Goal: Task Accomplishment & Management: Complete application form

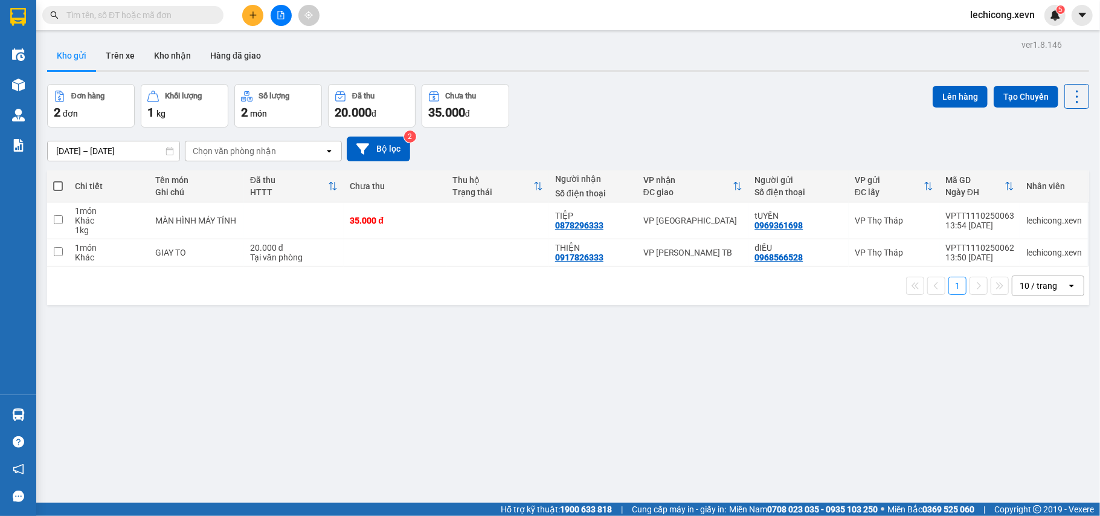
click at [175, 19] on input "text" at bounding box center [137, 14] width 143 height 13
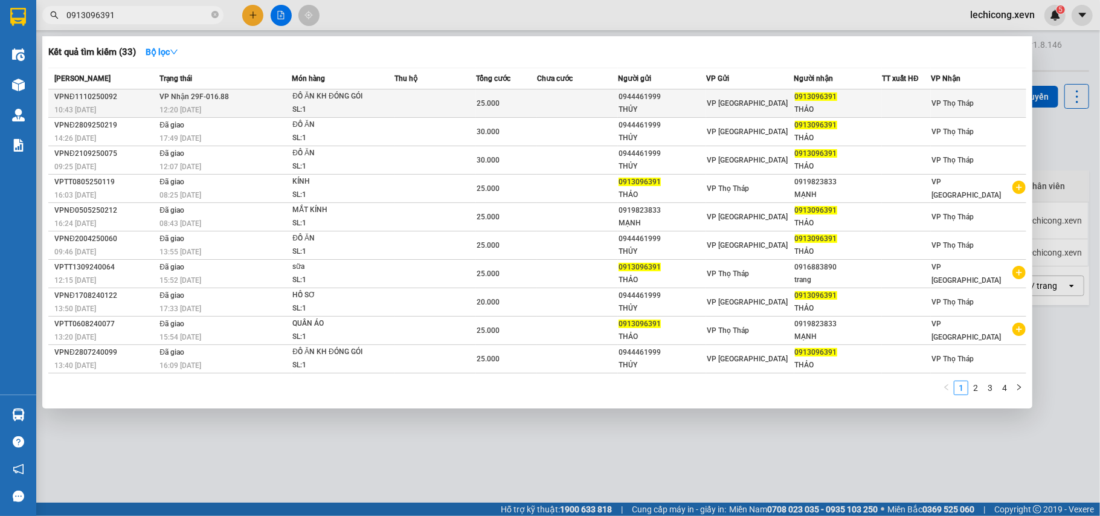
type input "0913096391"
click at [371, 102] on div "ĐỒ ĂN KH ĐÓNG GÓI" at bounding box center [337, 96] width 91 height 13
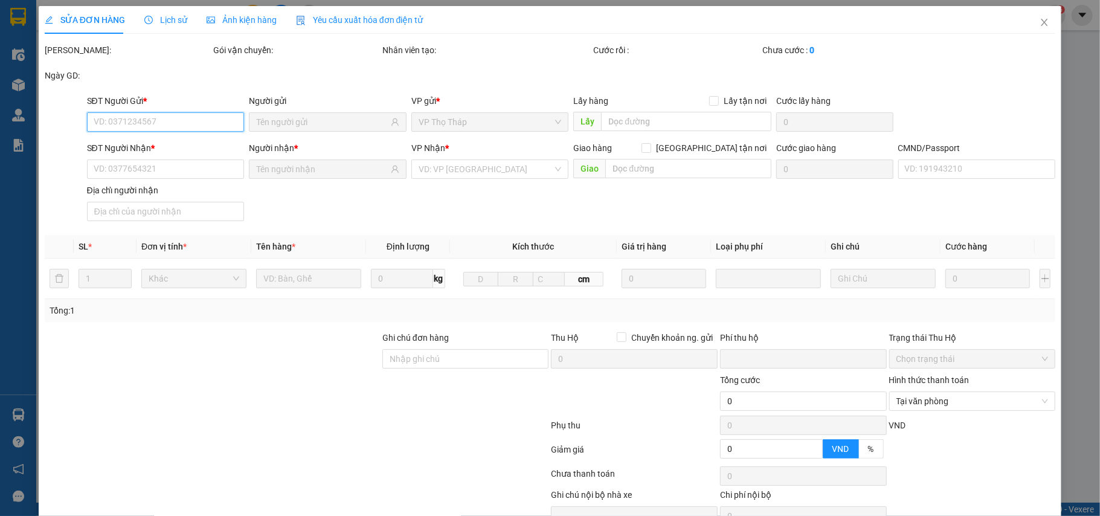
type input "0944461999"
type input "THỦY"
type input "0913096391"
type input "THẢO"
type input "036301001889"
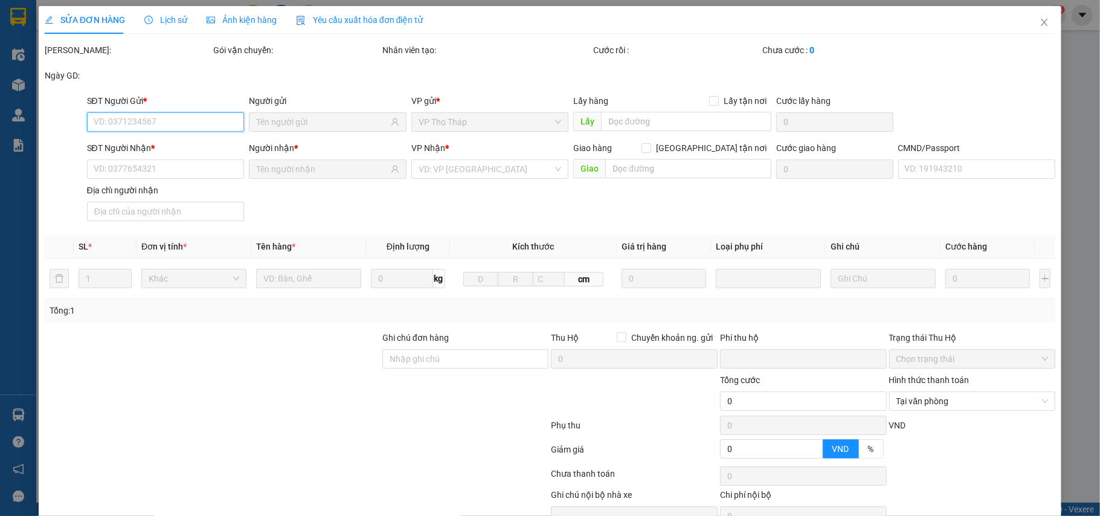
type input "0"
type input "25.000"
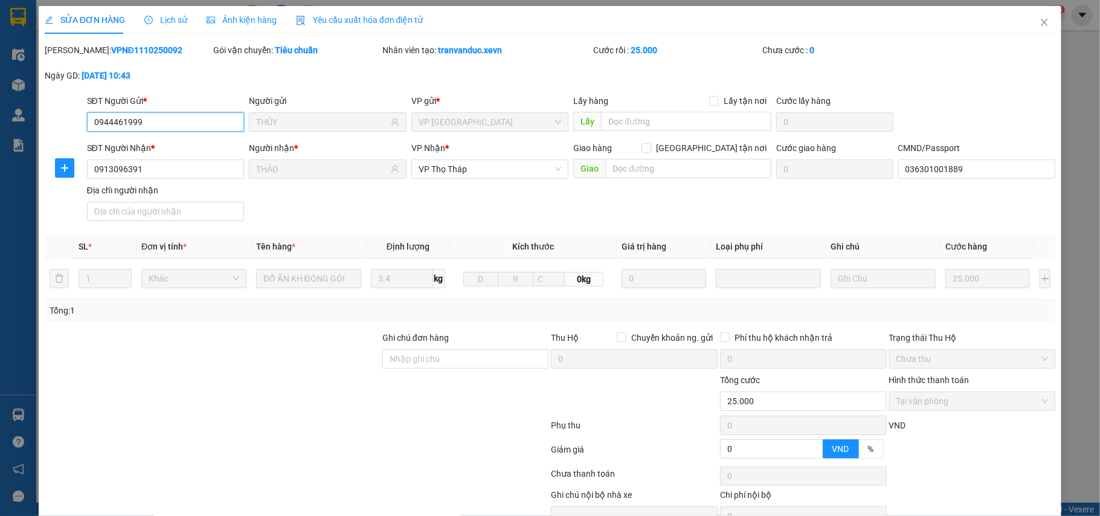
scroll to position [64, 0]
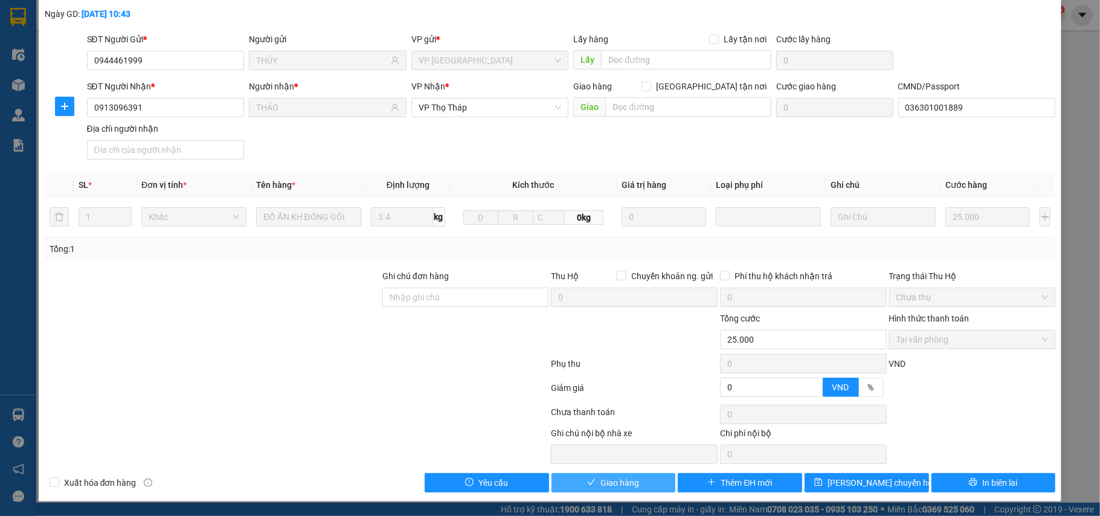
click at [574, 476] on button "Giao hàng" at bounding box center [614, 482] width 124 height 19
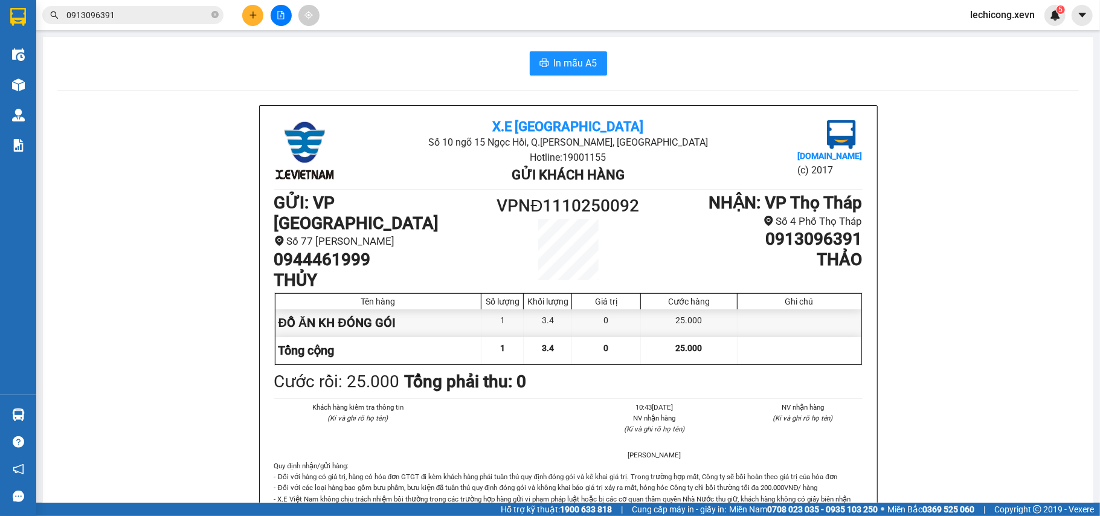
click at [127, 11] on input "0913096391" at bounding box center [137, 14] width 143 height 13
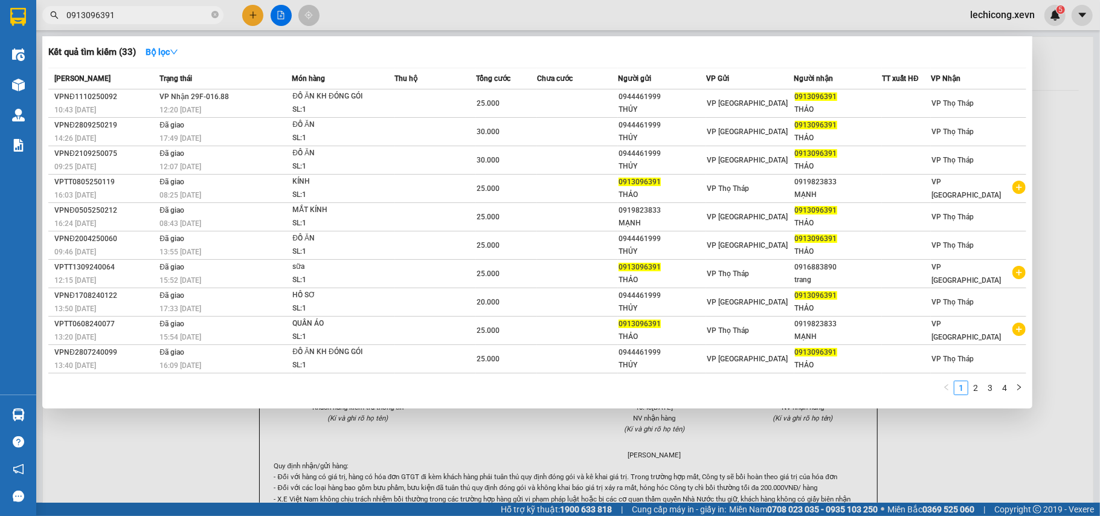
click at [127, 11] on input "0913096391" at bounding box center [137, 14] width 143 height 13
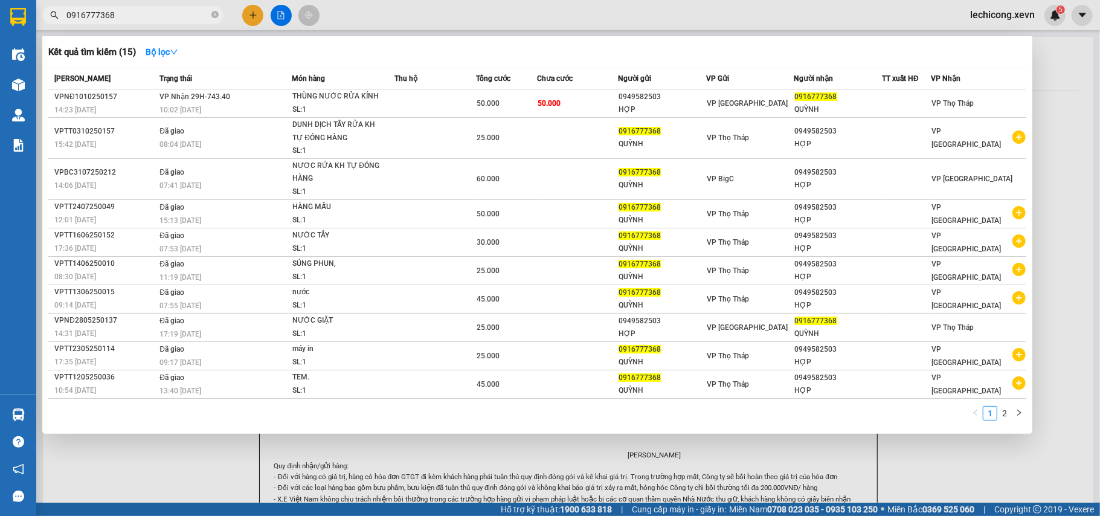
type input "0916777368"
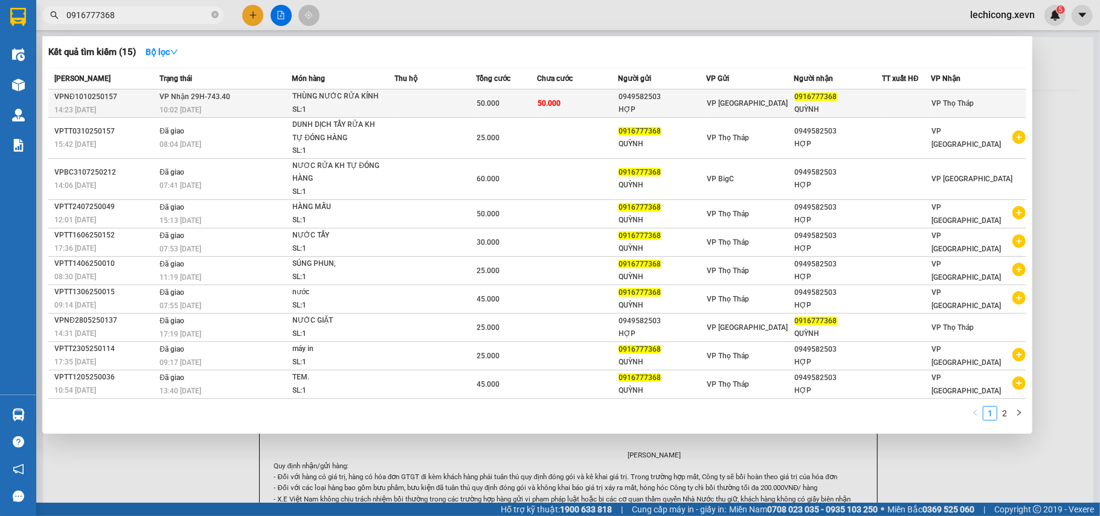
click at [629, 102] on div "0949582503" at bounding box center [662, 97] width 87 height 13
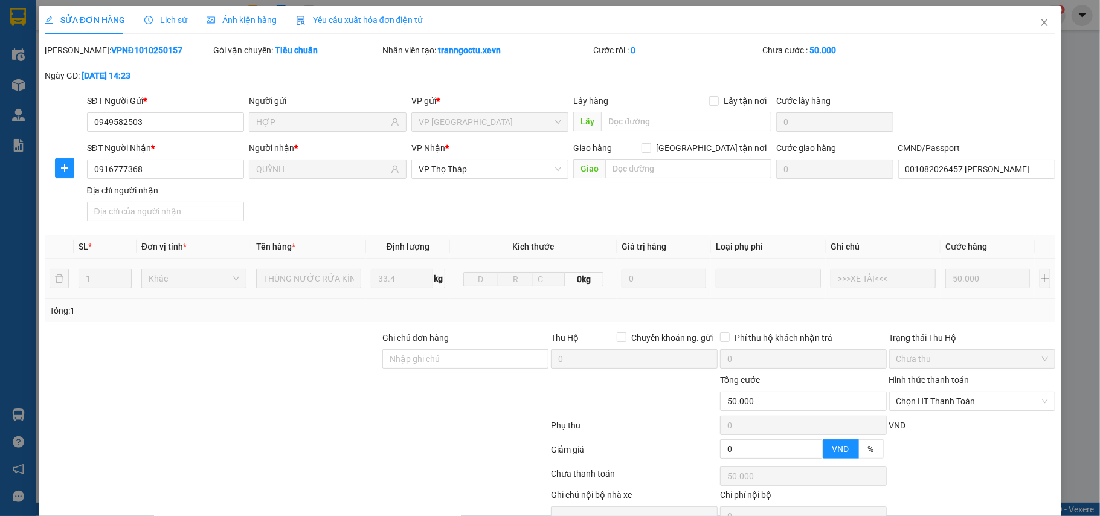
type input "0949582503"
type input "HỢP"
type input "0916777368"
type input "QUỲNH"
type input "001082026457 [PERSON_NAME]"
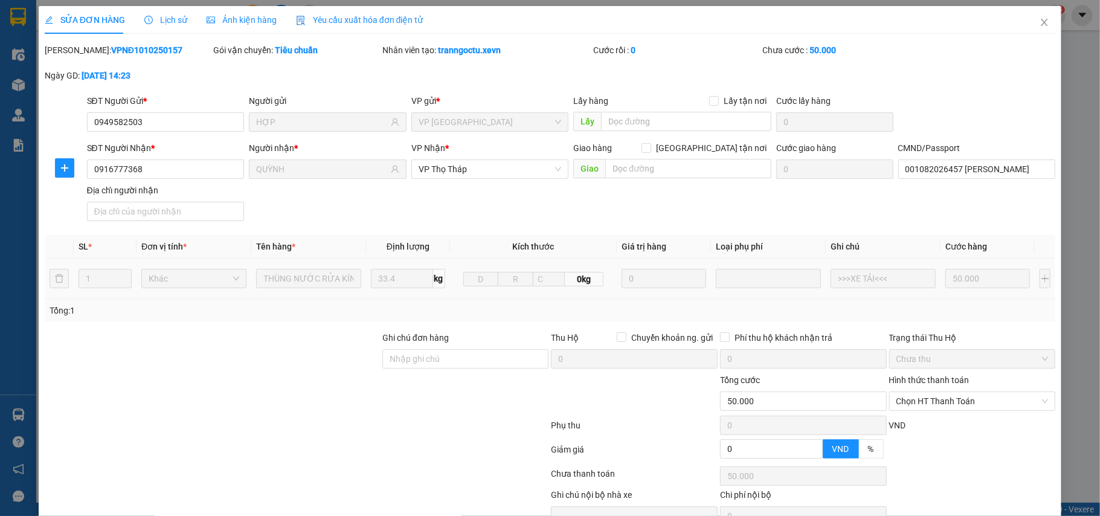
type input "0"
type input "50.000"
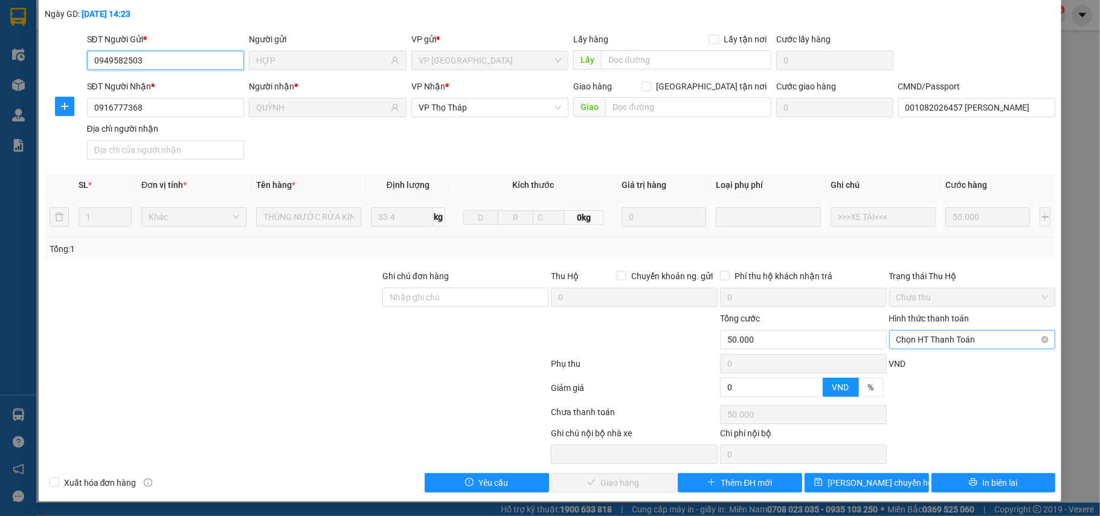
click at [972, 335] on span "Chọn HT Thanh Toán" at bounding box center [973, 340] width 152 height 18
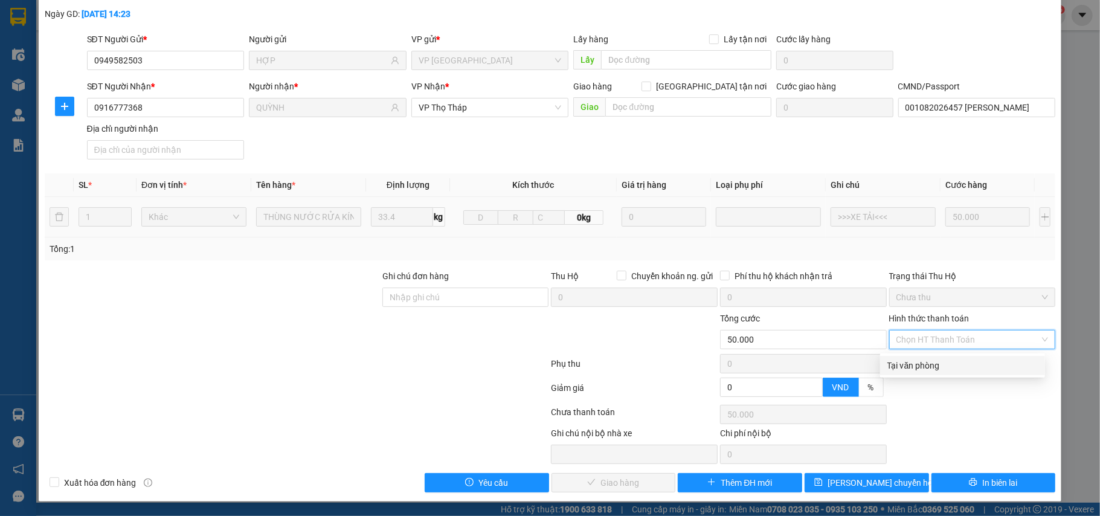
click at [965, 356] on div "Tại văn phòng" at bounding box center [962, 365] width 165 height 19
type input "0"
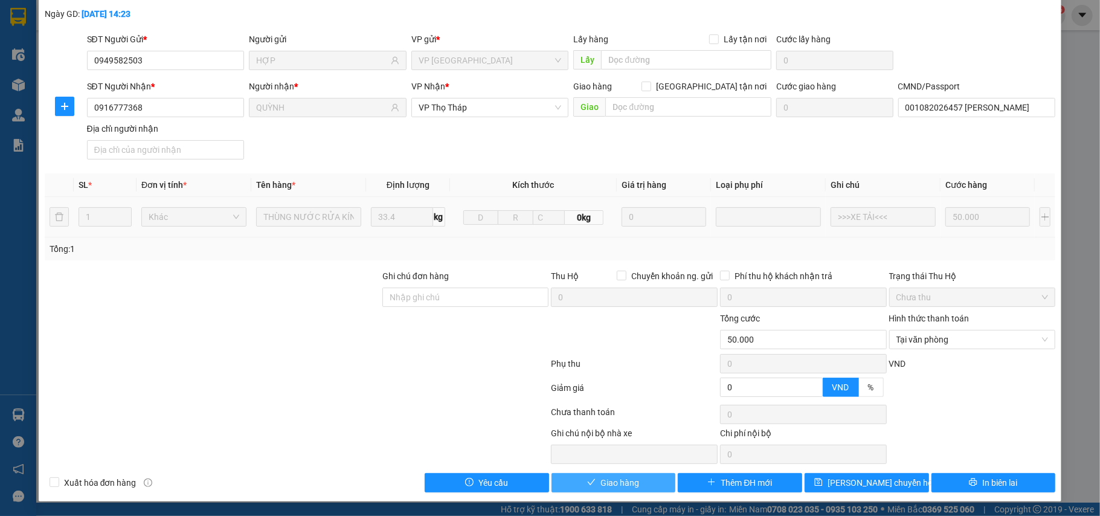
click at [638, 482] on button "Giao hàng" at bounding box center [614, 482] width 124 height 19
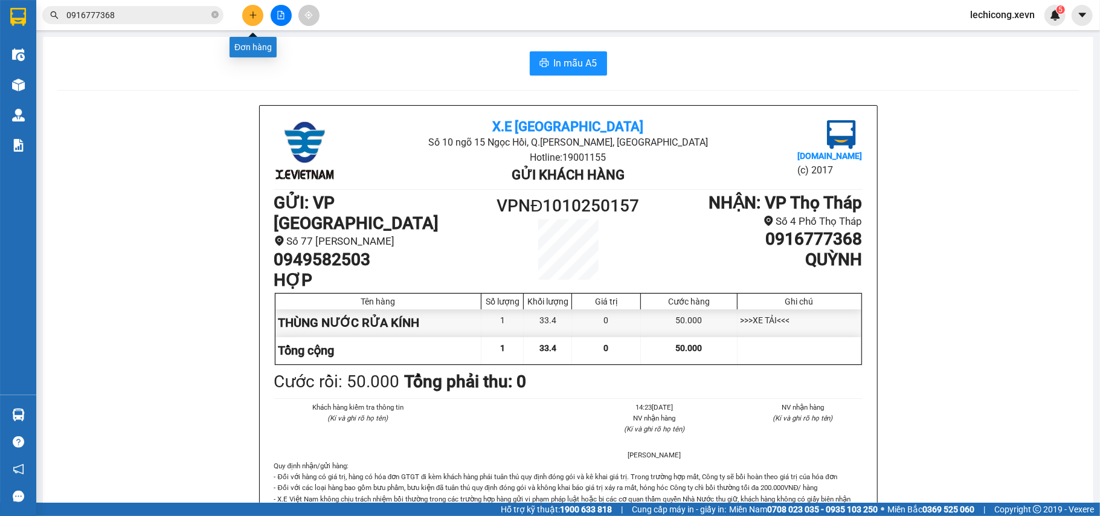
click at [253, 5] on button at bounding box center [252, 15] width 21 height 21
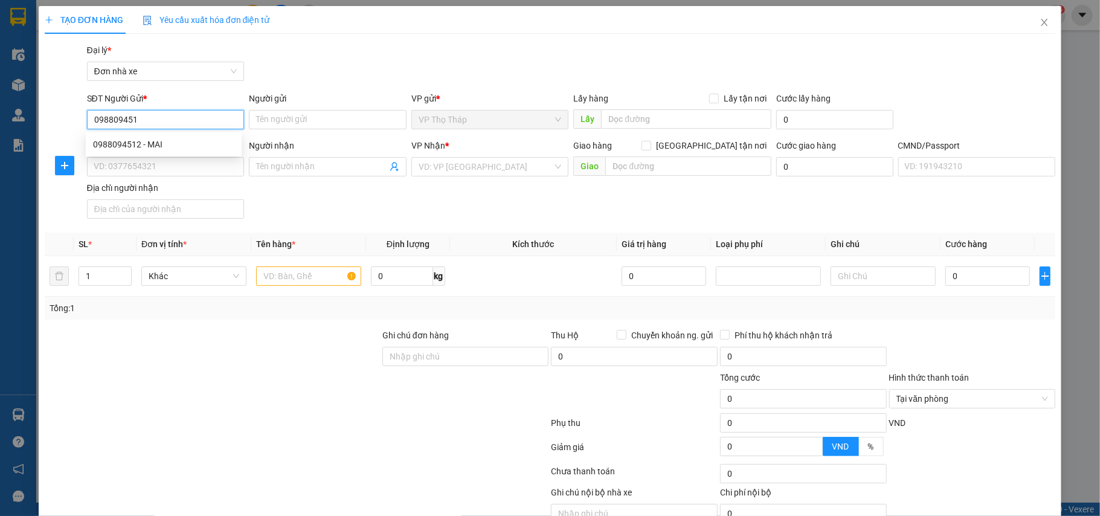
type input "0988094512"
click at [103, 144] on div "0988094512 - MAI" at bounding box center [163, 144] width 141 height 13
type input "MAI"
type input "0947007638"
type input "[PERSON_NAME]"
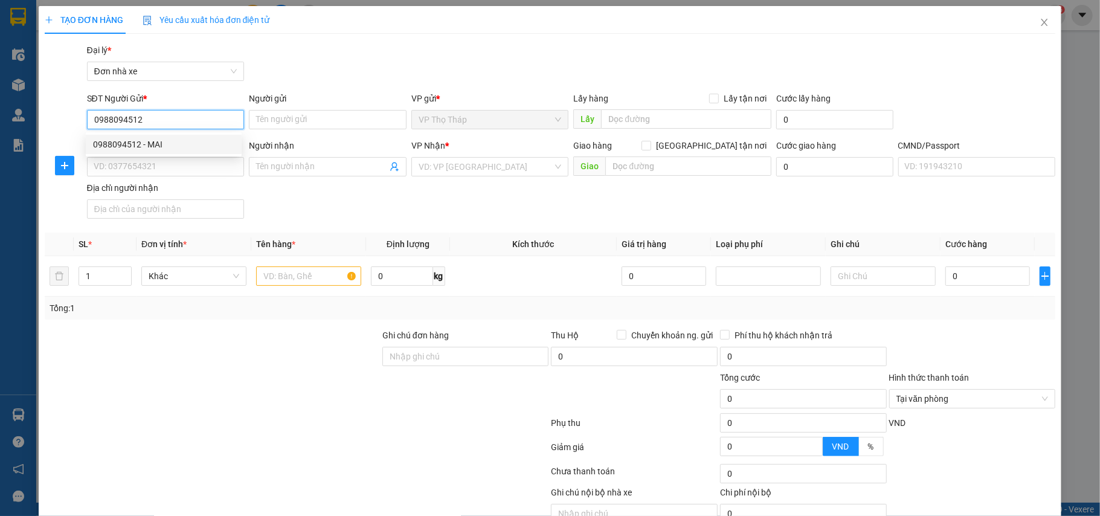
type input "036187003625 [PERSON_NAME], 4 [PERSON_NAME]"
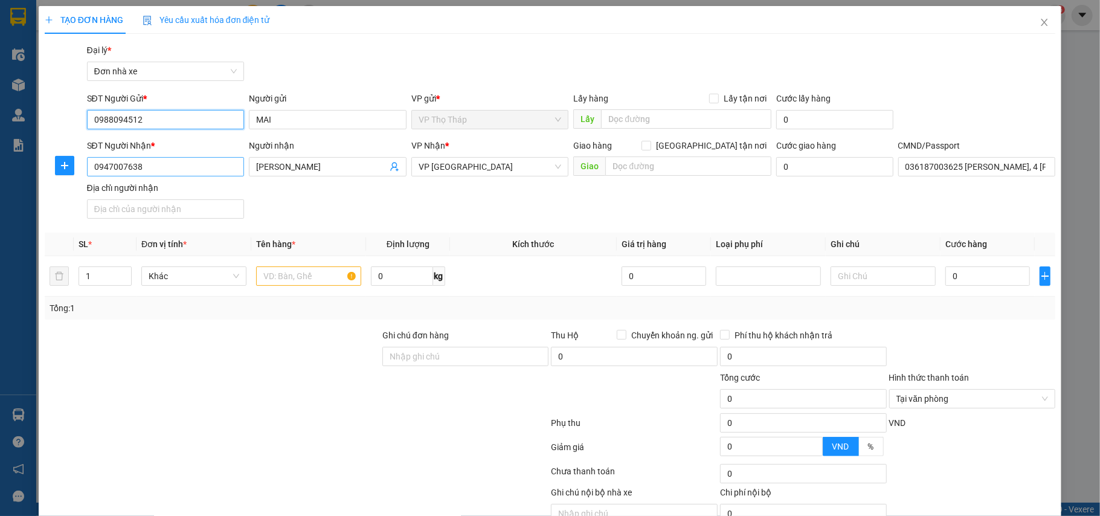
type input "0988094512"
click at [162, 167] on input "0947007638" at bounding box center [166, 166] width 158 height 19
drag, startPoint x: 162, startPoint y: 167, endPoint x: 163, endPoint y: 160, distance: 7.3
click at [163, 165] on input "0947007638" at bounding box center [166, 166] width 158 height 19
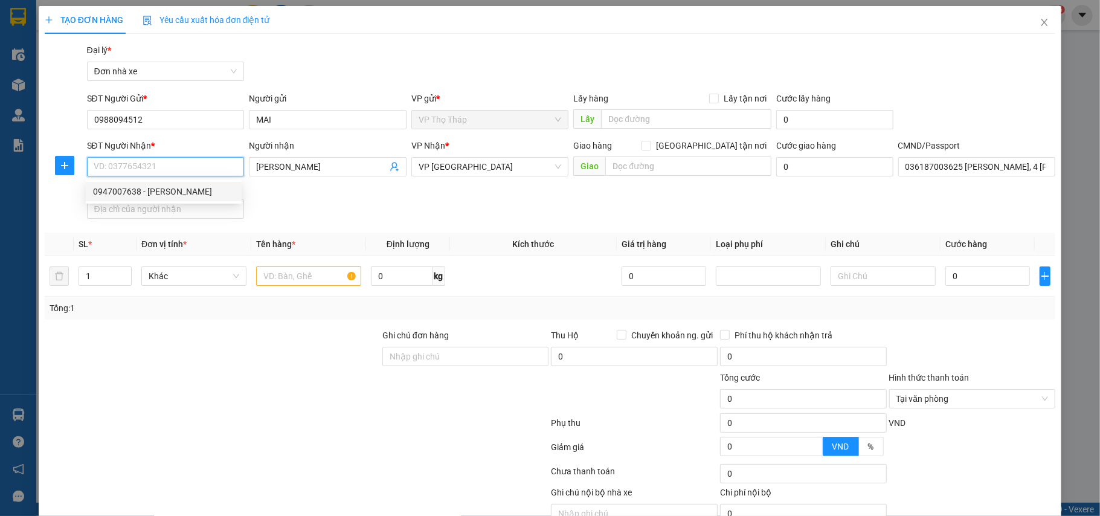
click at [209, 192] on div "0947007638 - [PERSON_NAME]" at bounding box center [163, 191] width 141 height 13
type input "0947007638"
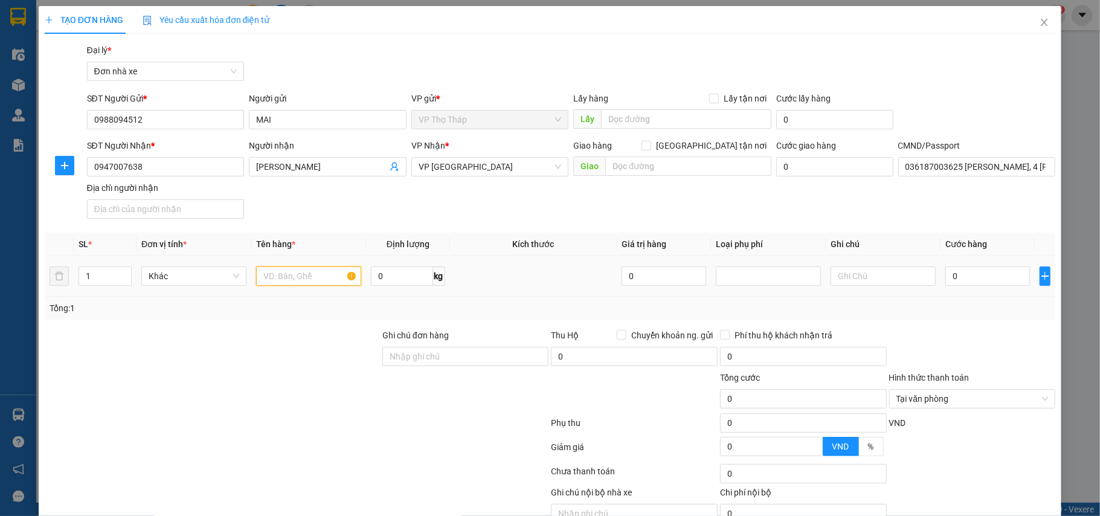
click at [293, 269] on input "text" at bounding box center [308, 275] width 105 height 19
type input "D"
type input "ĐỒ ĂN"
click at [987, 273] on input "0" at bounding box center [988, 275] width 85 height 19
type input "3"
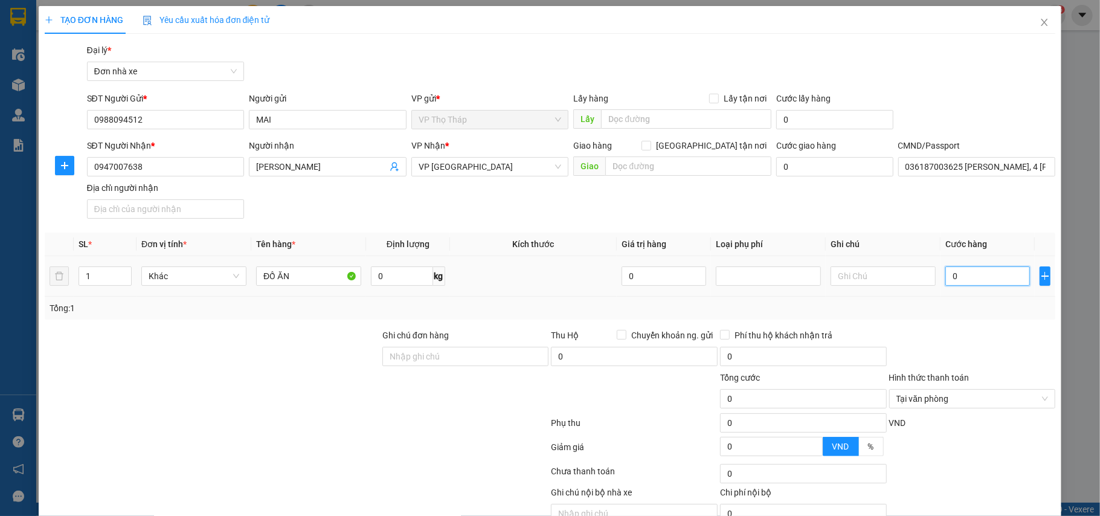
type input "3"
type input "35"
type input "35.000"
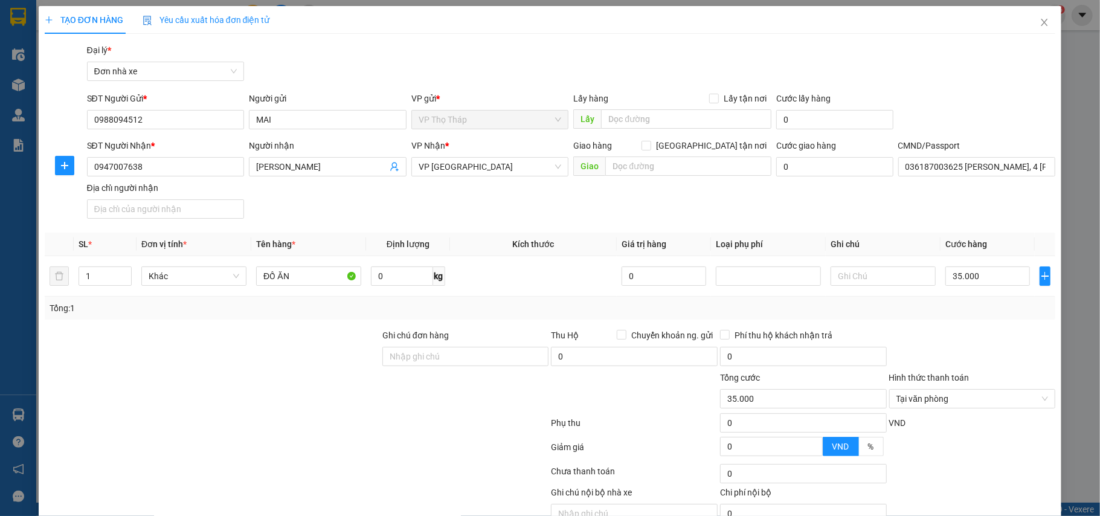
click at [970, 346] on div at bounding box center [972, 350] width 169 height 42
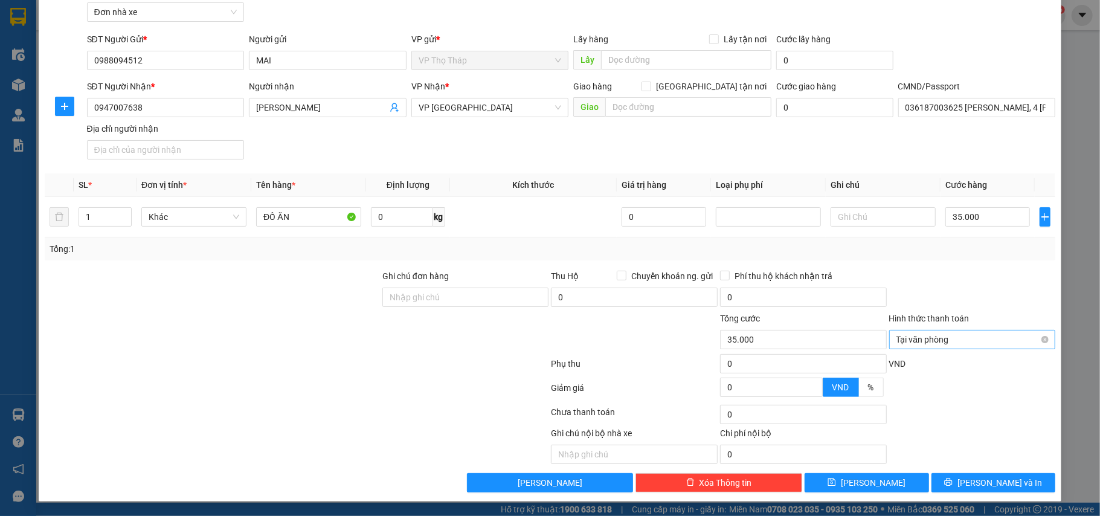
click at [1034, 332] on span "Tại văn phòng" at bounding box center [973, 340] width 152 height 18
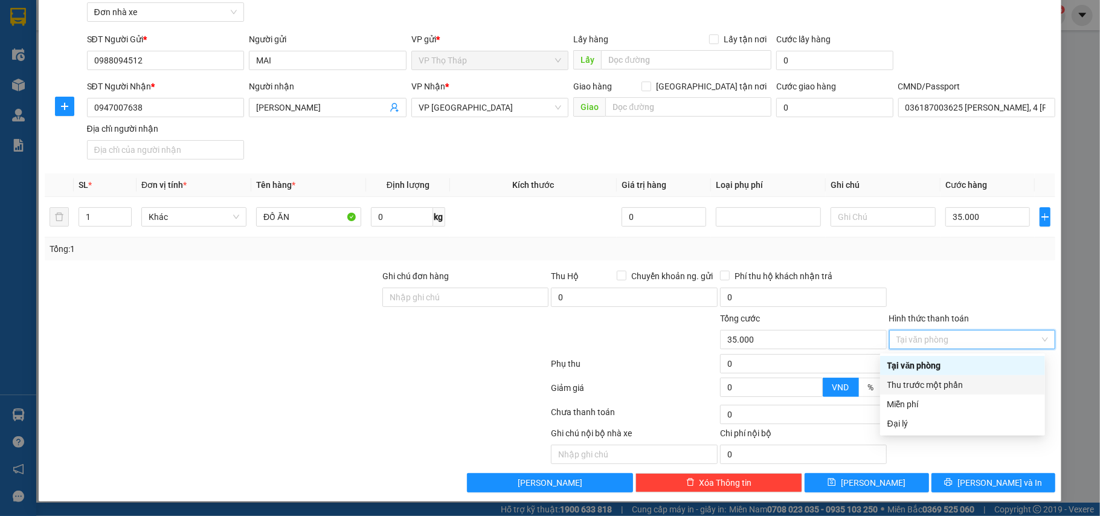
drag, startPoint x: 1028, startPoint y: 297, endPoint x: 1032, endPoint y: 332, distance: 35.2
click at [1028, 298] on div at bounding box center [972, 290] width 169 height 42
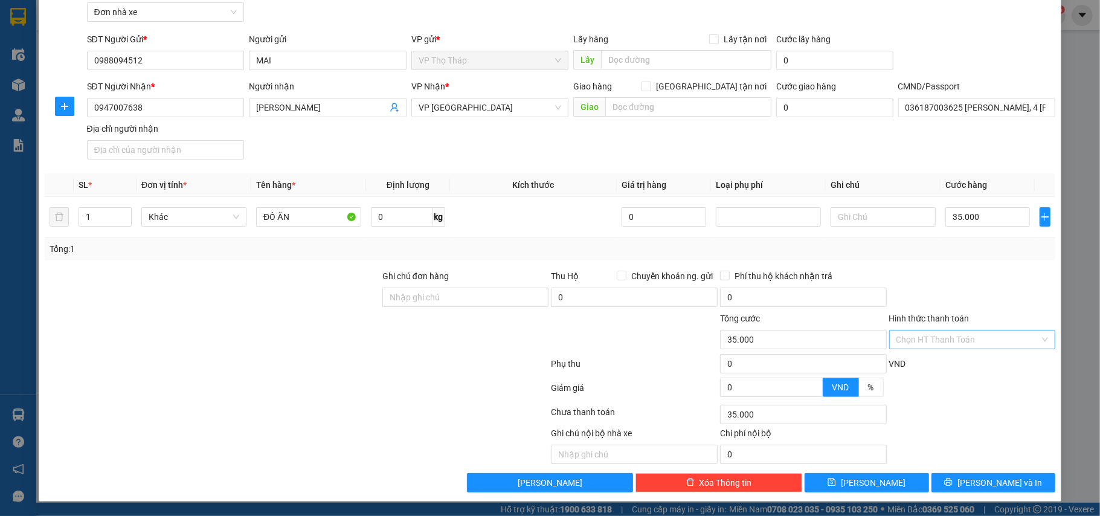
type input "35.000"
click at [1001, 477] on span "[PERSON_NAME] và In" at bounding box center [1000, 482] width 85 height 13
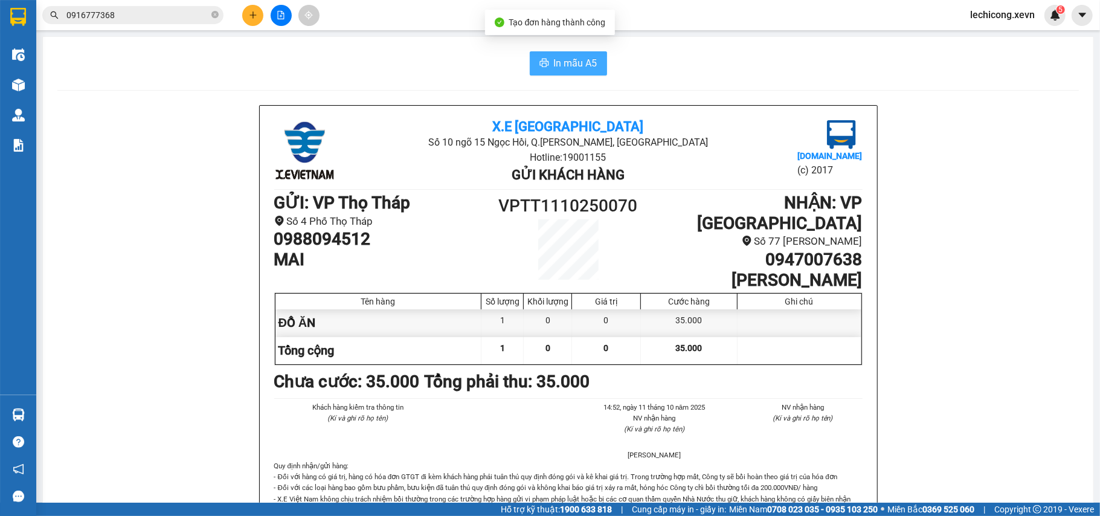
click at [564, 57] on span "In mẫu A5" at bounding box center [576, 63] width 44 height 15
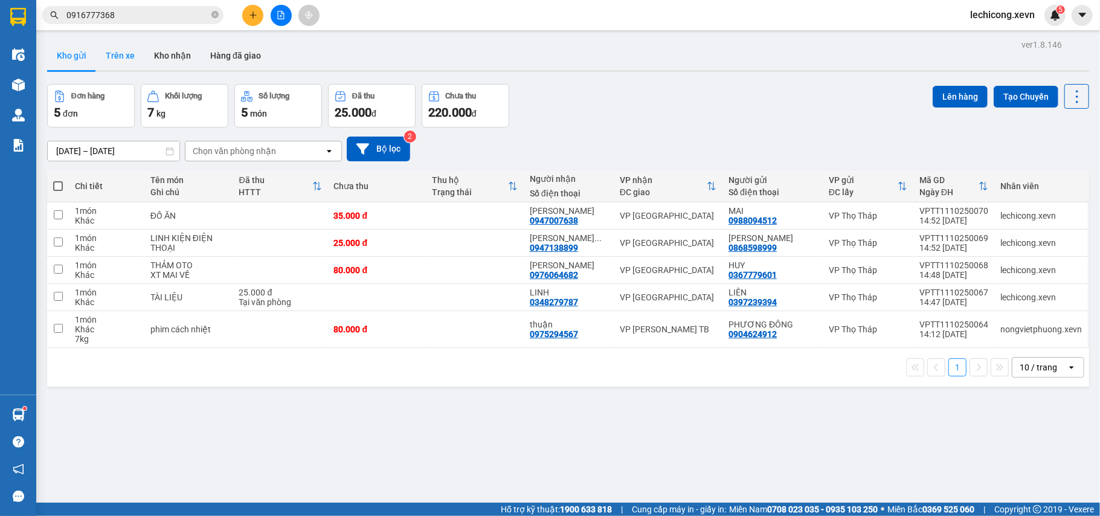
click at [129, 56] on button "Trên xe" at bounding box center [120, 55] width 48 height 29
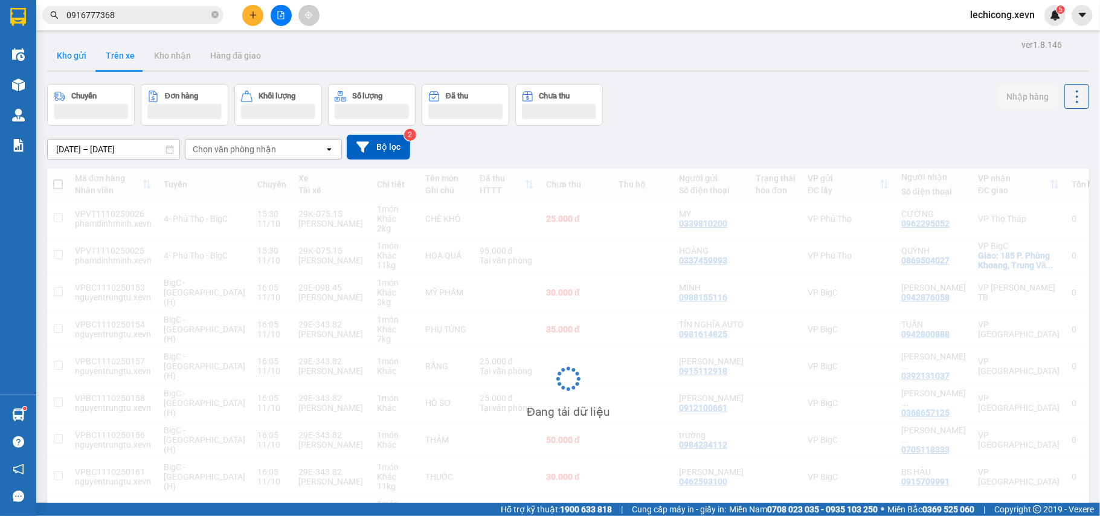
click at [80, 57] on button "Kho gửi" at bounding box center [71, 55] width 49 height 29
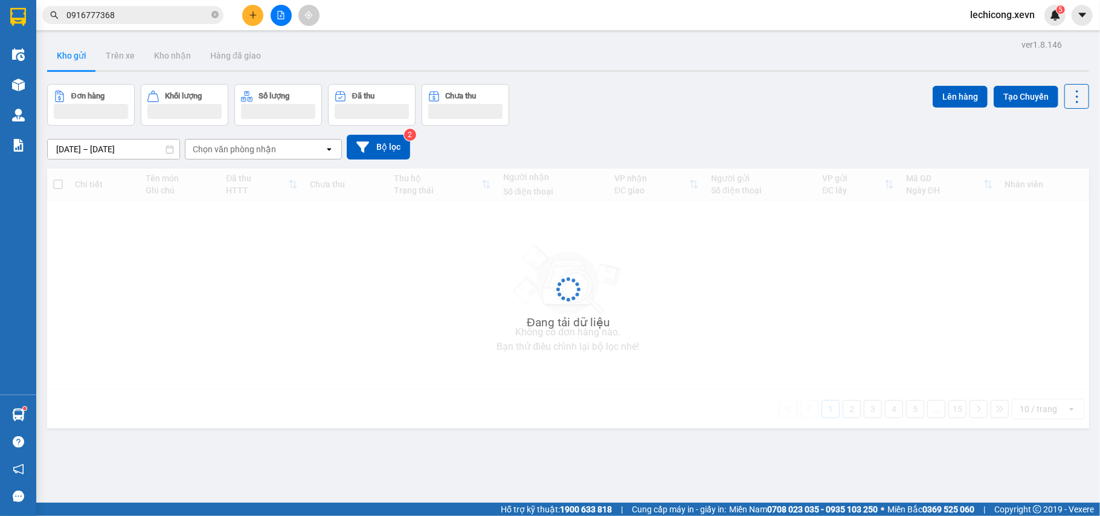
click at [80, 57] on button "Kho gửi" at bounding box center [71, 55] width 49 height 29
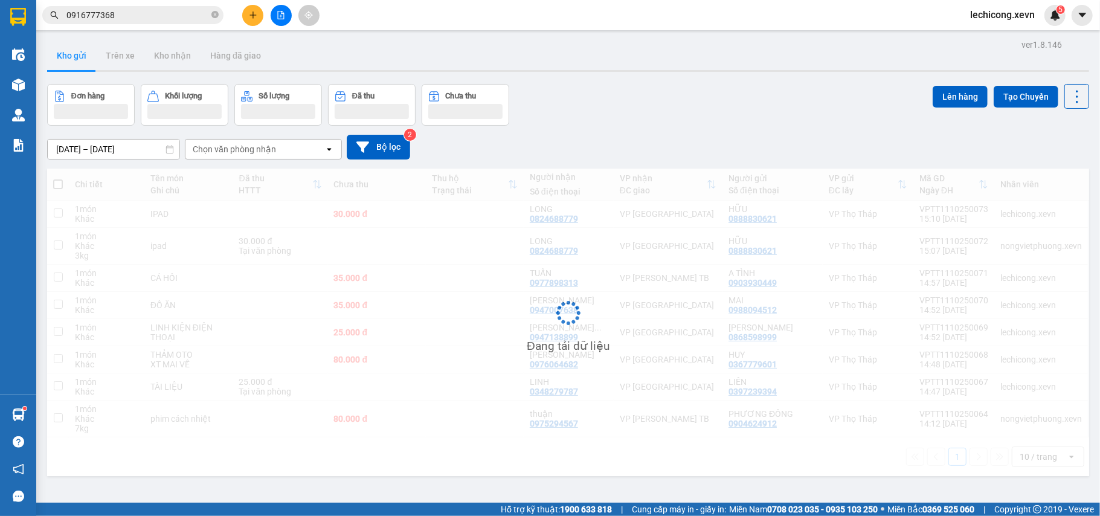
click at [79, 58] on button "Kho gửi" at bounding box center [71, 55] width 49 height 29
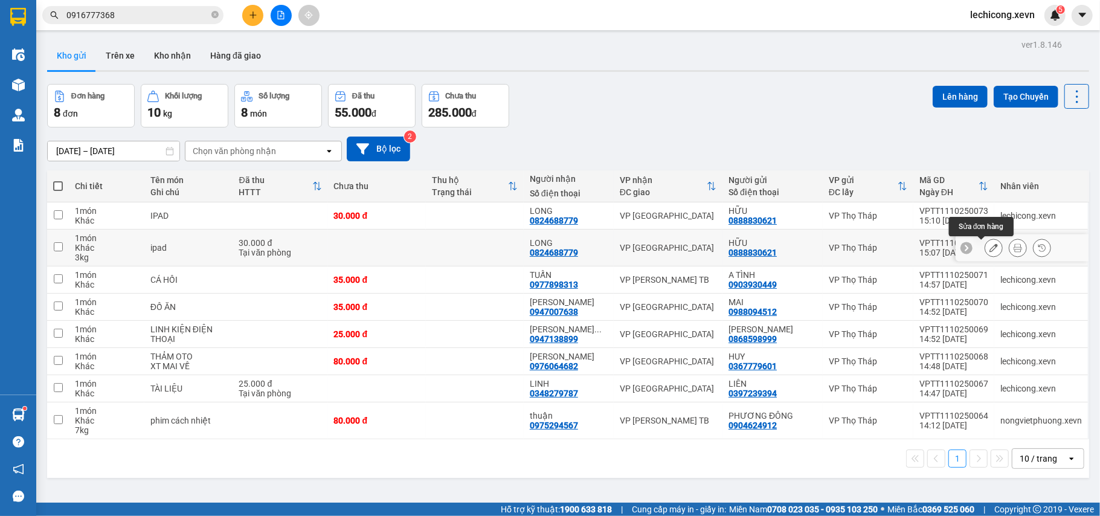
click at [986, 252] on button at bounding box center [994, 247] width 17 height 21
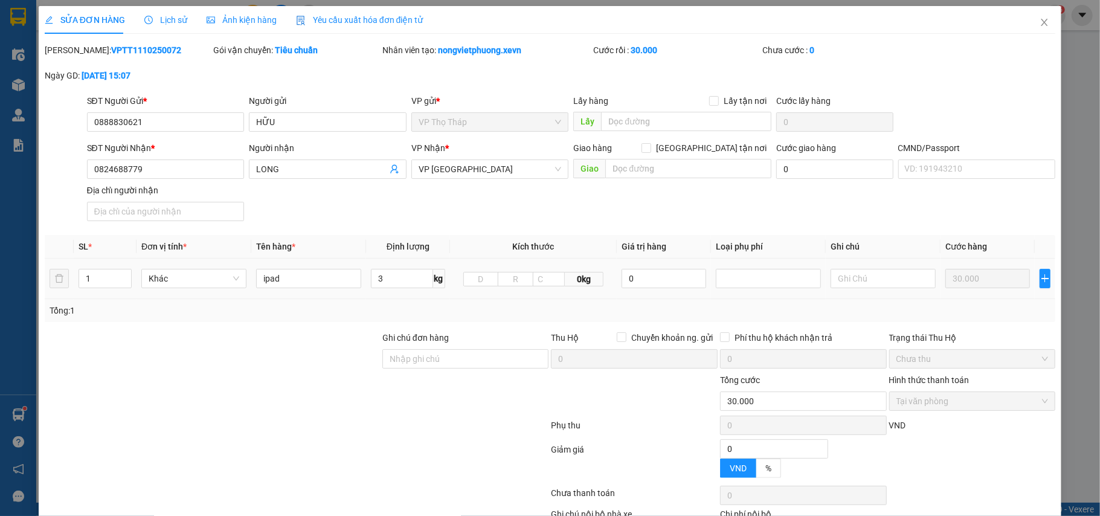
type input "0888830621"
type input "0824688779"
type input "0"
type input "30.000"
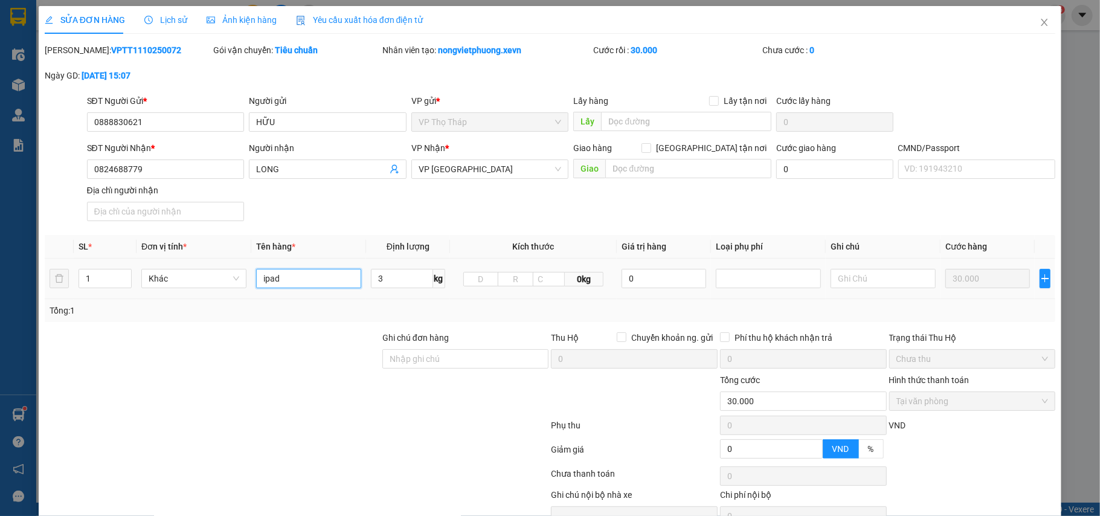
drag, startPoint x: 322, startPoint y: 289, endPoint x: 64, endPoint y: 255, distance: 260.2
click at [64, 255] on table "SL * Đơn vị tính * Tên hàng * Định lượng Kích thước Giá trị hàng Loại phụ phí G…" at bounding box center [551, 267] width 1012 height 64
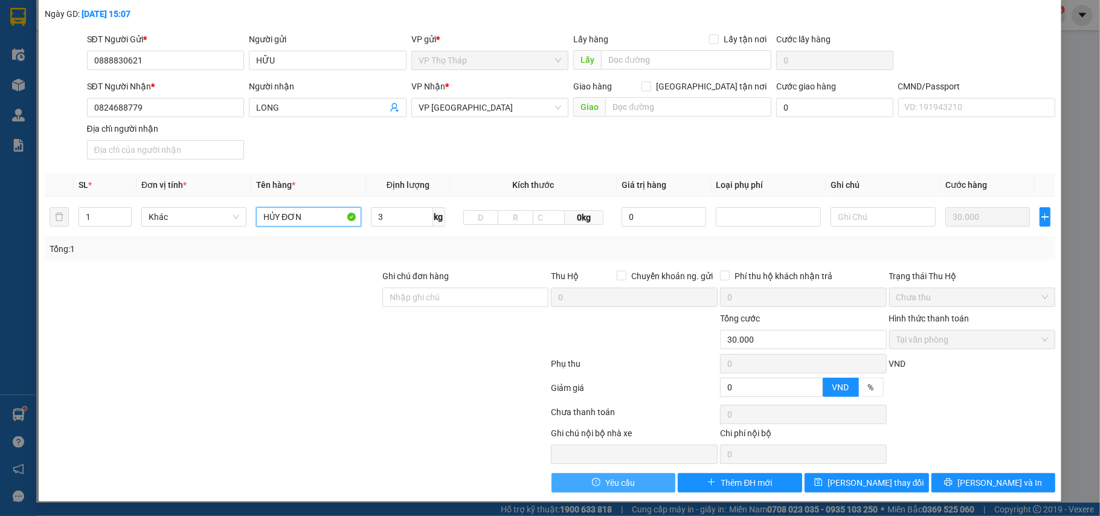
type input "HỦY ĐƠN"
click at [638, 479] on button "Yêu cầu" at bounding box center [614, 482] width 124 height 19
click at [894, 486] on button "[PERSON_NAME] thay đổi" at bounding box center [867, 482] width 124 height 19
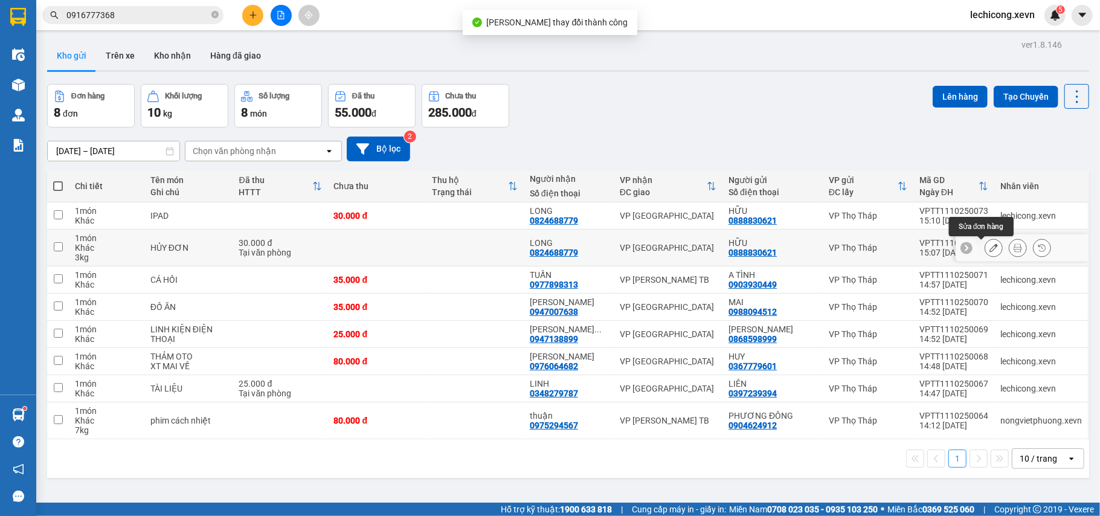
click at [990, 245] on icon at bounding box center [994, 248] width 8 height 8
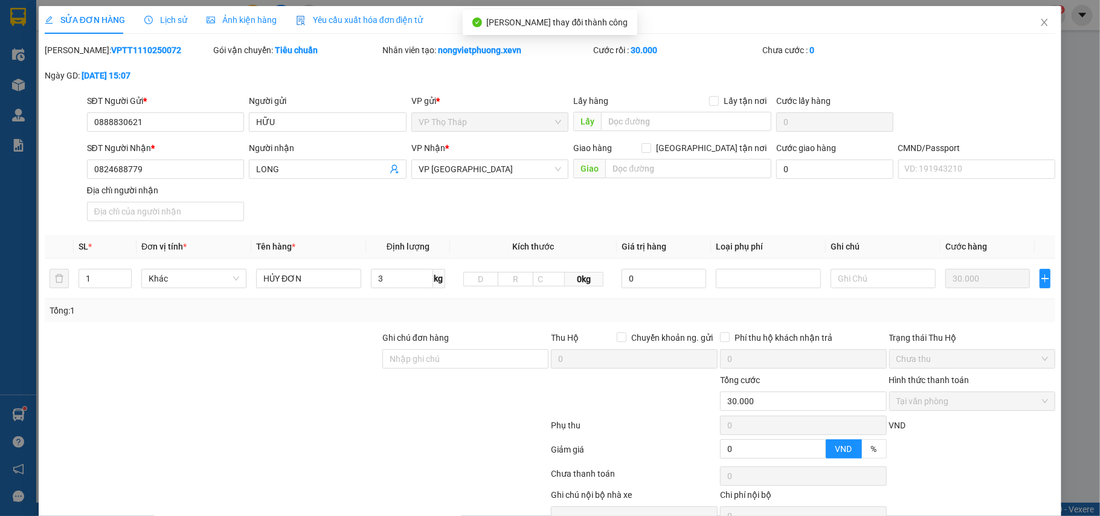
type input "0888830621"
type input "0824688779"
type input "0"
type input "30.000"
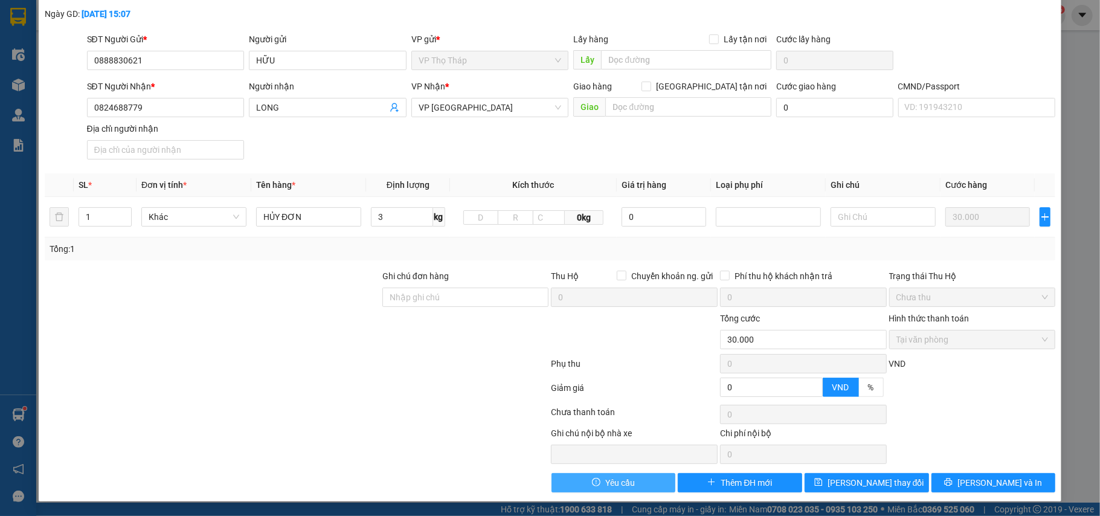
click at [613, 492] on button "Yêu cầu" at bounding box center [614, 482] width 124 height 19
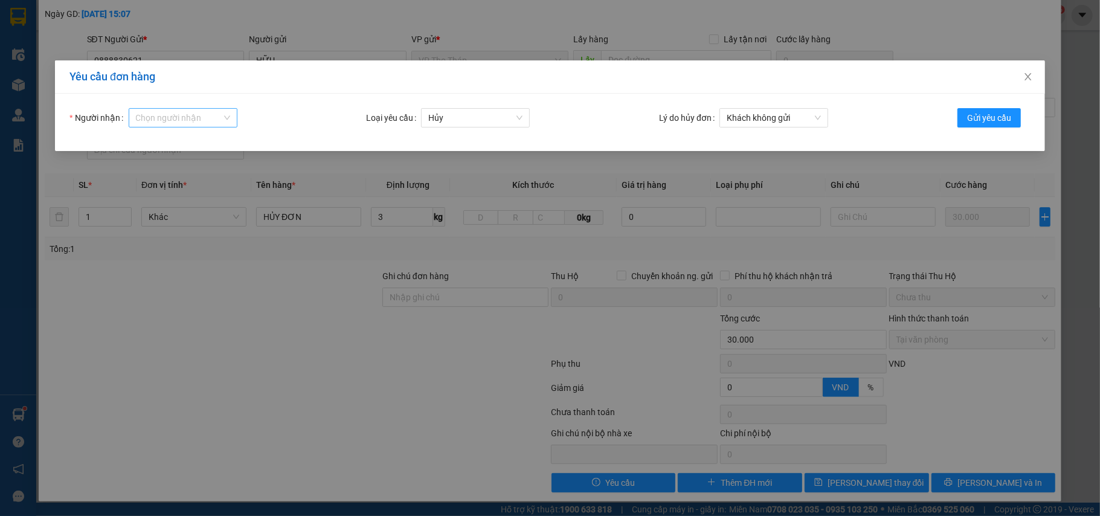
click at [177, 120] on input "Người nhận" at bounding box center [179, 118] width 86 height 18
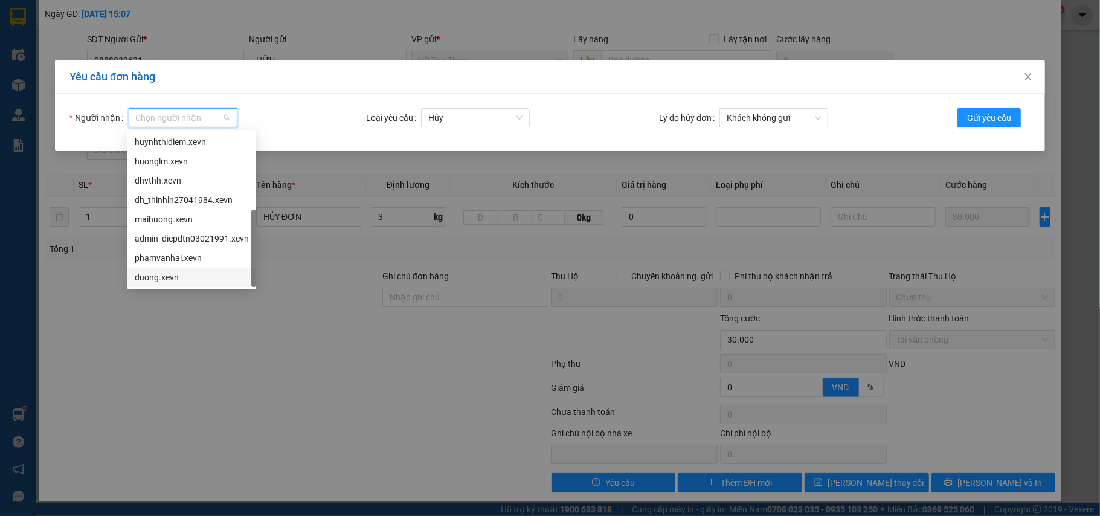
scroll to position [19, 0]
click at [160, 237] on div "phamvanhai.xevn" at bounding box center [192, 238] width 114 height 13
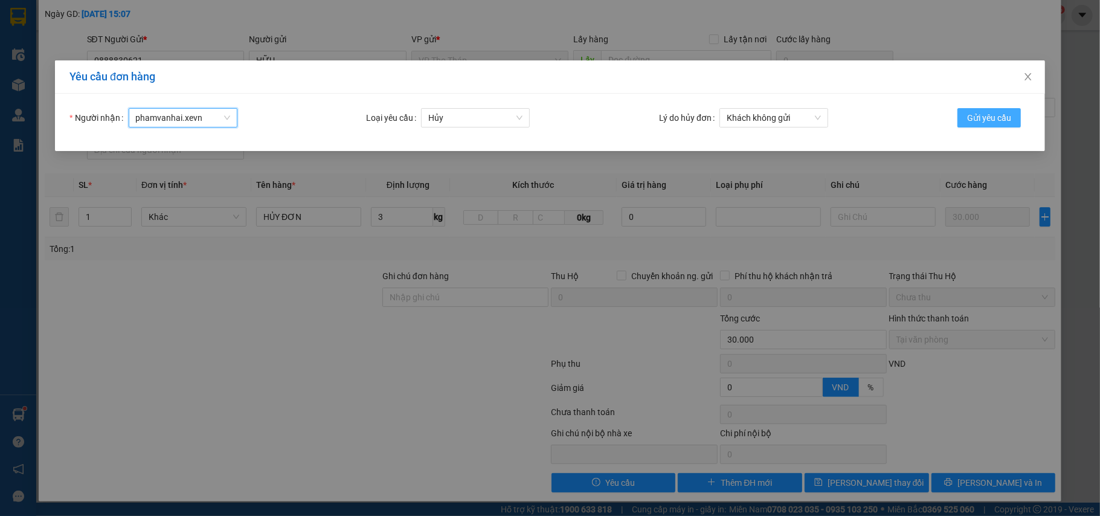
click at [961, 117] on button "Gửi yêu cầu" at bounding box center [989, 117] width 63 height 19
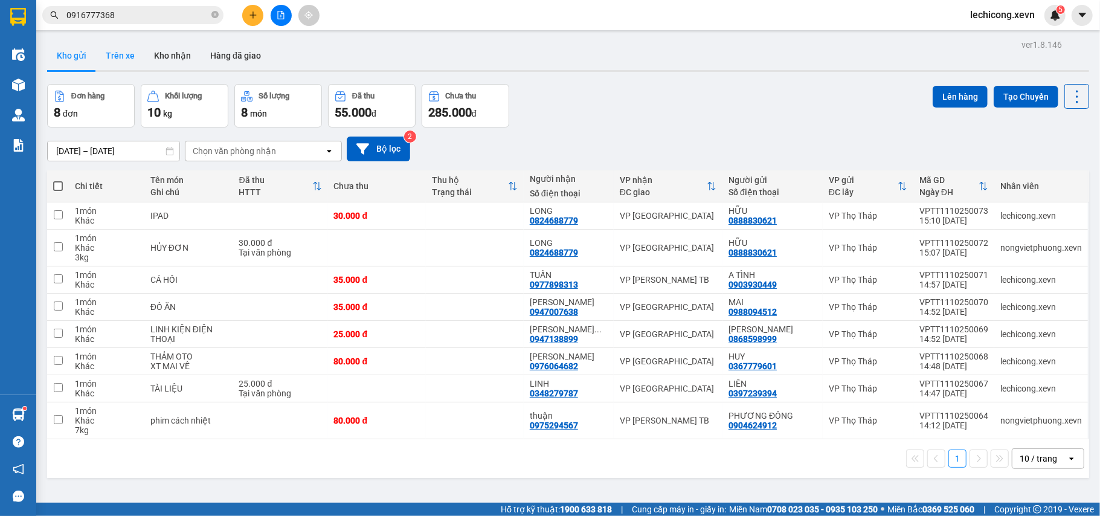
click at [110, 56] on button "Trên xe" at bounding box center [120, 55] width 48 height 29
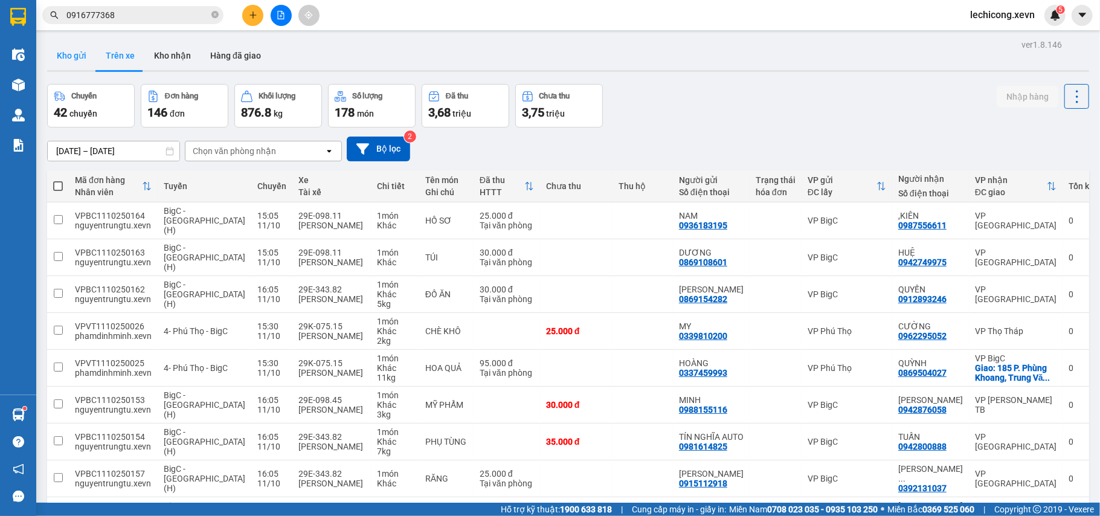
click at [82, 54] on button "Kho gửi" at bounding box center [71, 55] width 49 height 29
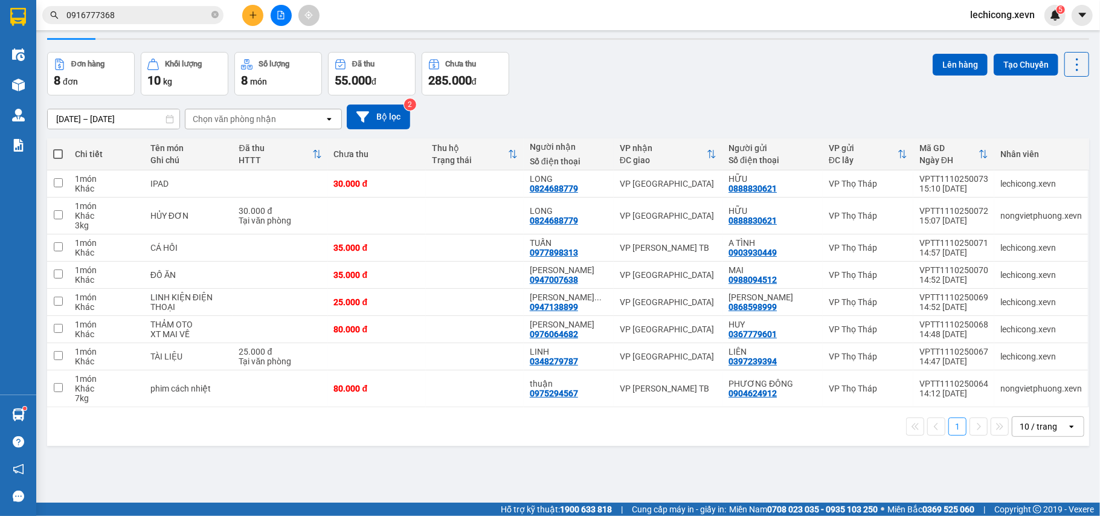
scroll to position [56, 0]
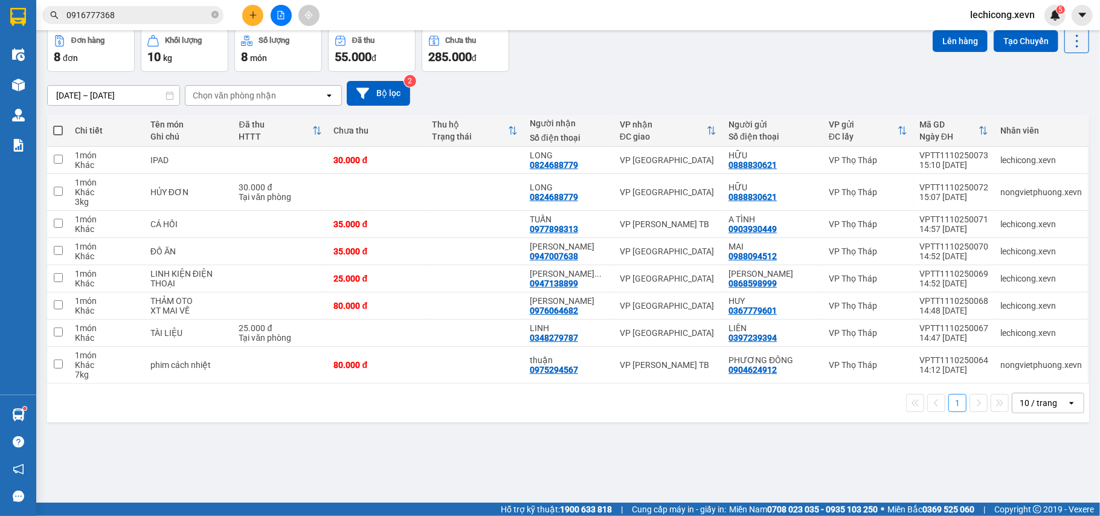
click at [133, 13] on input "0916777368" at bounding box center [137, 14] width 143 height 13
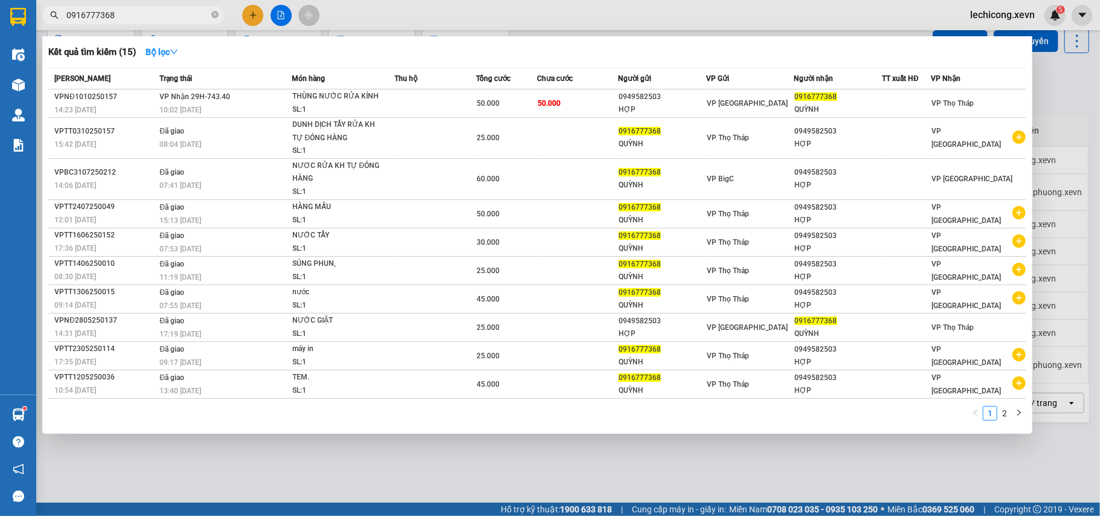
click at [132, 13] on input "0916777368" at bounding box center [137, 14] width 143 height 13
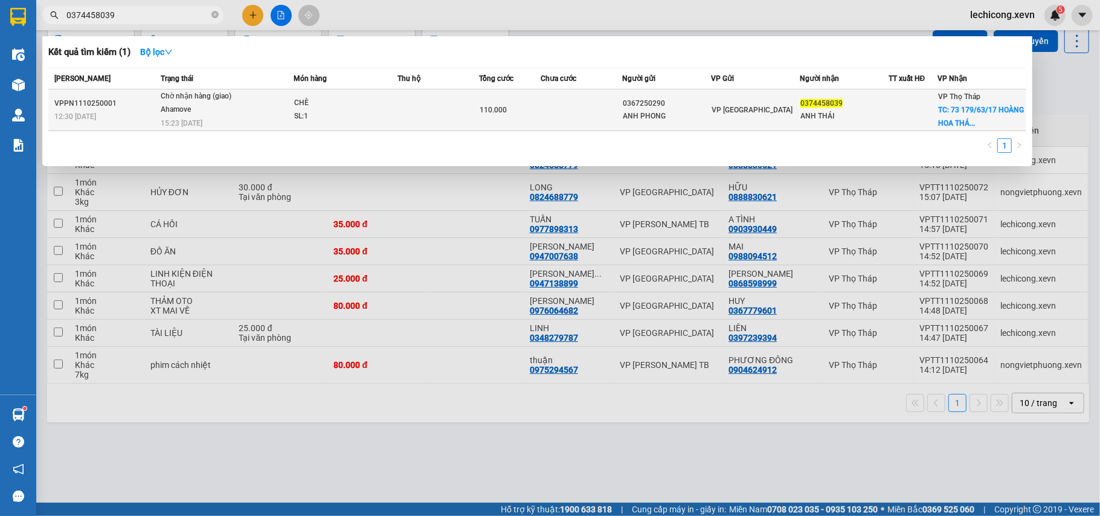
type input "0374458039"
click at [706, 108] on div "0367250290" at bounding box center [668, 103] width 88 height 13
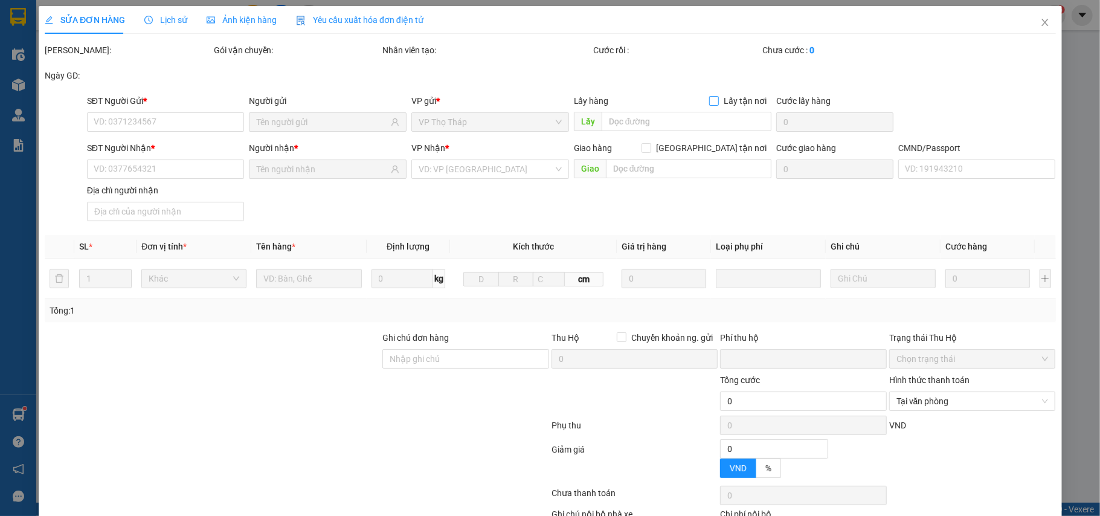
type input "0367250290"
type input "ANH PHONG"
type input "0374458039"
type input "ANH THÁI"
checkbox input "true"
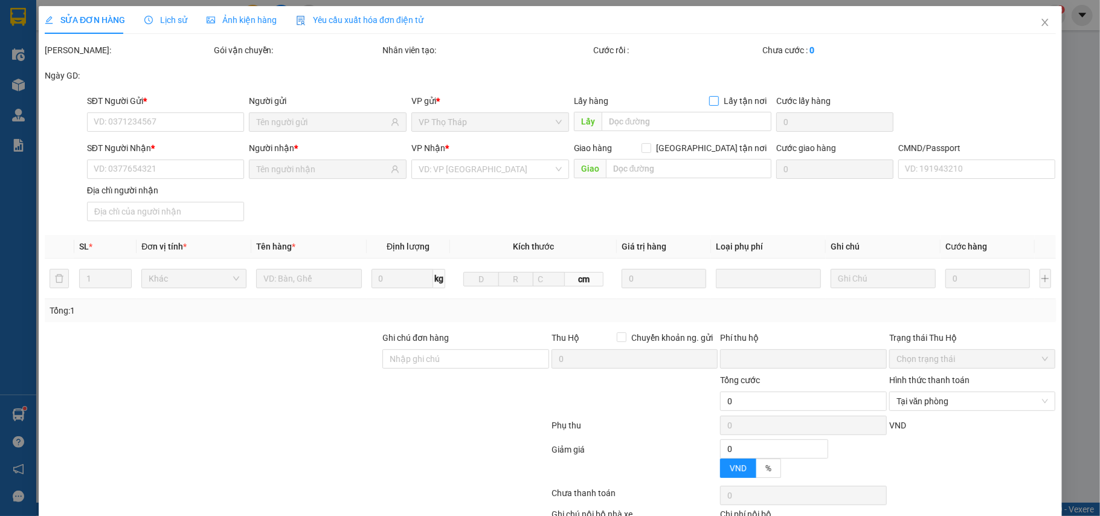
type input "73 179/63/17 HOÀNG HOA THÁM, [GEOGRAPHIC_DATA]"
type input "80.000"
type input "1"
type input "0"
type input "110.000"
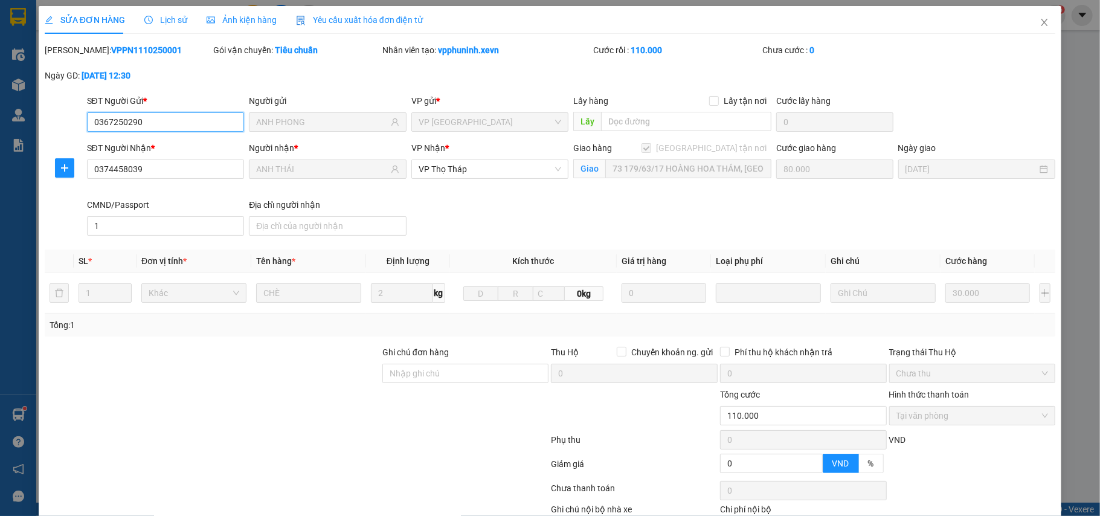
scroll to position [79, 0]
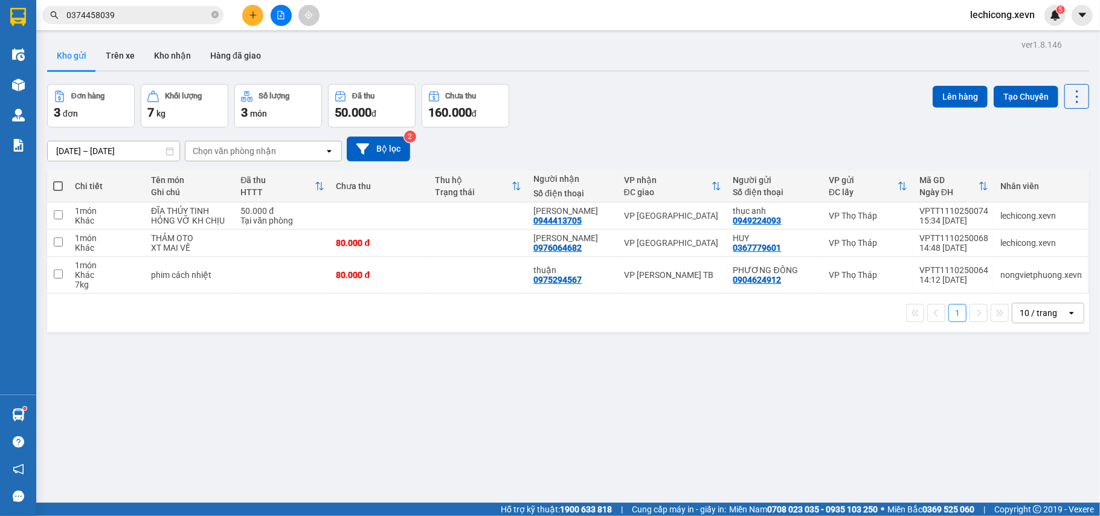
click at [132, 10] on input "0374458039" at bounding box center [137, 14] width 143 height 13
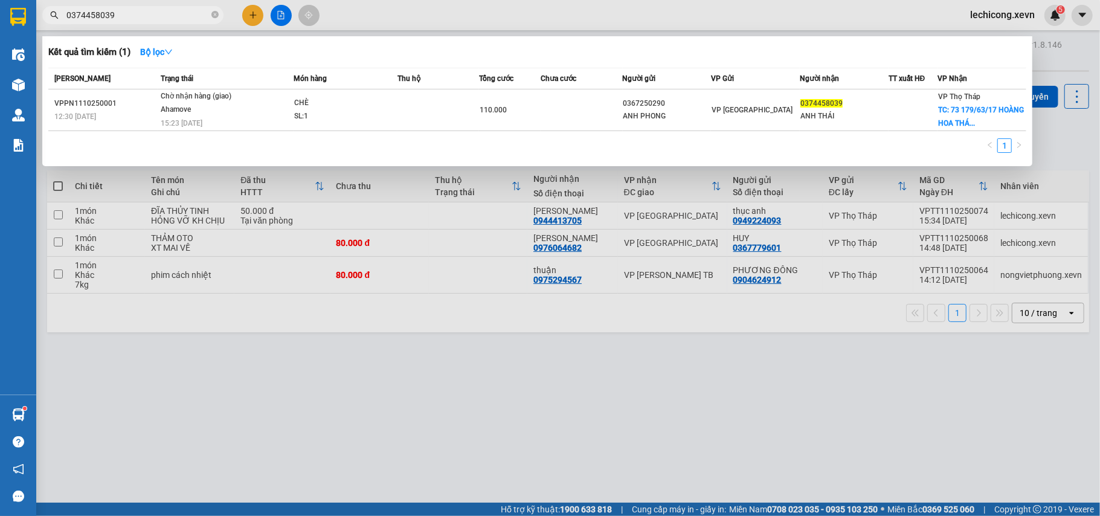
click at [132, 10] on input "0374458039" at bounding box center [137, 14] width 143 height 13
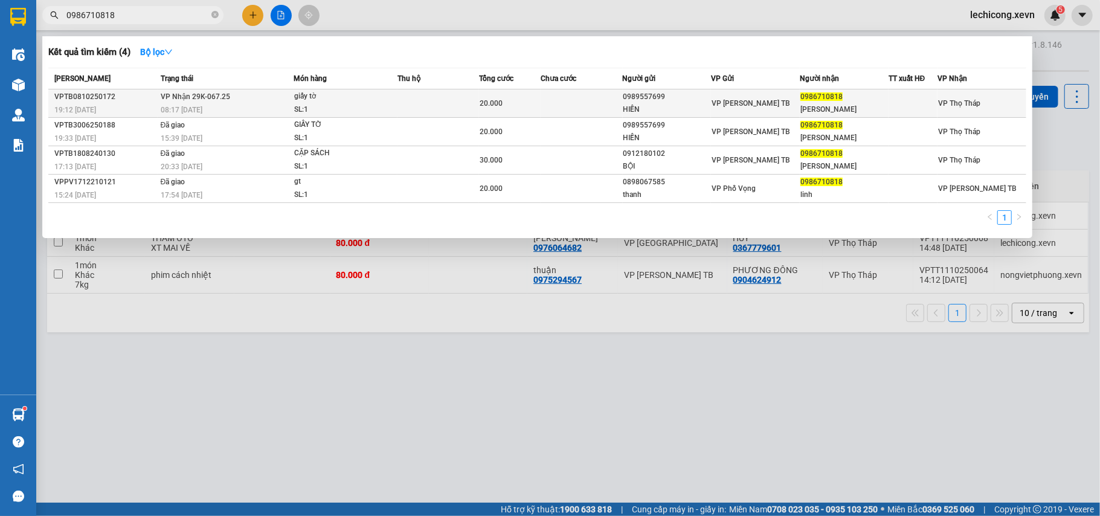
type input "0986710818"
click at [801, 97] on div "0986710818" at bounding box center [845, 97] width 88 height 13
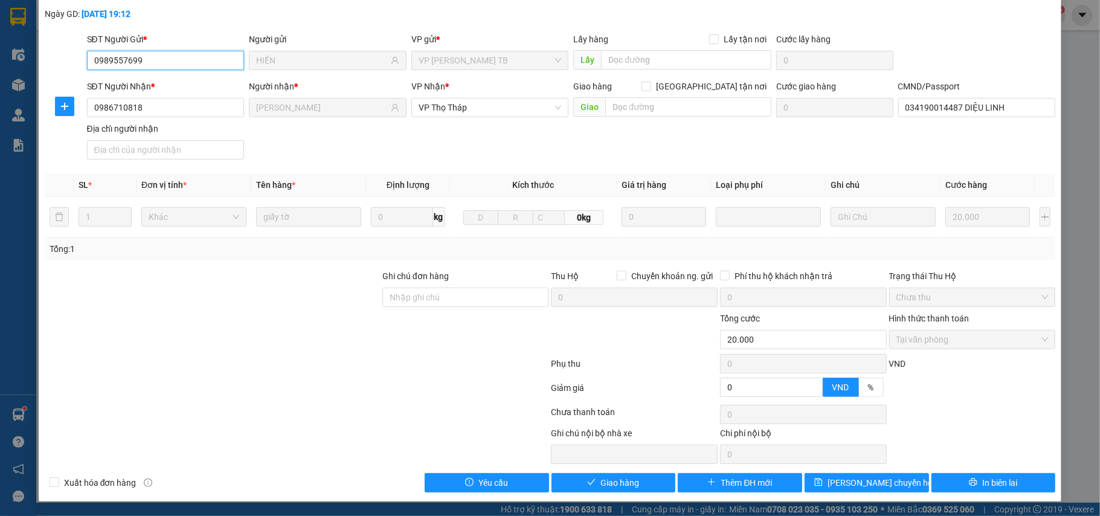
type input "0989557699"
type input "HIỀN"
type input "0986710818"
type input "[PERSON_NAME]"
type input "034190014487 DIỆU LINH"
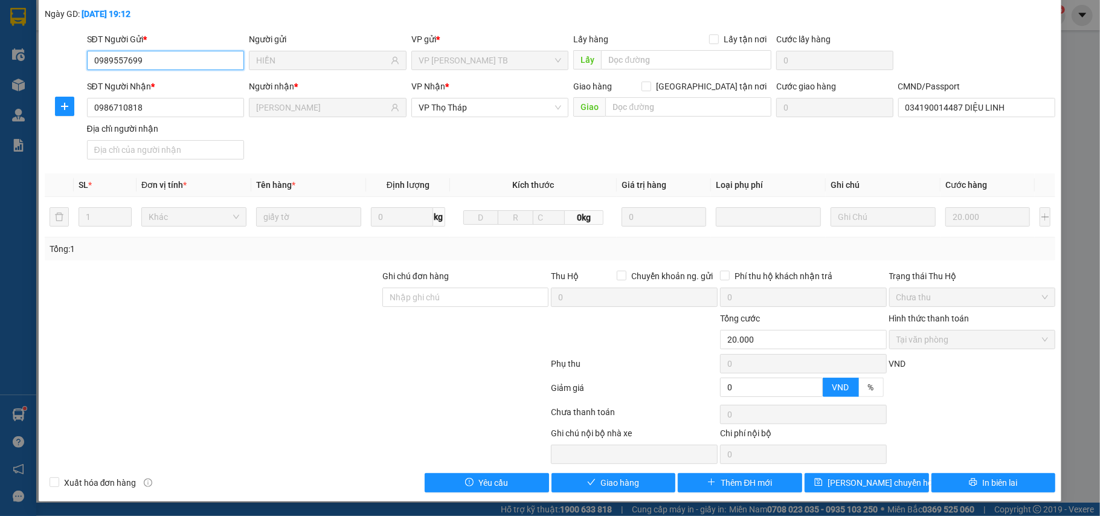
type input "0"
type input "20.000"
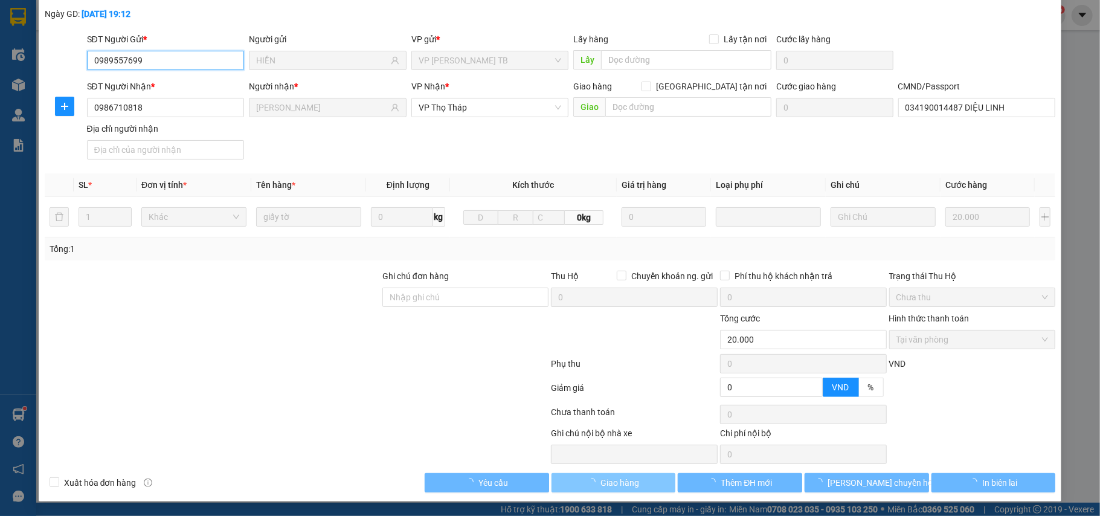
scroll to position [64, 0]
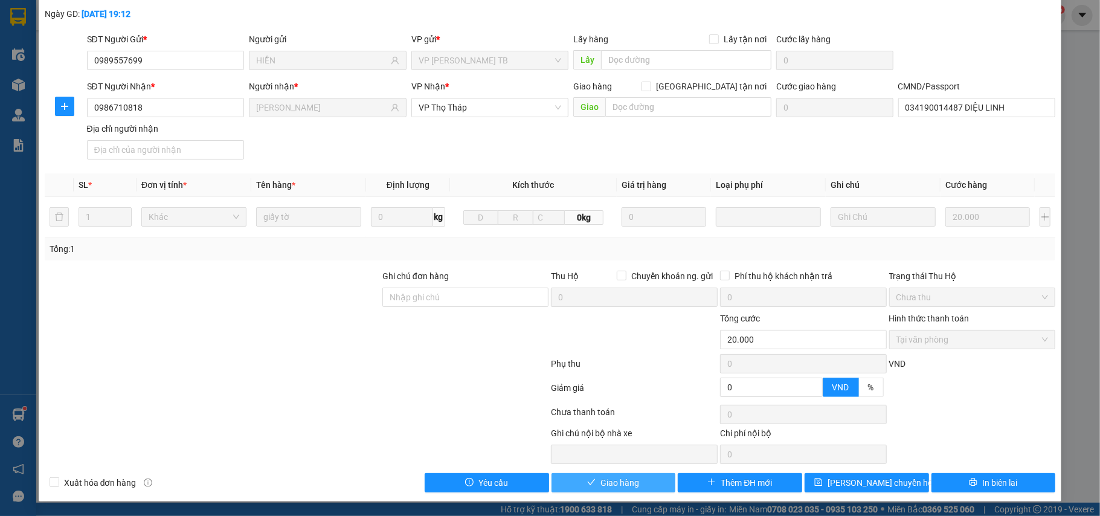
click at [614, 479] on span "Giao hàng" at bounding box center [620, 482] width 39 height 13
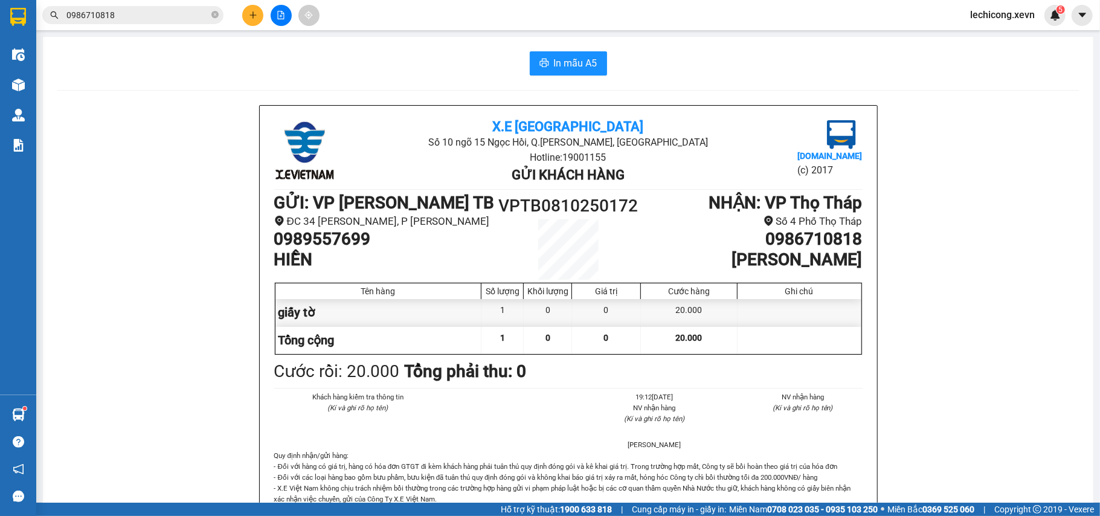
click at [233, 6] on div "0986710818" at bounding box center [118, 15] width 236 height 18
click at [257, 10] on button at bounding box center [252, 15] width 21 height 21
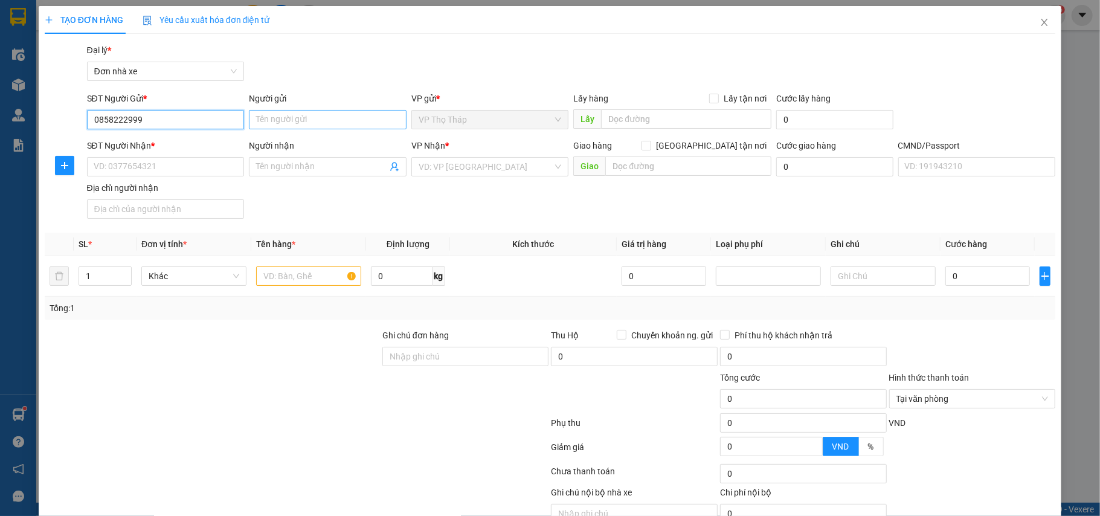
type input "0858222999"
click at [262, 111] on input "Người gửi" at bounding box center [328, 119] width 158 height 19
type input "D"
type input "ĐẠT"
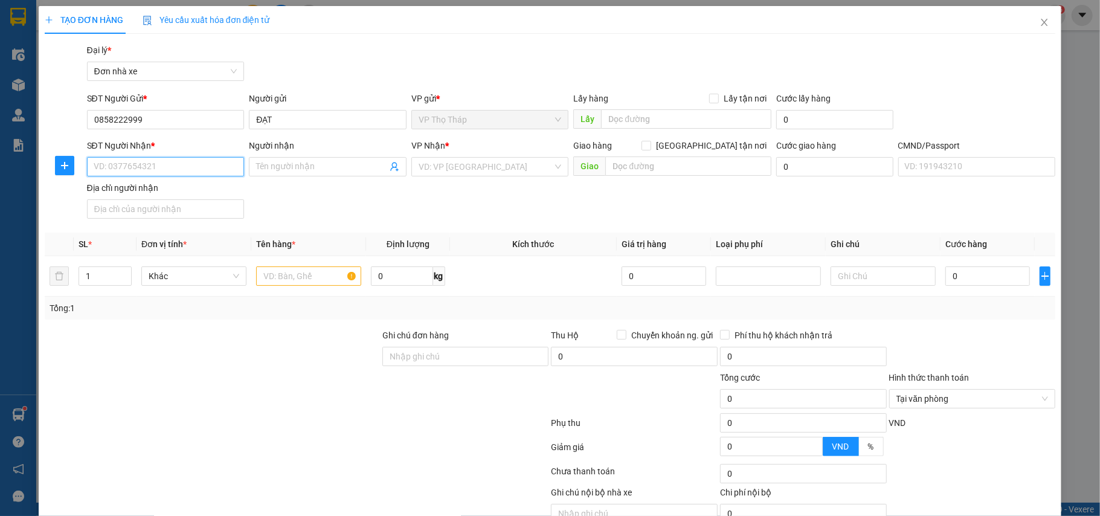
click at [153, 164] on input "SĐT Người Nhận *" at bounding box center [166, 166] width 158 height 19
type input "0917142145"
click at [283, 166] on input "Người nhận" at bounding box center [321, 166] width 131 height 13
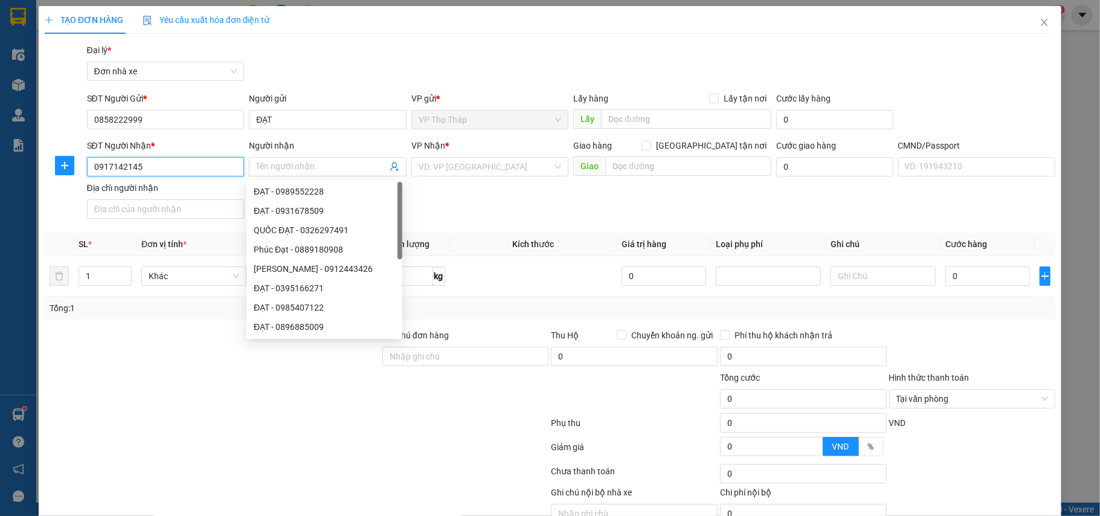
click at [187, 163] on input "0917142145" at bounding box center [166, 166] width 158 height 19
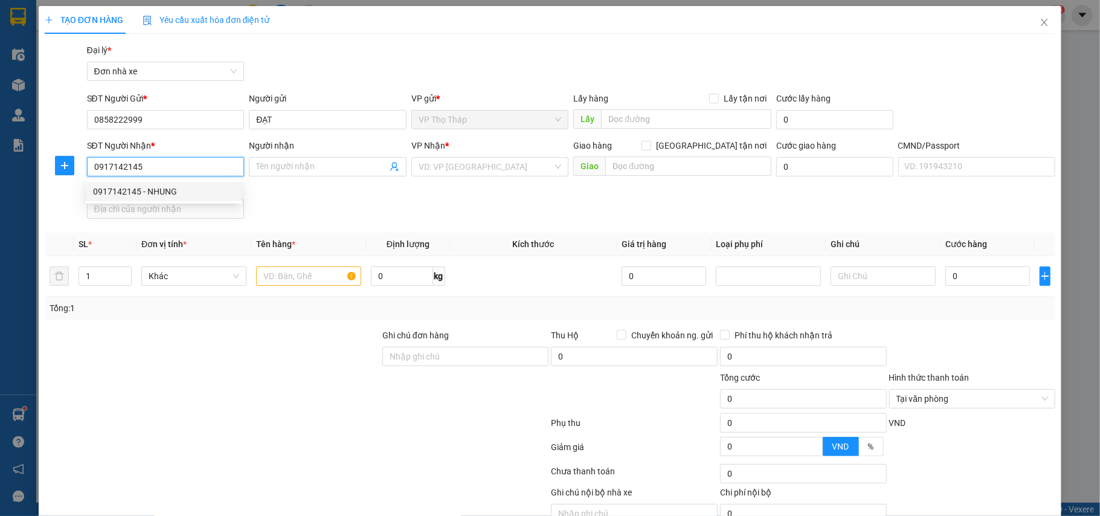
drag, startPoint x: 176, startPoint y: 187, endPoint x: 299, endPoint y: 196, distance: 122.4
click at [299, 196] on body "Kết quả tìm kiếm ( 4 ) Bộ lọc Mã ĐH Trạng thái Món hàng Thu hộ Tổng cước Chưa c…" at bounding box center [550, 258] width 1100 height 516
click at [295, 169] on input "Người nhận" at bounding box center [321, 166] width 131 height 13
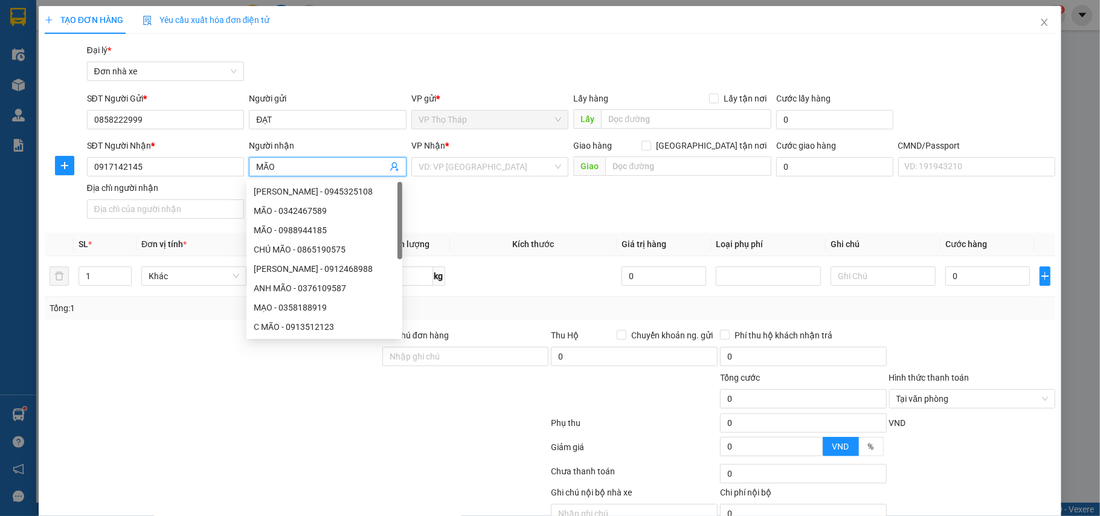
type input "MÃO"
click at [460, 177] on div "VP Nhận * VD: VP [GEOGRAPHIC_DATA]" at bounding box center [490, 160] width 158 height 42
click at [465, 170] on input "search" at bounding box center [486, 167] width 135 height 18
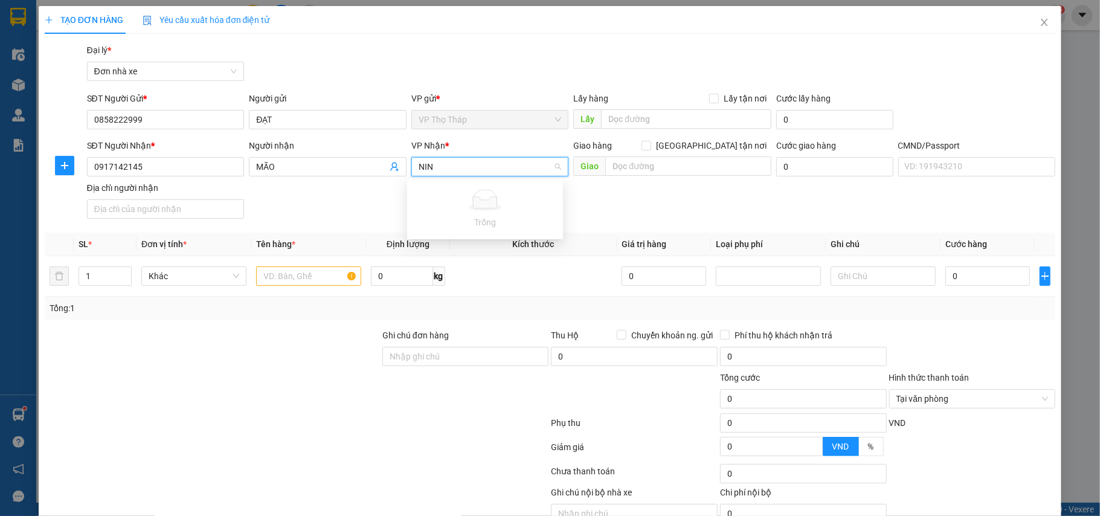
type input "NINH"
click at [427, 192] on div "VP [GEOGRAPHIC_DATA]" at bounding box center [485, 191] width 141 height 13
click at [319, 281] on input "text" at bounding box center [308, 275] width 105 height 19
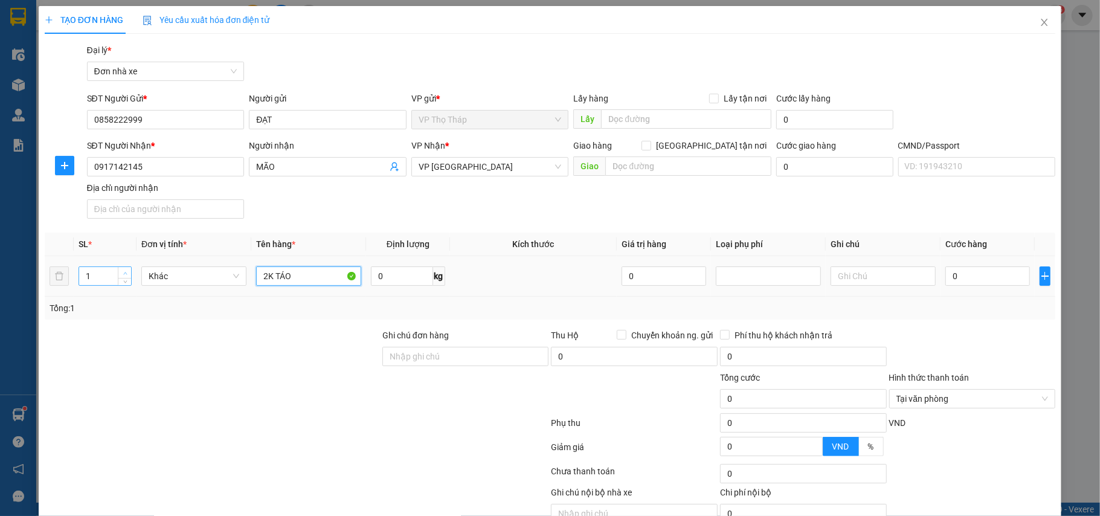
type input "2K TÁO"
type input "2"
click at [123, 274] on icon "up" at bounding box center [125, 273] width 4 height 4
type input "2"
click at [285, 280] on input "2K TÁO" at bounding box center [308, 275] width 105 height 19
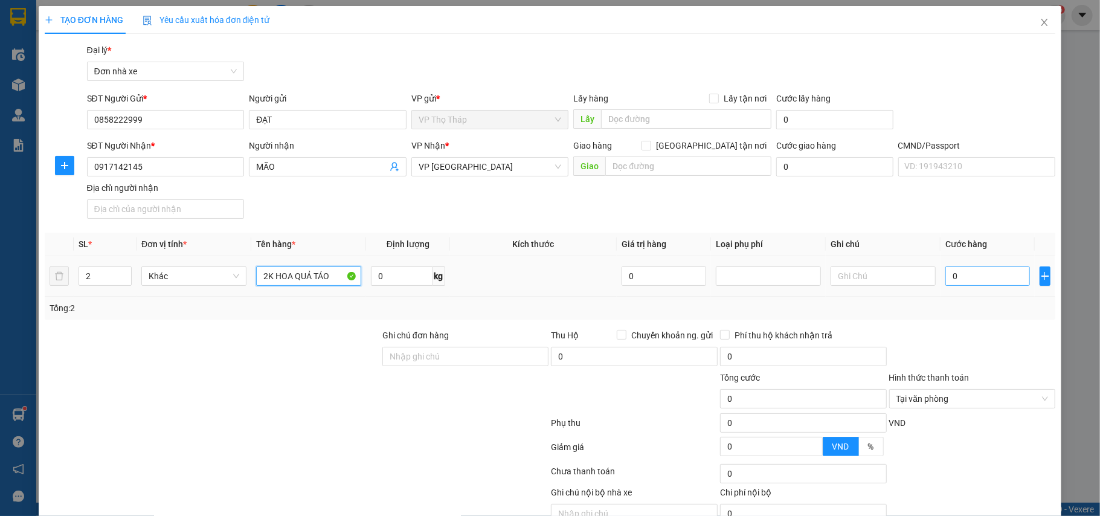
type input "2K HOA QUẢ TÁO"
click at [951, 276] on input "0" at bounding box center [988, 275] width 85 height 19
type input "8"
type input "80"
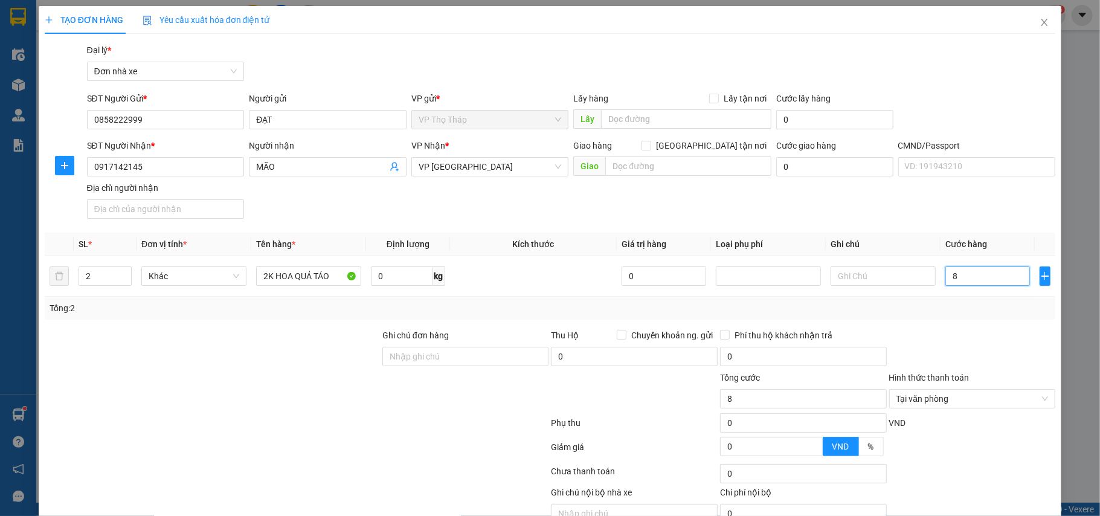
type input "80"
type input "80.000"
drag, startPoint x: 954, startPoint y: 346, endPoint x: 926, endPoint y: 320, distance: 37.6
click at [935, 328] on div "Transit Pickup Surcharge Ids Transit Deliver Surcharge Ids Transit Deliver Surc…" at bounding box center [551, 298] width 1012 height 508
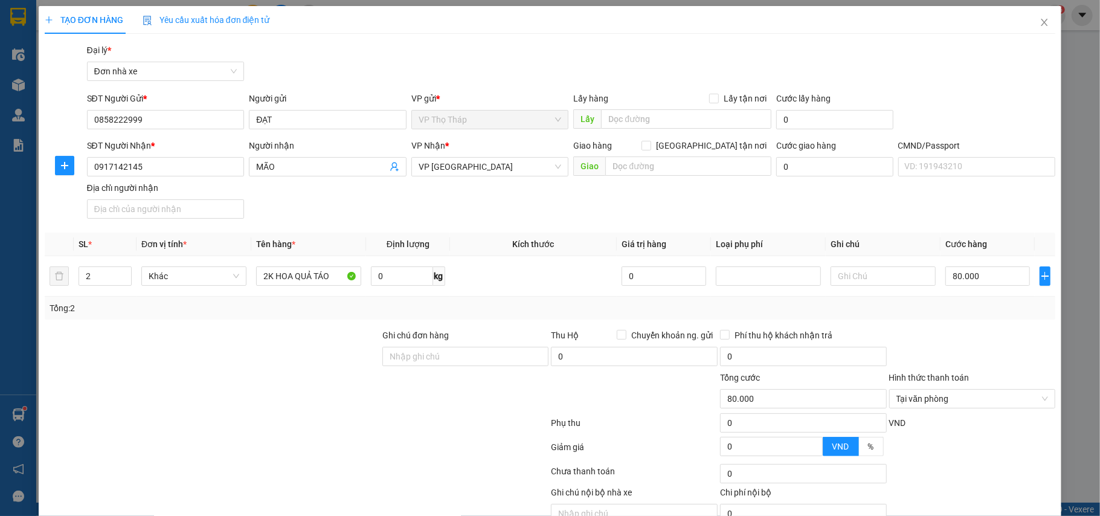
scroll to position [62, 0]
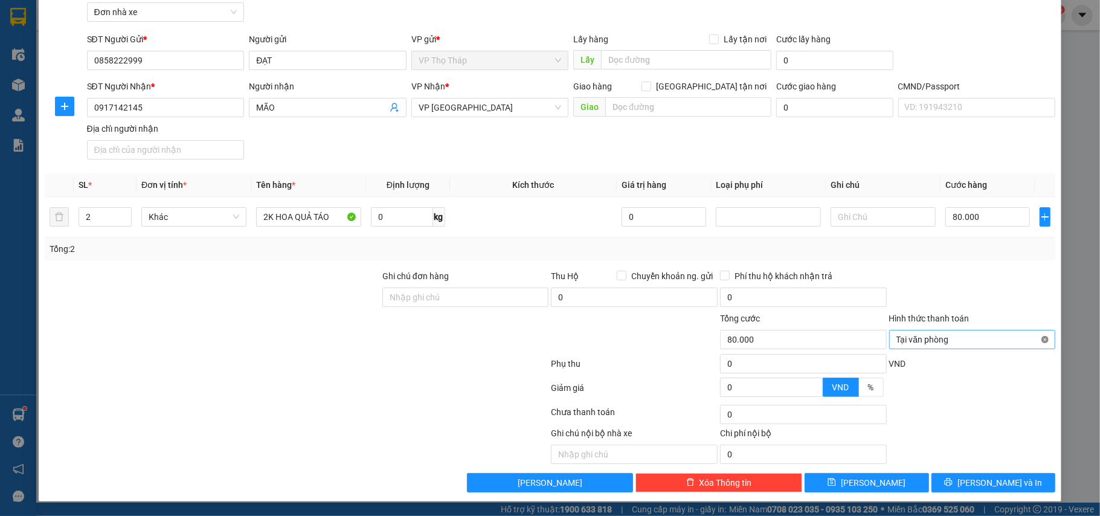
type input "80.000"
drag, startPoint x: 1001, startPoint y: 514, endPoint x: 1011, endPoint y: 477, distance: 37.5
click at [1001, 508] on div "TẠO ĐƠN HÀNG Yêu cầu xuất hóa đơn điện tử Transit Pickup Surcharge Ids Transit …" at bounding box center [550, 258] width 1100 height 516
click at [1011, 477] on button "[PERSON_NAME] và In" at bounding box center [994, 482] width 124 height 19
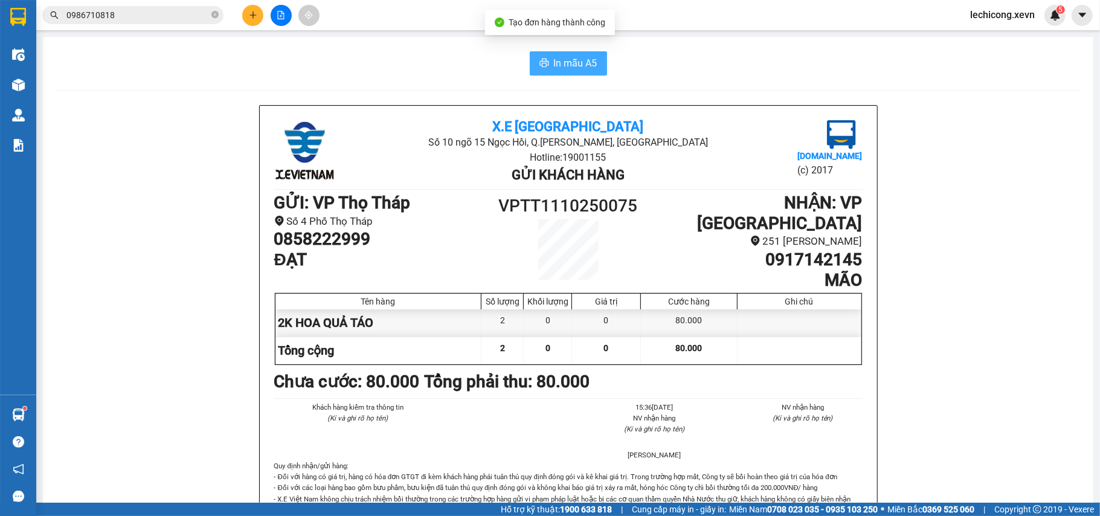
click at [569, 58] on span "In mẫu A5" at bounding box center [576, 63] width 44 height 15
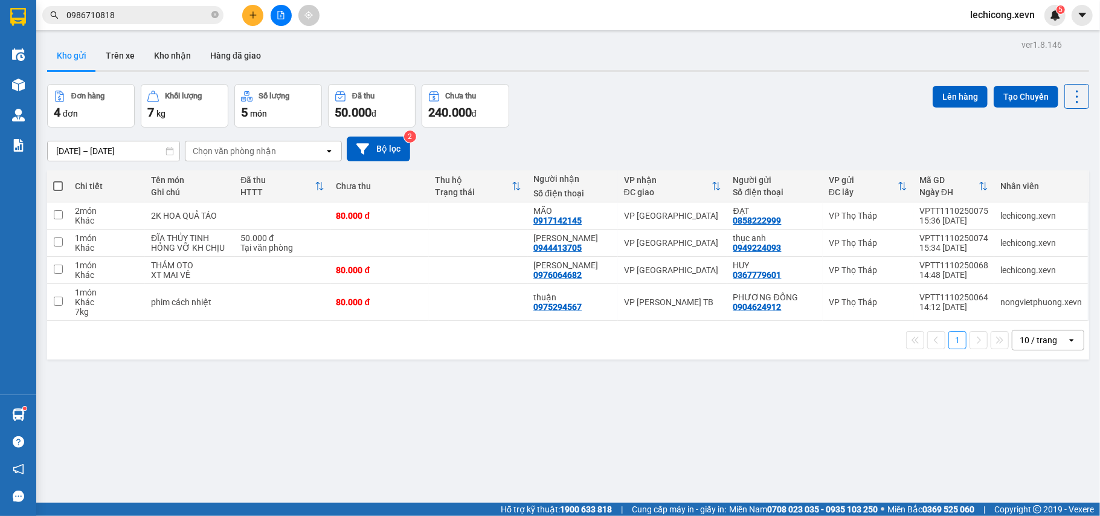
click at [219, 13] on span "0986710818" at bounding box center [132, 15] width 181 height 18
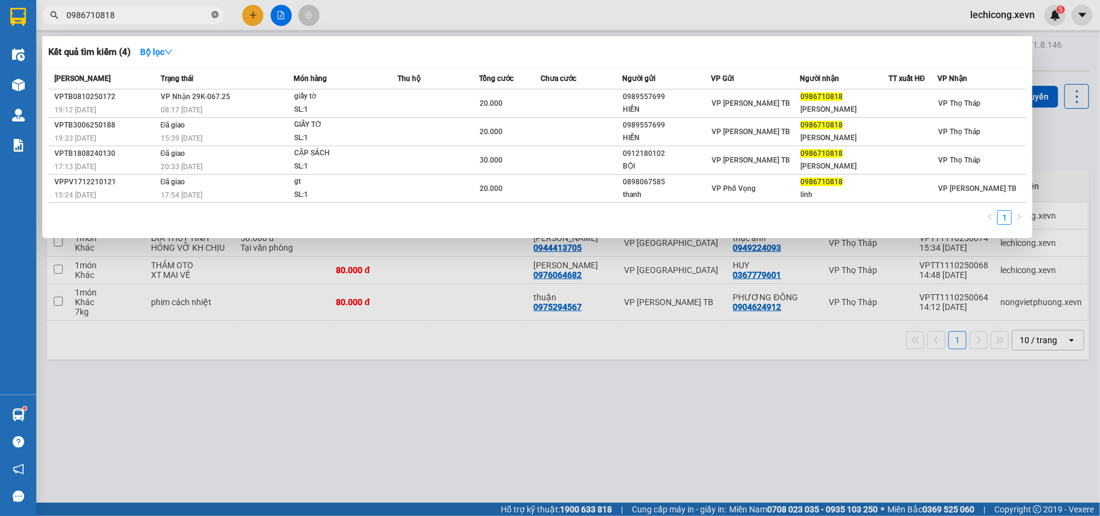
click at [214, 13] on icon "close-circle" at bounding box center [214, 14] width 7 height 7
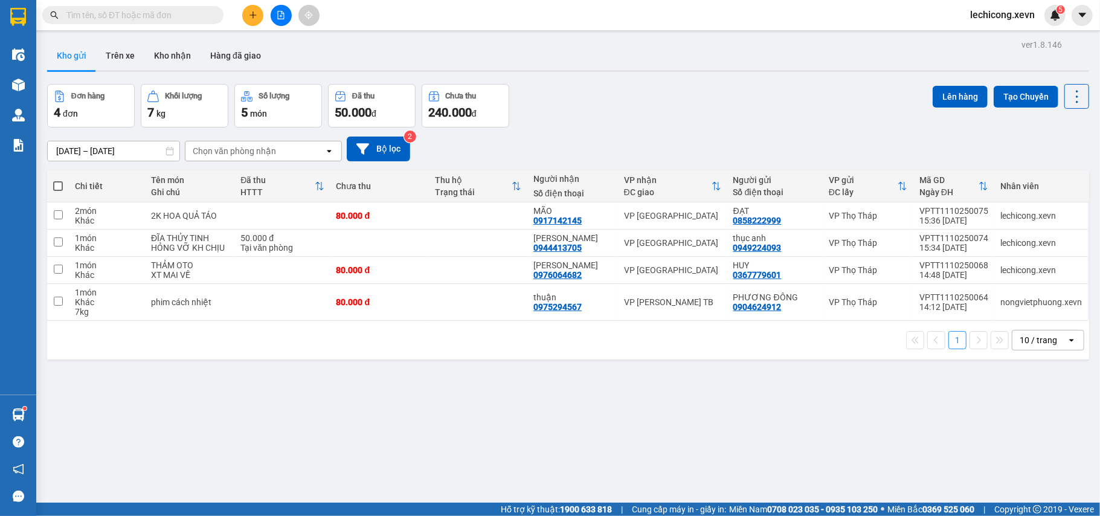
click at [252, 15] on icon "plus" at bounding box center [253, 15] width 8 height 8
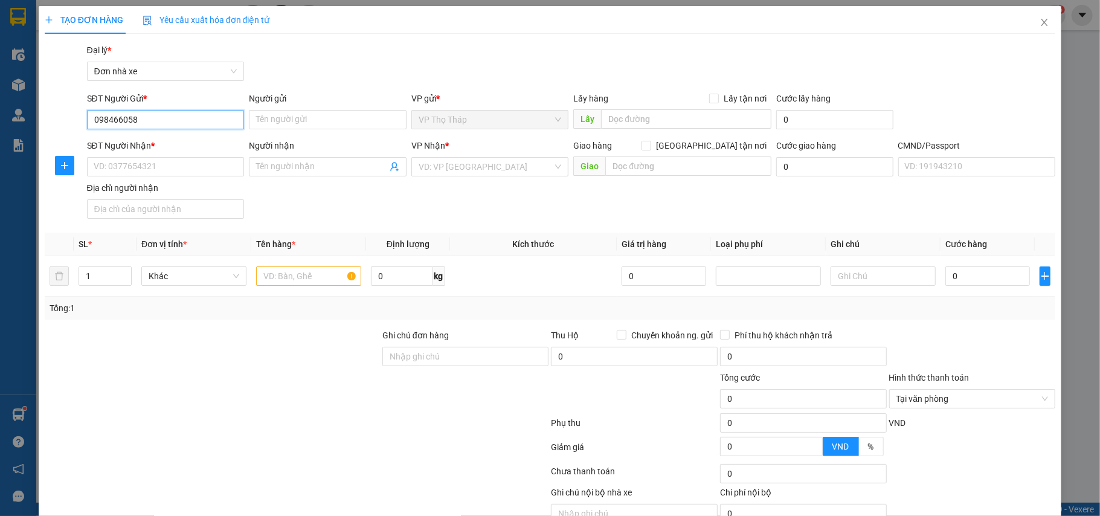
type input "0984660588"
click at [205, 141] on div "0984660588 - TÍN THÀNH" at bounding box center [163, 144] width 141 height 13
type input "TÍN THÀNH"
type input "0979887744"
type input "LAB THIÊN HÀ"
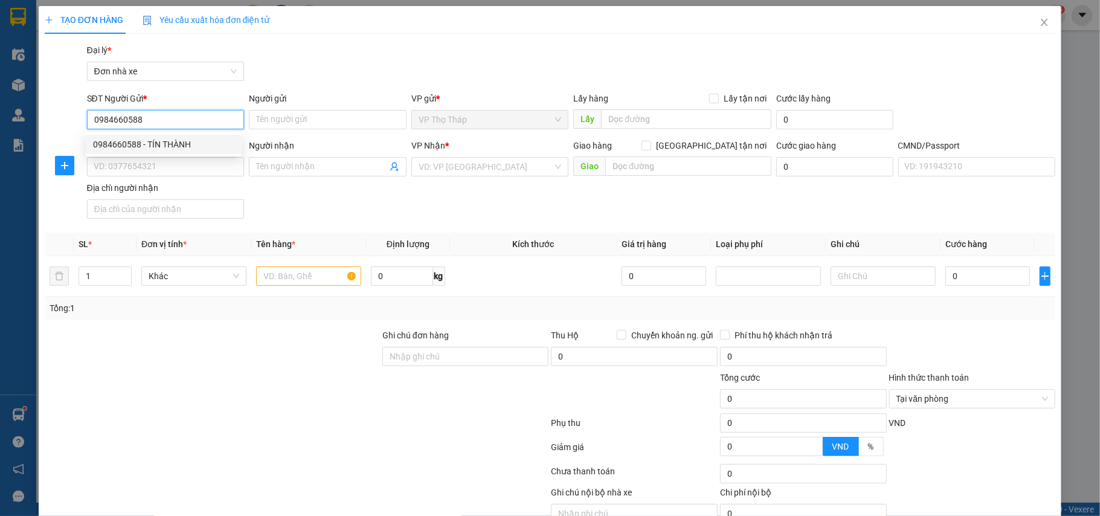
type input "035085003211 [PERSON_NAME]"
type input "0984660588"
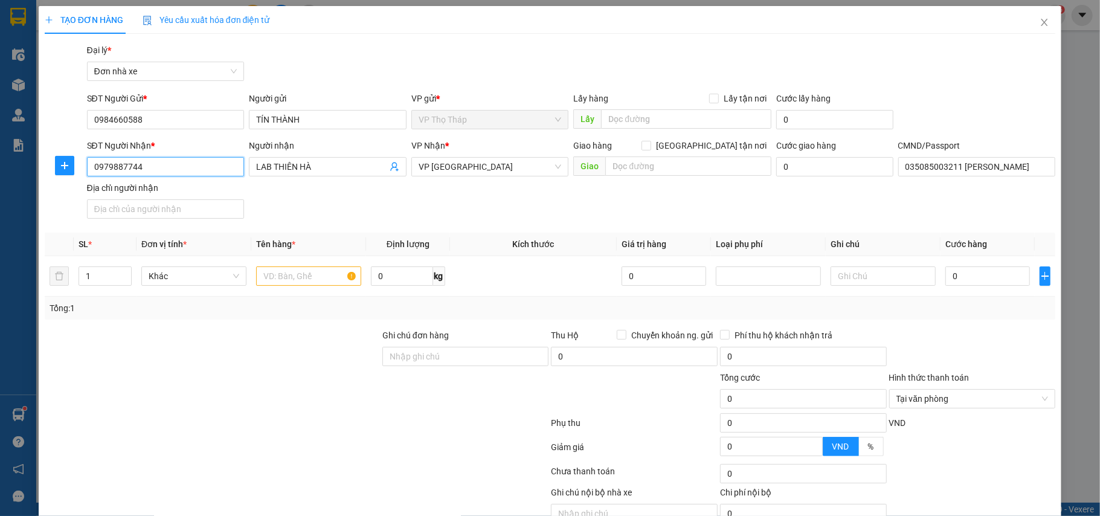
click at [193, 170] on input "0979887744" at bounding box center [166, 166] width 158 height 19
drag, startPoint x: 185, startPoint y: 189, endPoint x: 308, endPoint y: 245, distance: 135.7
click at [185, 190] on div "0922388789 - [PERSON_NAME]" at bounding box center [163, 191] width 141 height 13
type input "0922388789"
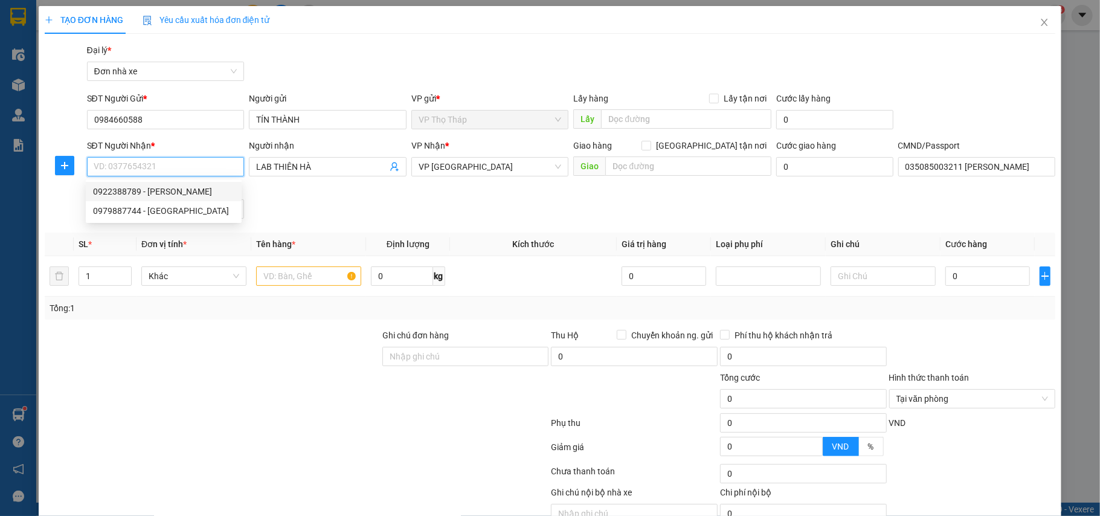
type input "[PERSON_NAME]"
type input "anh linh"
type input "0922388789"
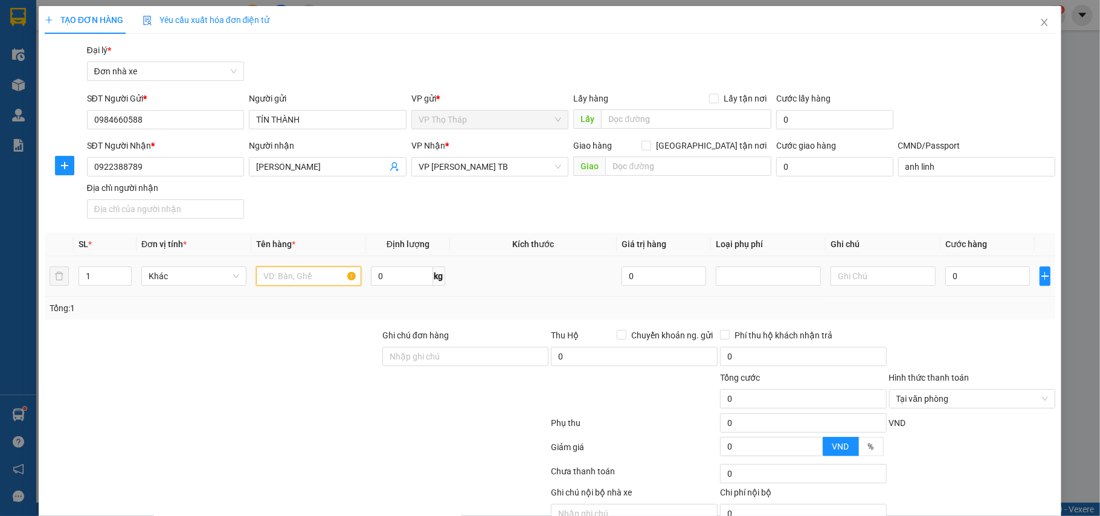
click at [319, 272] on input "text" at bounding box center [308, 275] width 105 height 19
type input "RĂNG"
click at [974, 273] on input "0" at bounding box center [988, 275] width 85 height 19
type input "2"
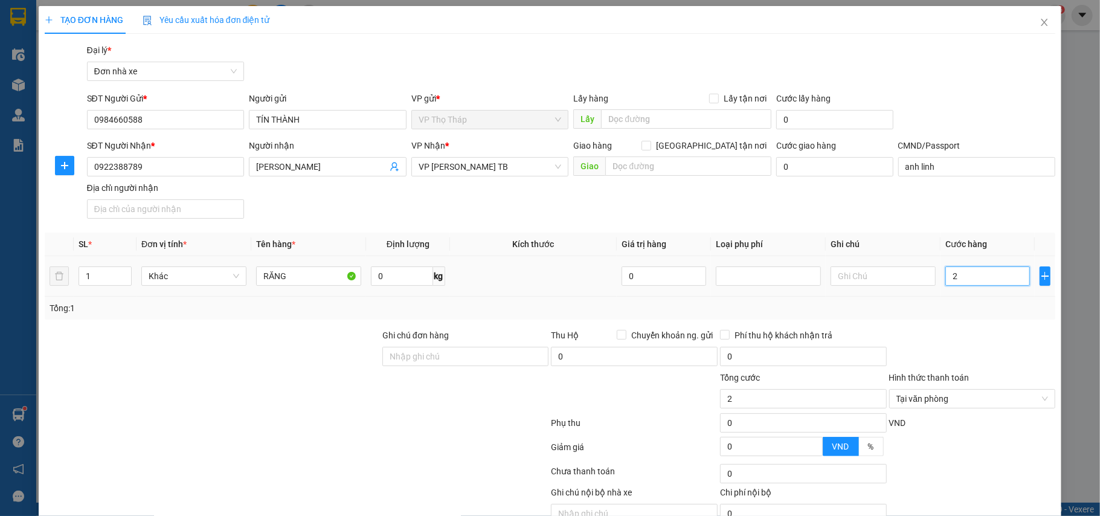
type input "25"
type input "25.000"
drag, startPoint x: 981, startPoint y: 320, endPoint x: 998, endPoint y: 340, distance: 25.7
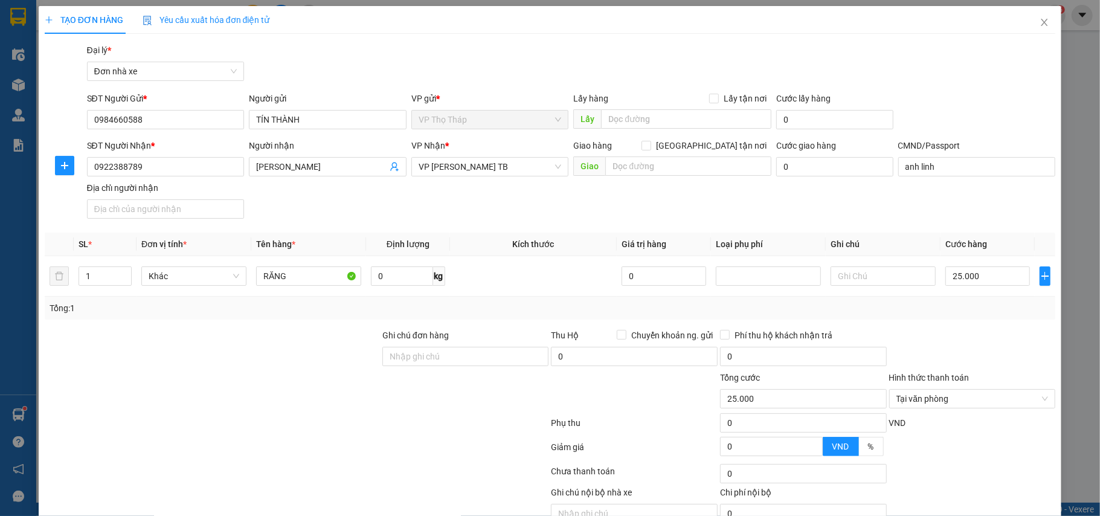
click at [984, 320] on div "Tổng: 1" at bounding box center [551, 308] width 1012 height 23
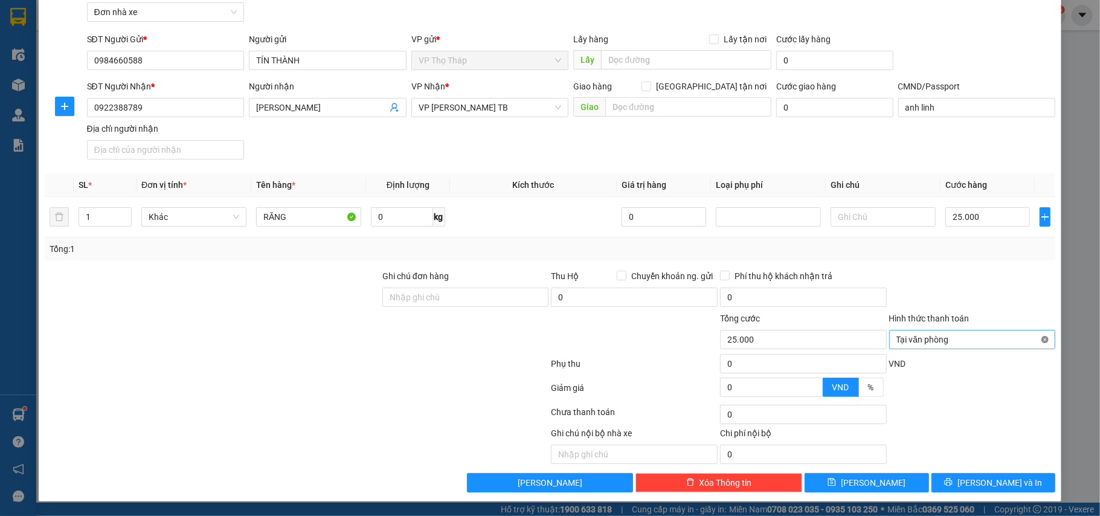
type input "25.000"
click at [982, 480] on span "[PERSON_NAME] và In" at bounding box center [1000, 482] width 85 height 13
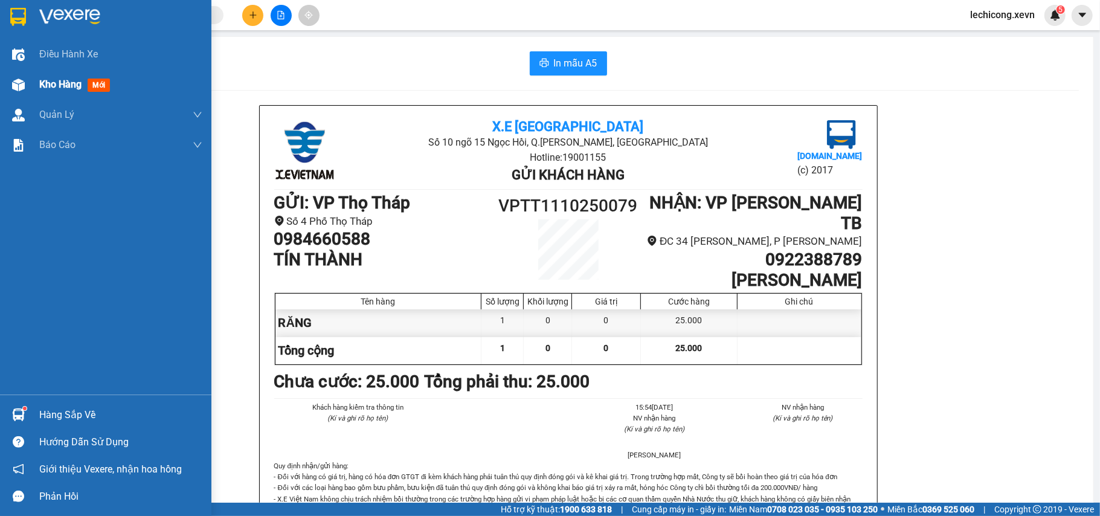
click at [8, 78] on div at bounding box center [18, 84] width 21 height 21
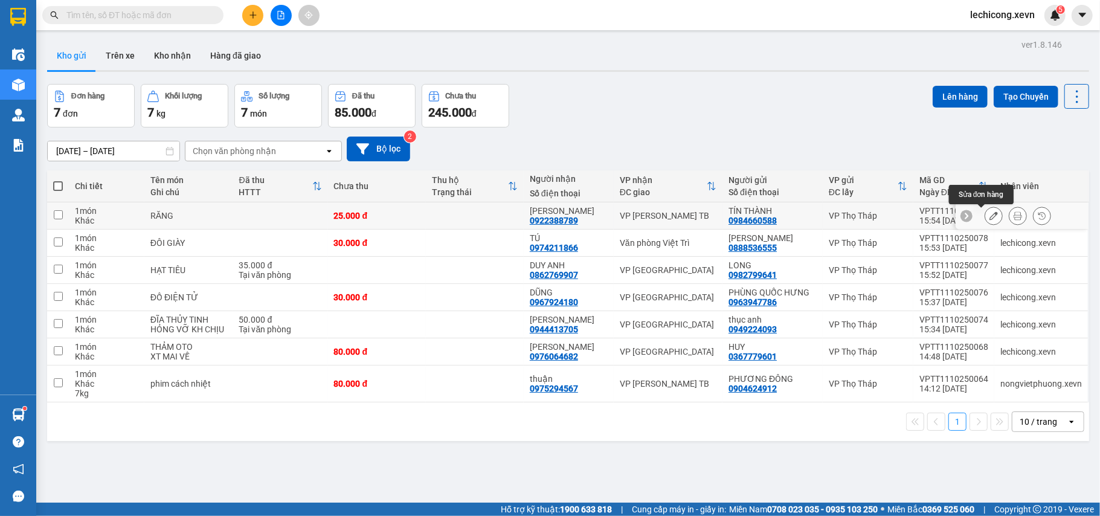
click at [990, 214] on icon at bounding box center [994, 215] width 8 height 8
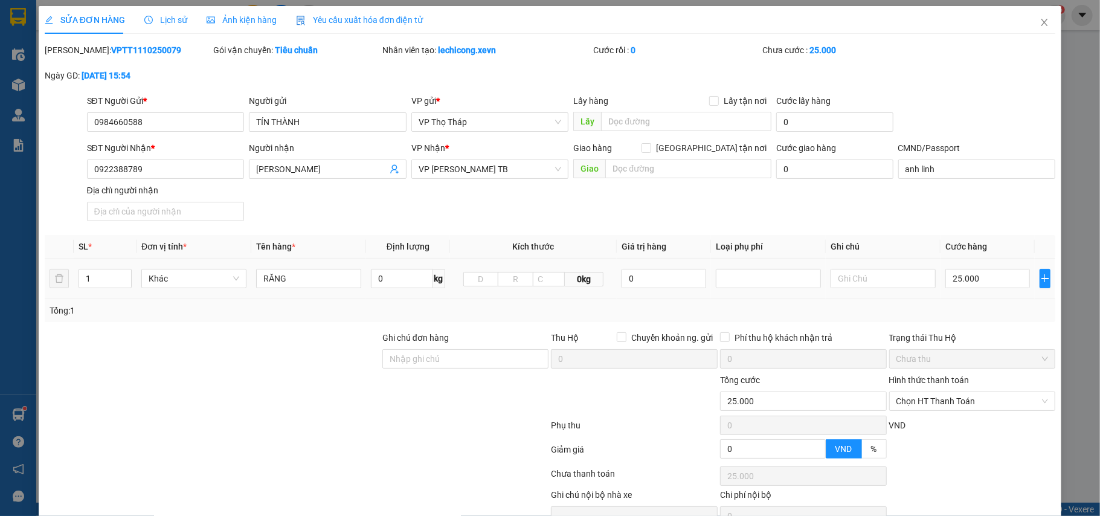
type input "0984660588"
type input "0922388789"
type input "anh linh"
type input "0"
type input "25.000"
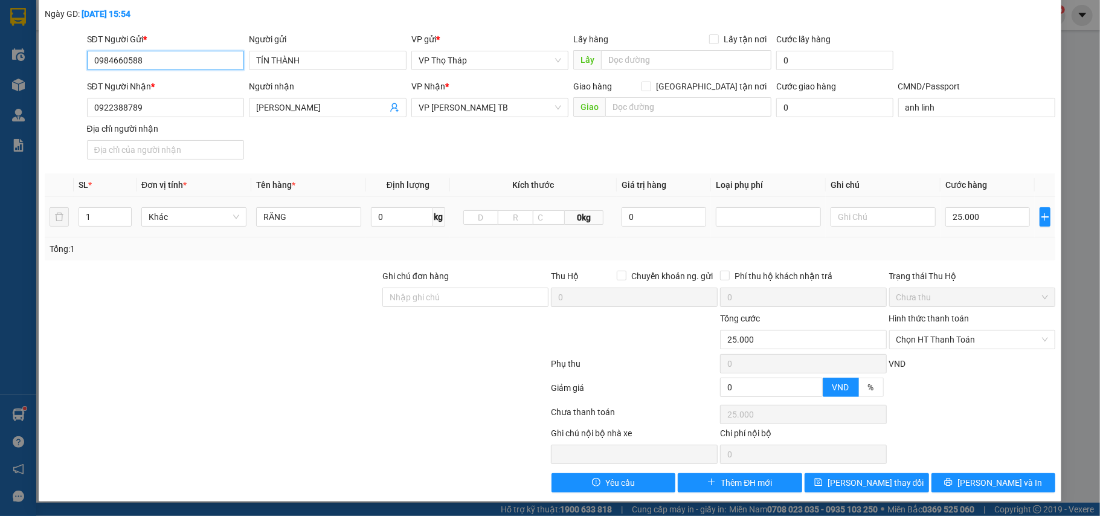
scroll to position [64, 0]
click at [955, 332] on span "Chọn HT Thanh Toán" at bounding box center [973, 340] width 152 height 18
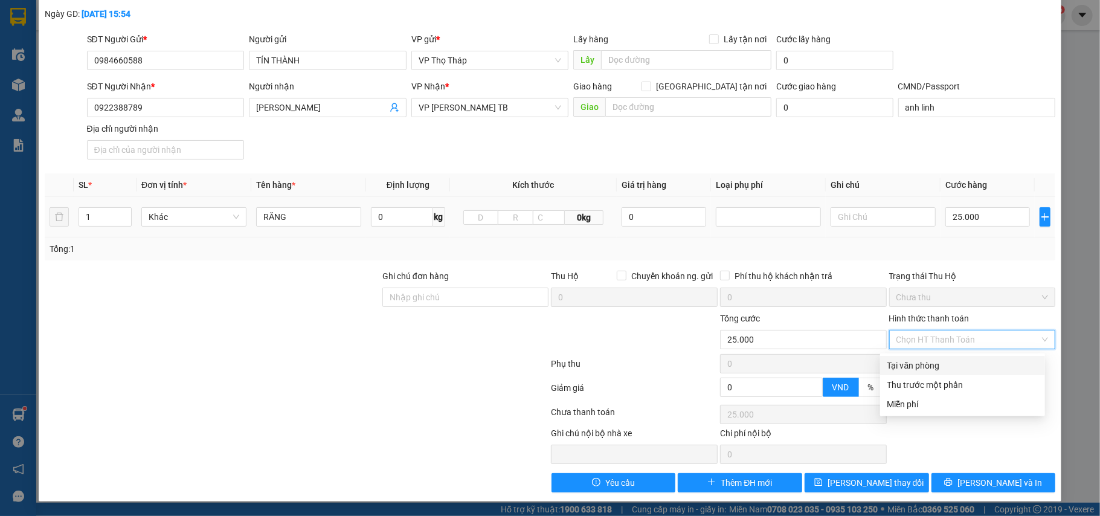
click at [939, 359] on div "Tại văn phòng" at bounding box center [963, 365] width 150 height 13
type input "0"
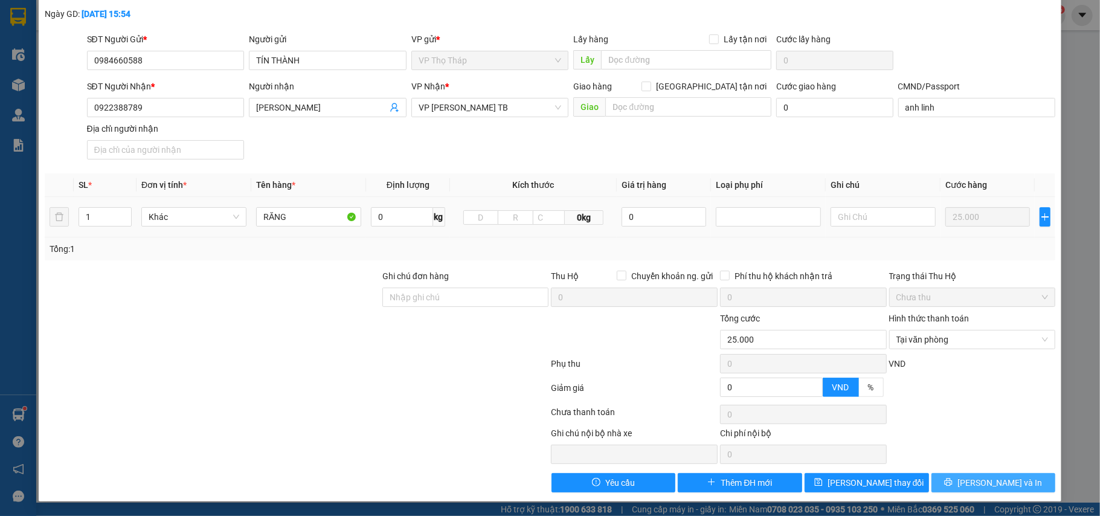
click at [944, 482] on button "[PERSON_NAME] và In" at bounding box center [994, 482] width 124 height 19
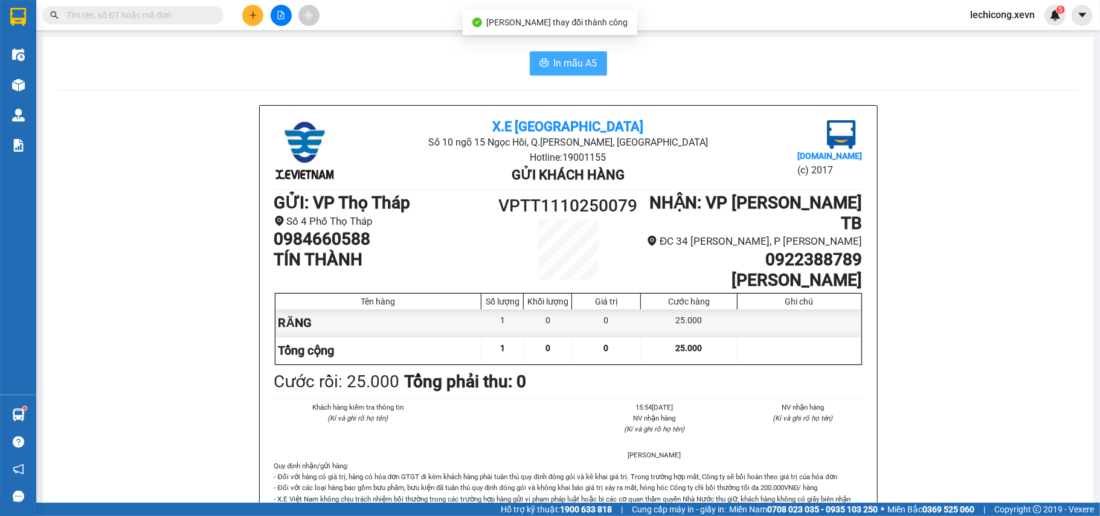
click at [581, 59] on span "In mẫu A5" at bounding box center [576, 63] width 44 height 15
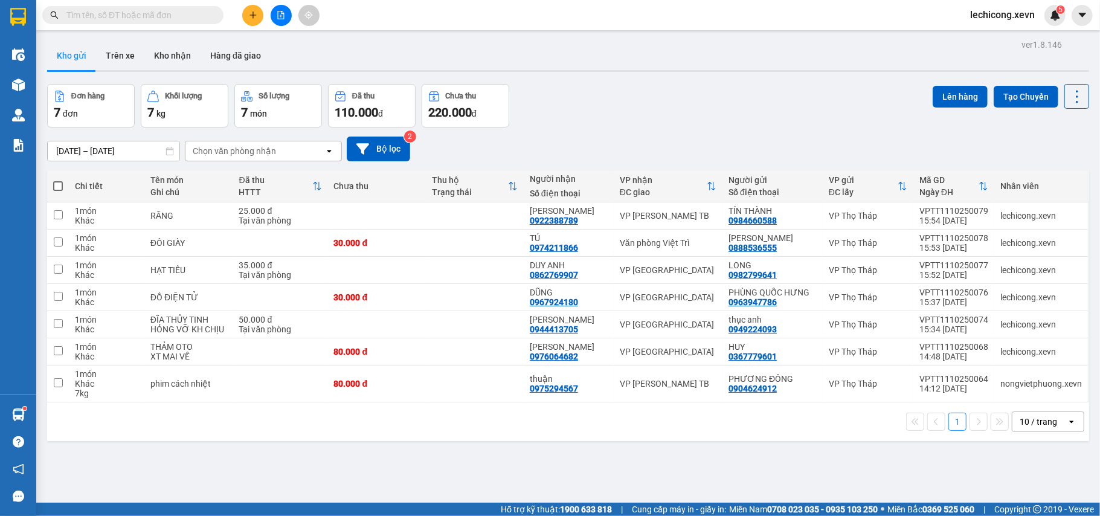
click at [197, 16] on input "text" at bounding box center [137, 14] width 143 height 13
click at [172, 18] on input "text" at bounding box center [137, 14] width 143 height 13
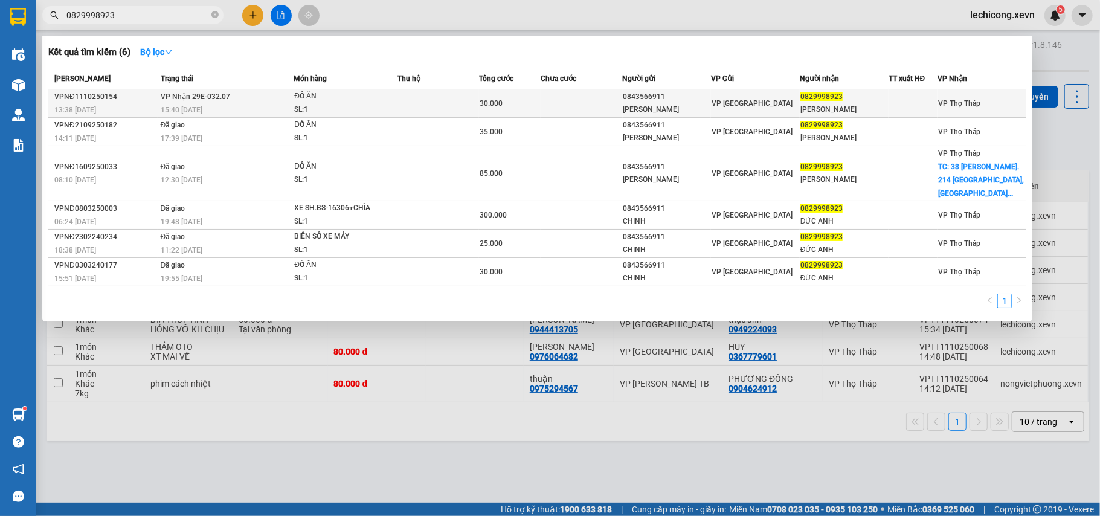
type input "0829998923"
click at [538, 116] on td "30.000" at bounding box center [510, 103] width 62 height 28
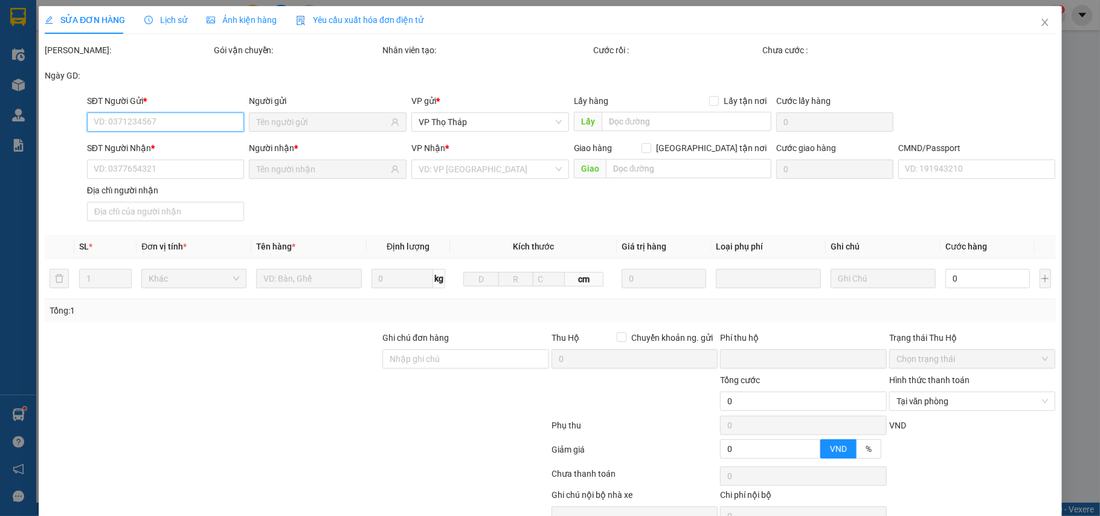
type input "0843566911"
type input "[PERSON_NAME]"
type input "0829998923"
type input "[PERSON_NAME]"
type input "036200019233 [PERSON_NAME]"
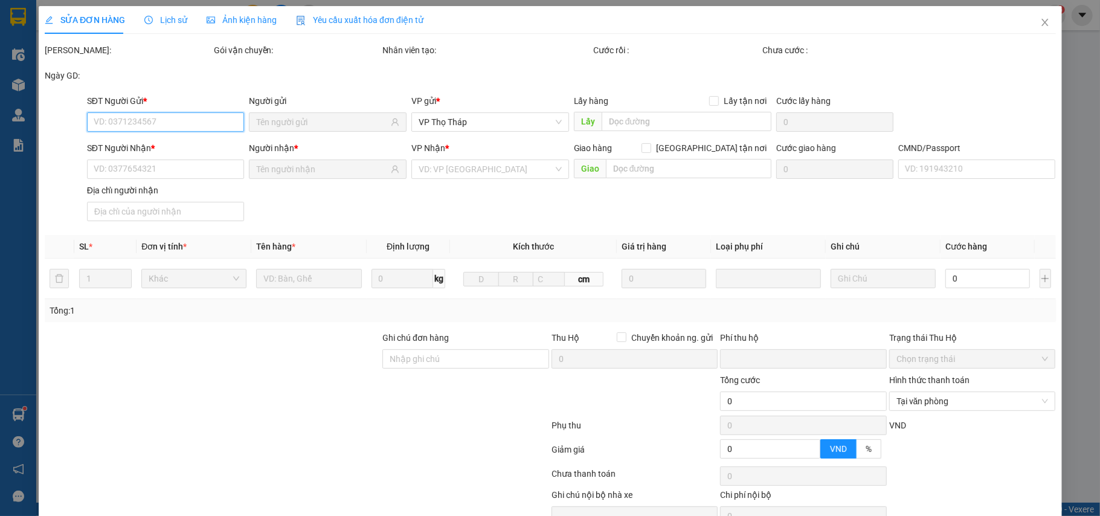
type input "0"
type input "30.000"
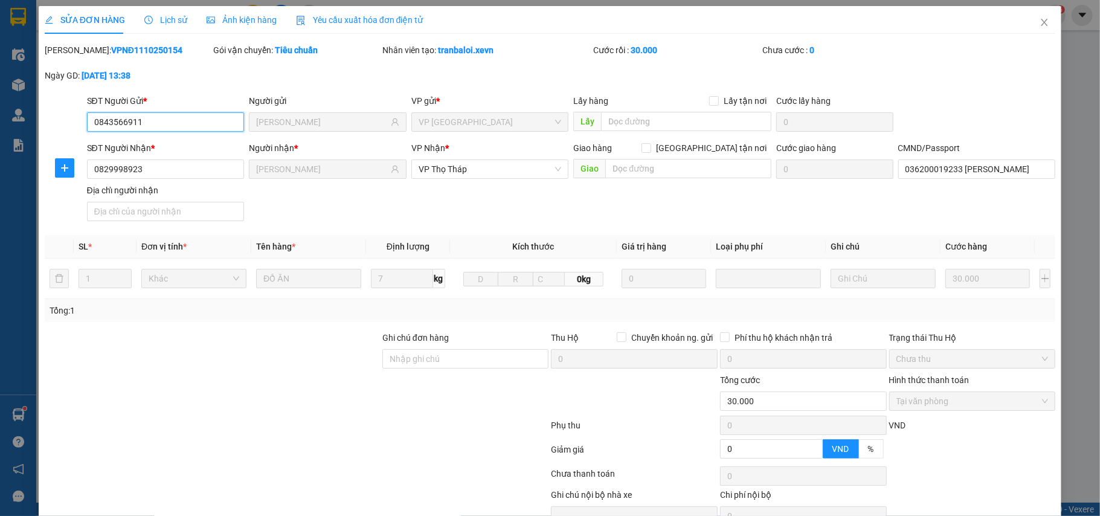
scroll to position [64, 0]
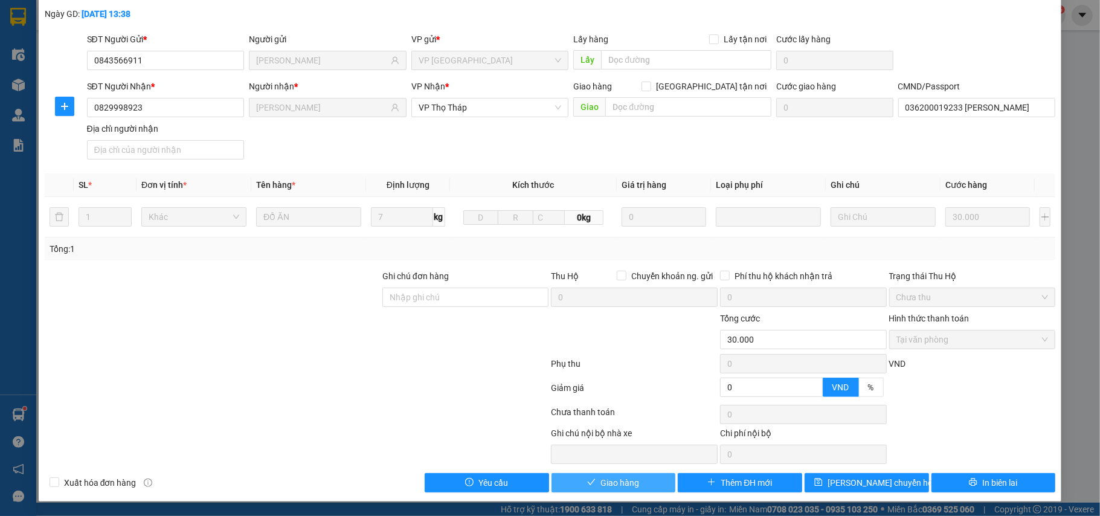
click at [634, 485] on button "Giao hàng" at bounding box center [614, 482] width 124 height 19
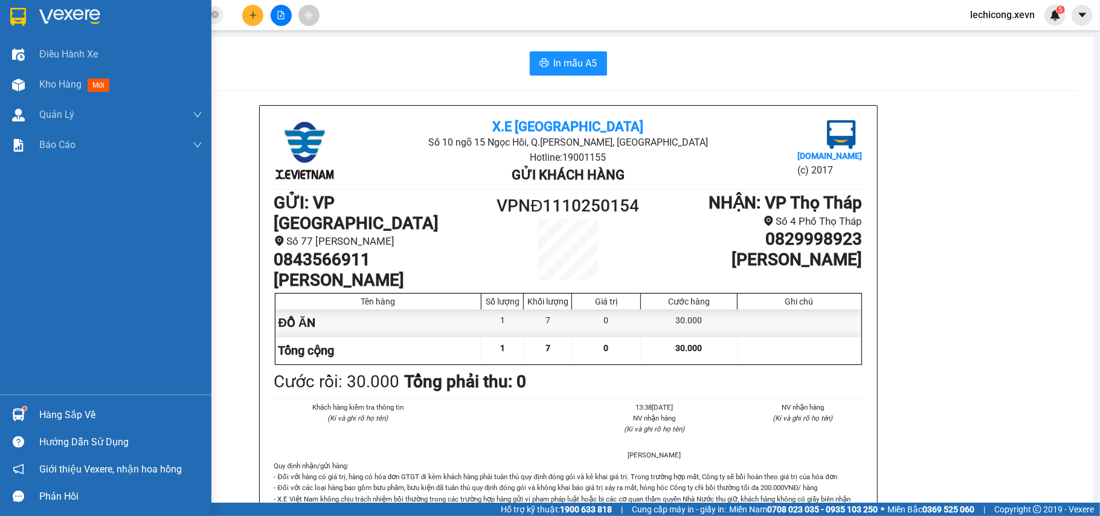
click at [33, 424] on div "Hàng sắp về" at bounding box center [105, 414] width 211 height 27
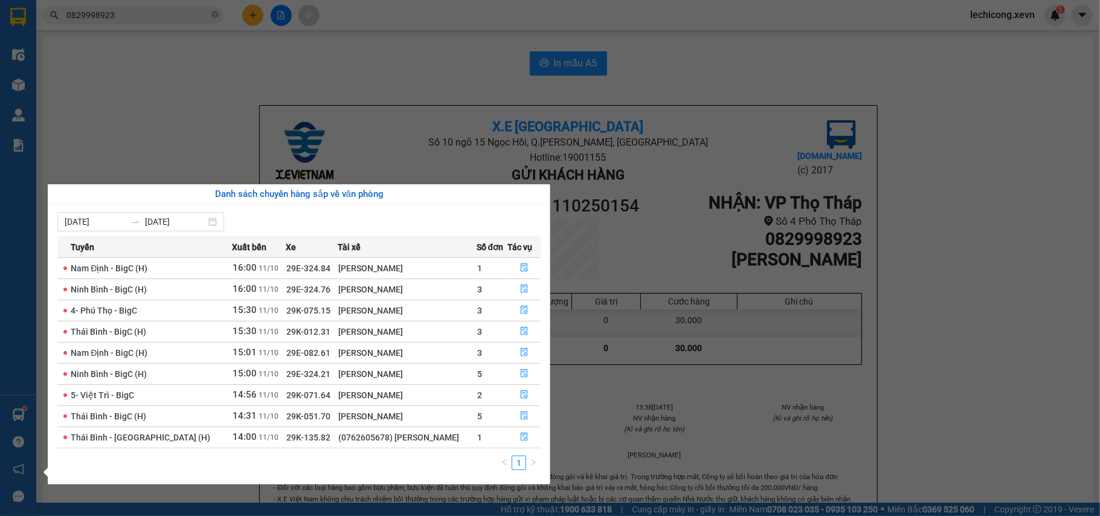
click at [253, 22] on section "Kết quả tìm kiếm ( 6 ) Bộ lọc Mã ĐH Trạng thái Món hàng Thu hộ Tổng cước Chưa c…" at bounding box center [550, 258] width 1100 height 516
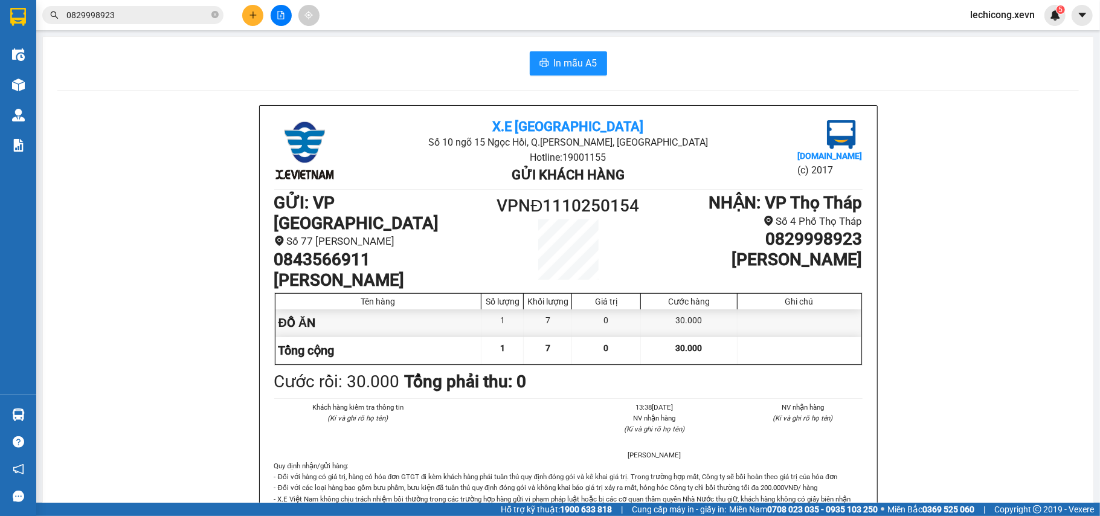
click at [252, 19] on button at bounding box center [252, 15] width 21 height 21
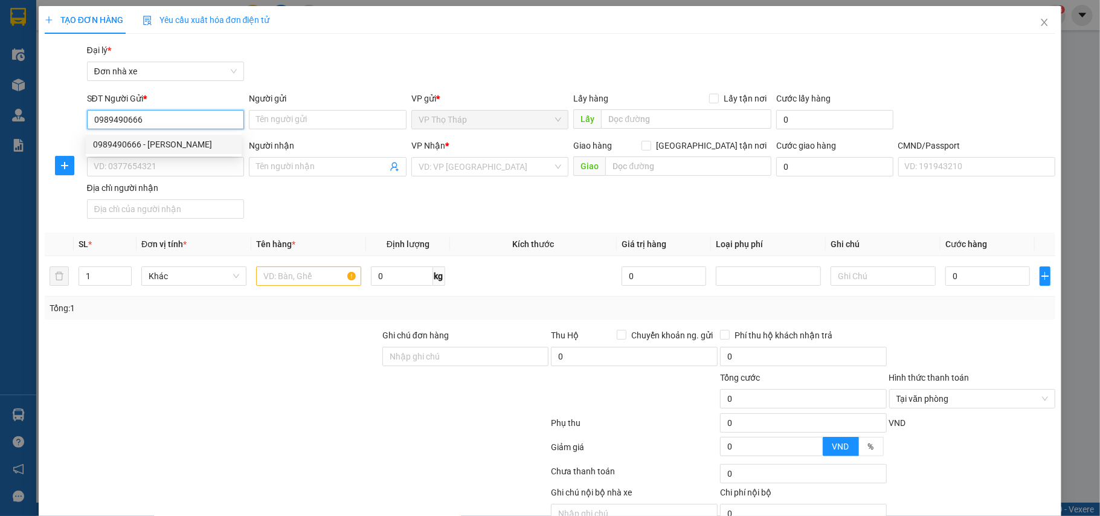
type input "0989490666"
click at [186, 134] on div "0989490666 0989490666 - [PERSON_NAME]" at bounding box center [164, 144] width 156 height 24
click at [189, 120] on input "0989490666" at bounding box center [166, 119] width 158 height 19
click at [187, 146] on div "0989490666 - [PERSON_NAME]" at bounding box center [163, 144] width 141 height 13
type input "[PERSON_NAME]"
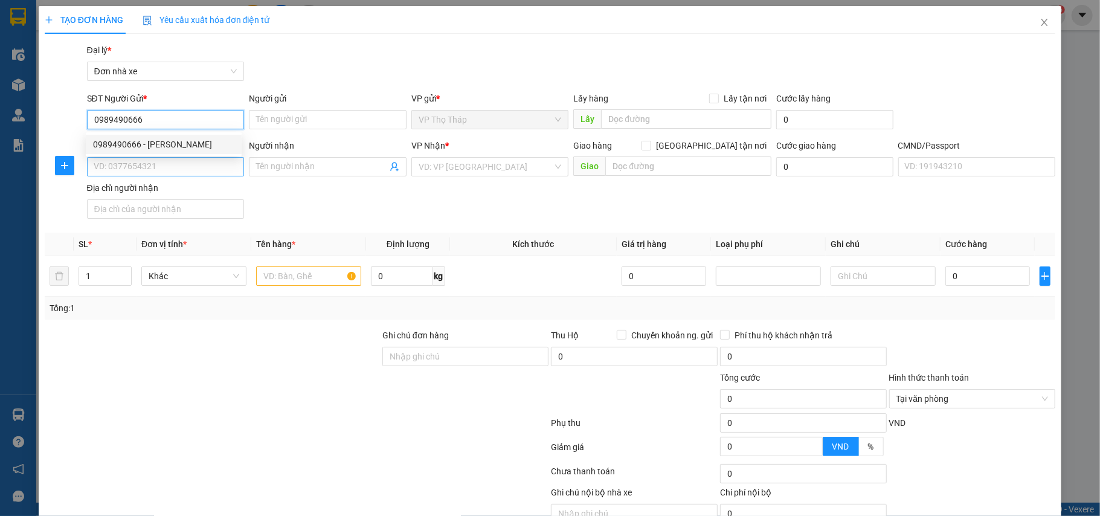
type input "0967229212"
type input "ÁNH"
type input "034204000989 [PERSON_NAME] 2004"
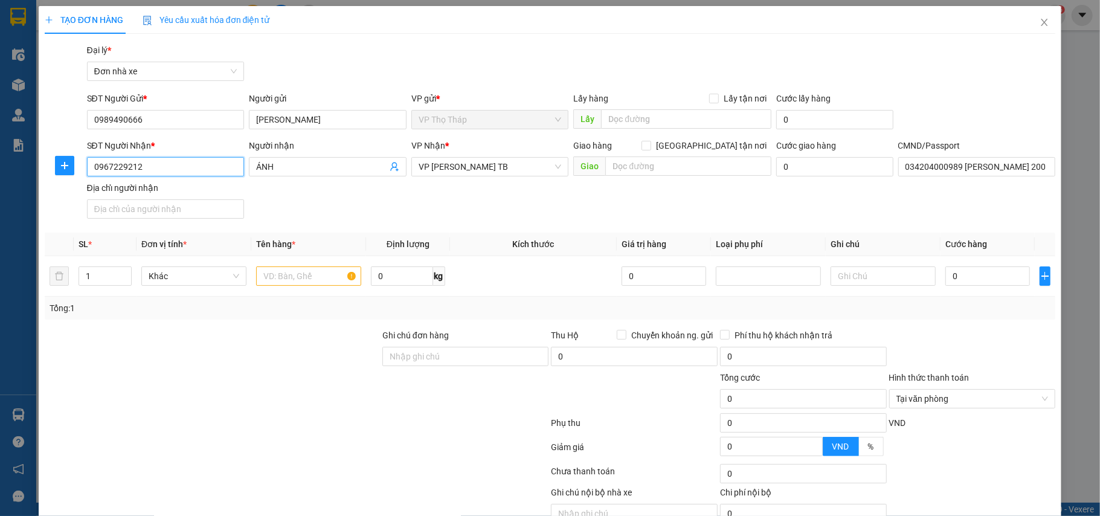
click at [182, 164] on input "0967229212" at bounding box center [166, 166] width 158 height 19
click at [288, 286] on input "text" at bounding box center [308, 275] width 105 height 19
type input "CHÂN ĐẾ"
click at [996, 283] on input "0" at bounding box center [988, 275] width 85 height 19
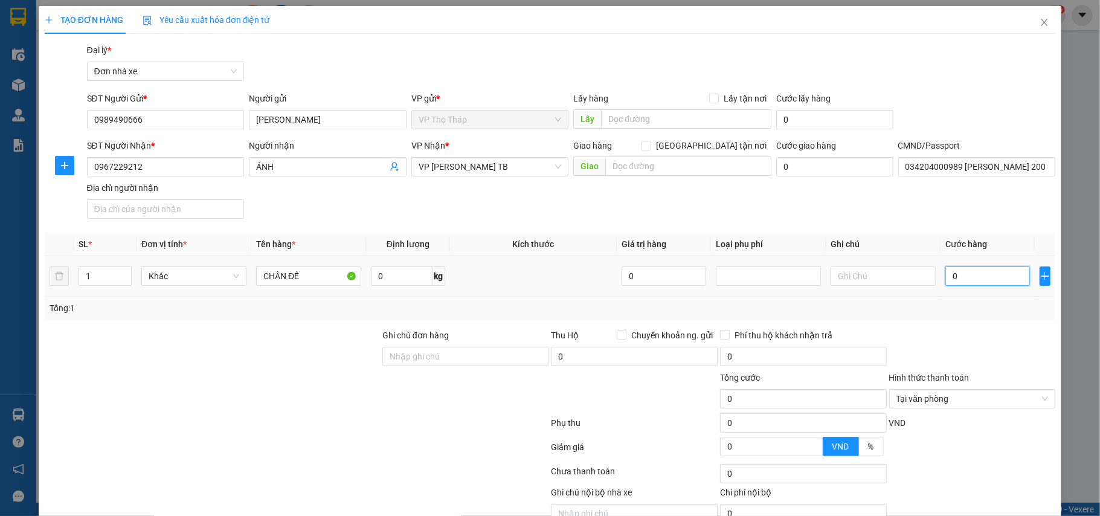
type input "2"
type input "25"
type input "25.000"
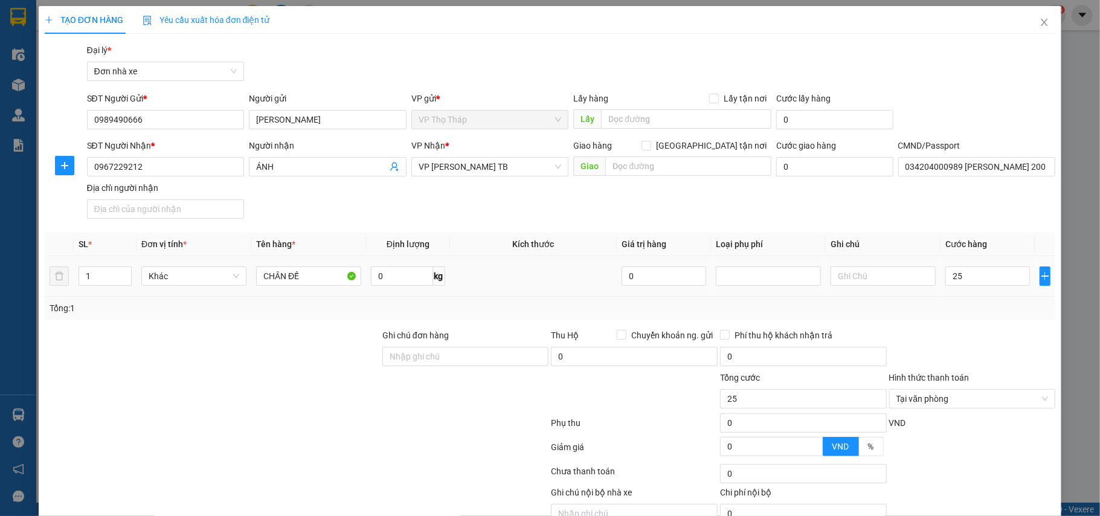
type input "25.000"
click at [989, 339] on form "Ghi chú đơn hàng Thu Hộ Chuyển khoản ng. gửi 0 Phí thu hộ khách nhận trả 0 Tổng…" at bounding box center [551, 395] width 1012 height 133
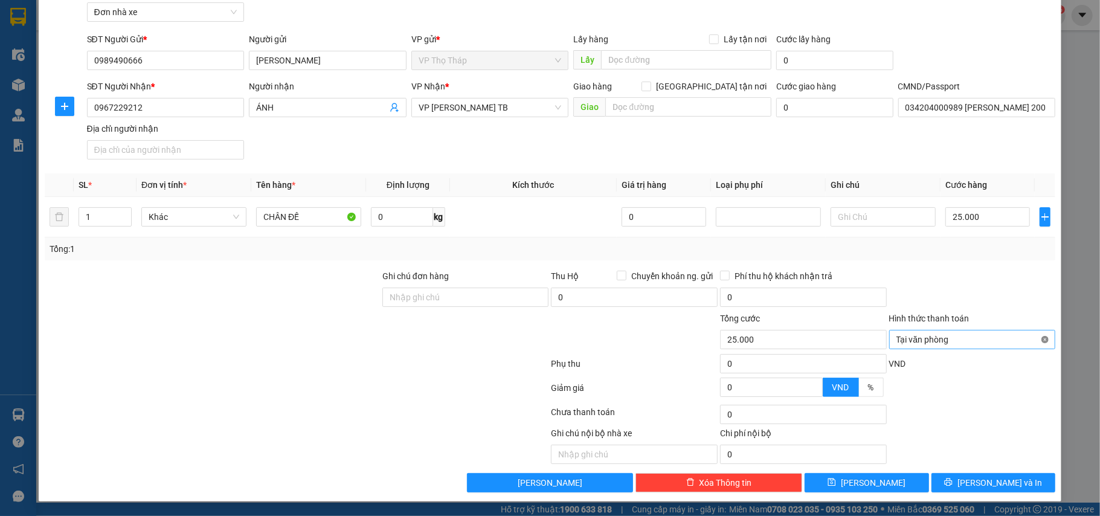
type input "25.000"
click at [975, 484] on span "[PERSON_NAME] và In" at bounding box center [1000, 482] width 85 height 13
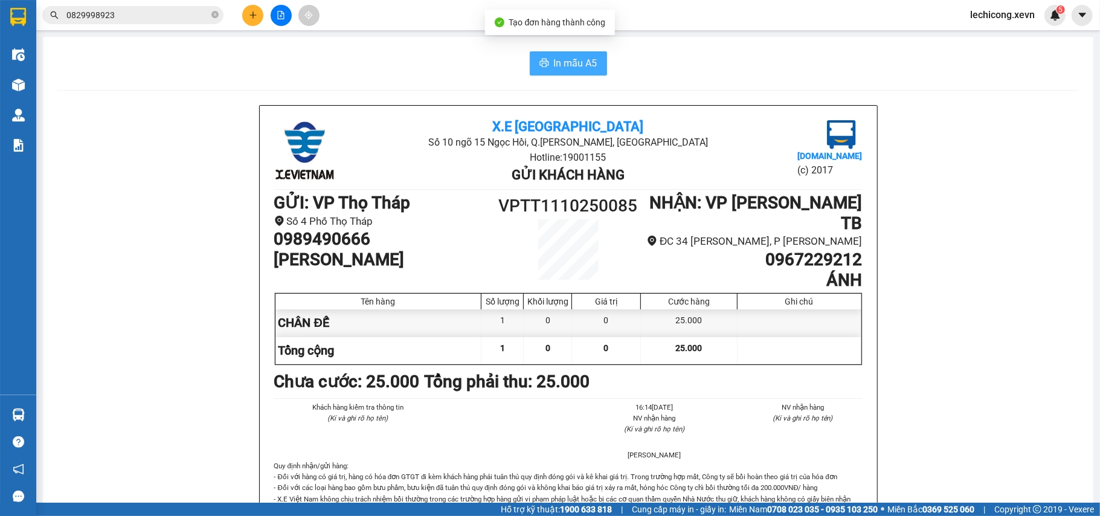
click at [544, 73] on button "In mẫu A5" at bounding box center [568, 63] width 77 height 24
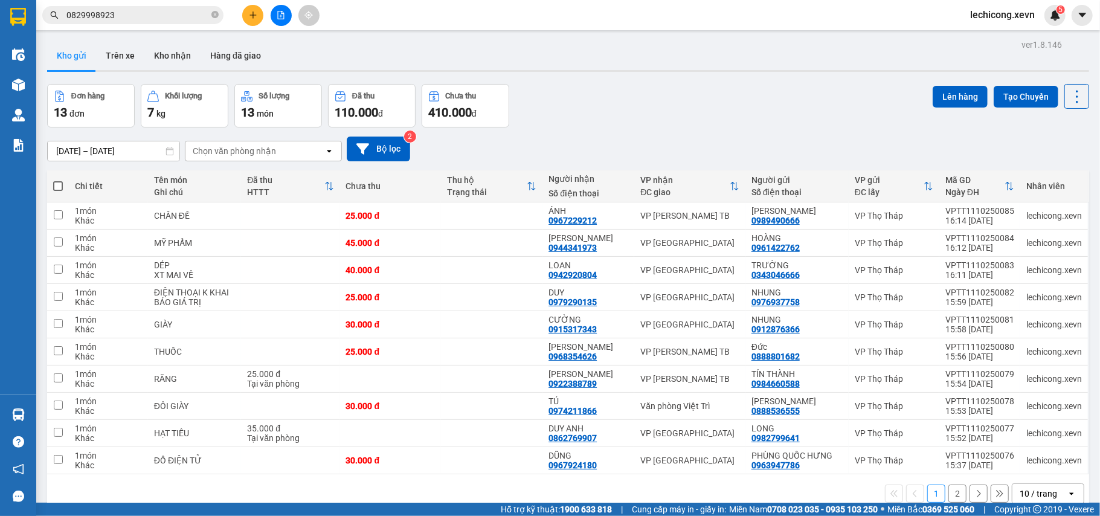
click at [123, 18] on input "0829998923" at bounding box center [137, 14] width 143 height 13
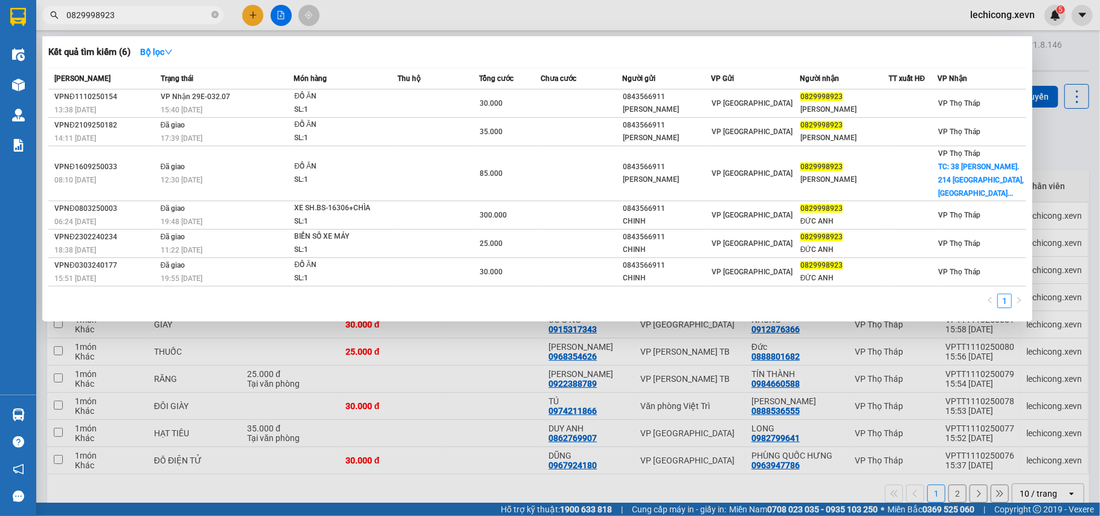
click at [124, 18] on input "0829998923" at bounding box center [137, 14] width 143 height 13
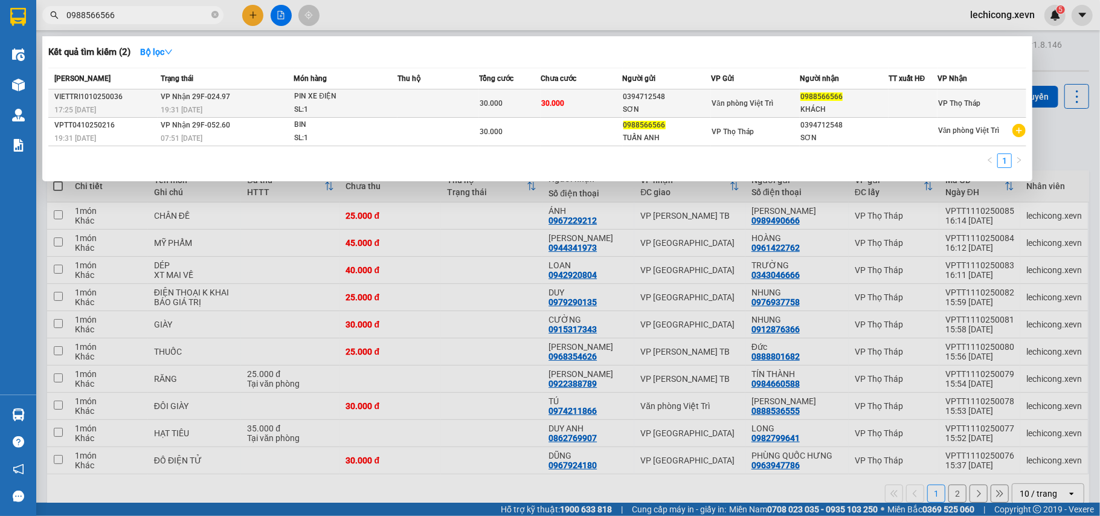
type input "0988566566"
click at [342, 99] on div "PIN XE ĐIỆN" at bounding box center [339, 96] width 91 height 13
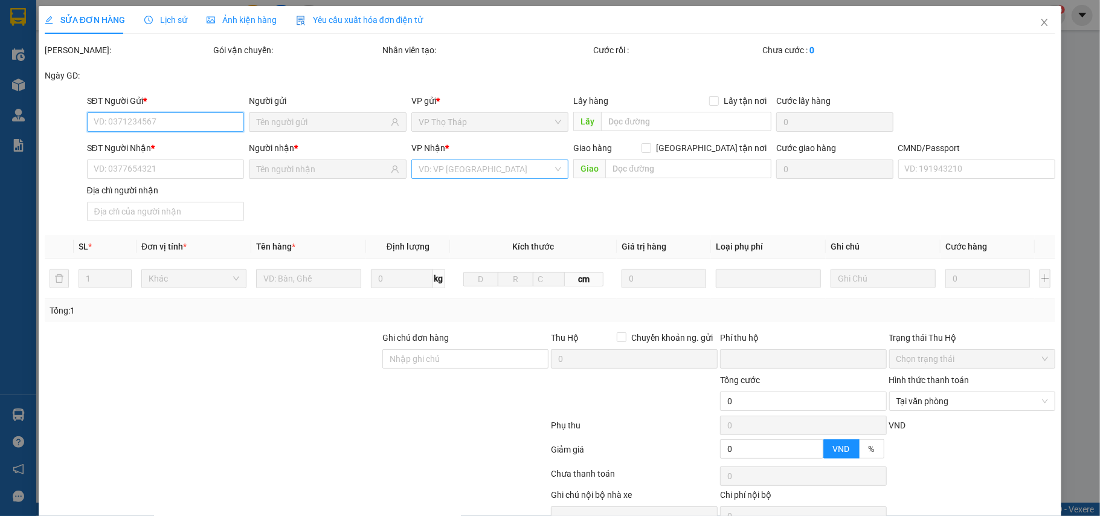
type input "0394712548"
type input "SƠN"
type input "0988566566"
type input "KHÁCH"
type input "1"
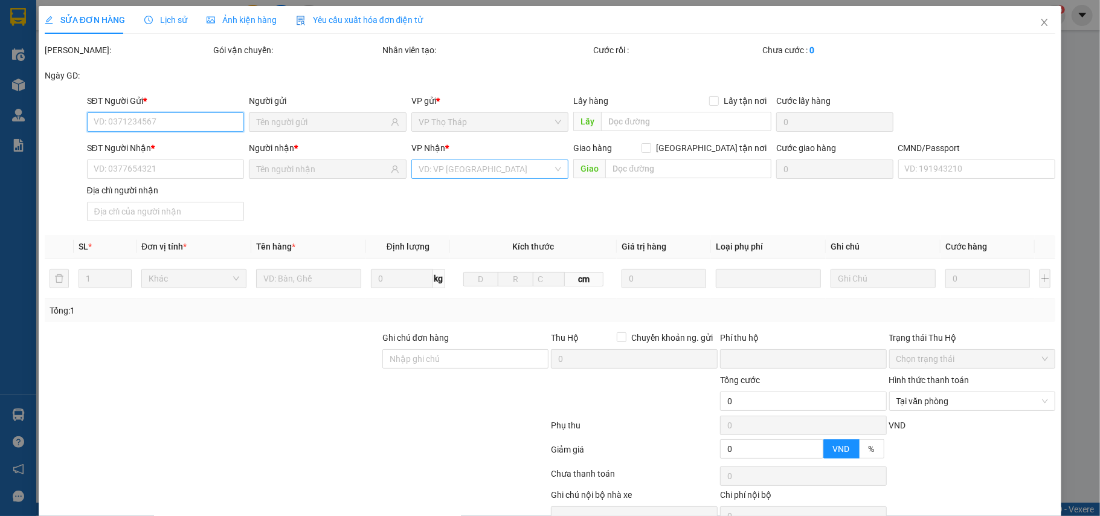
type input "0"
type input "30.000"
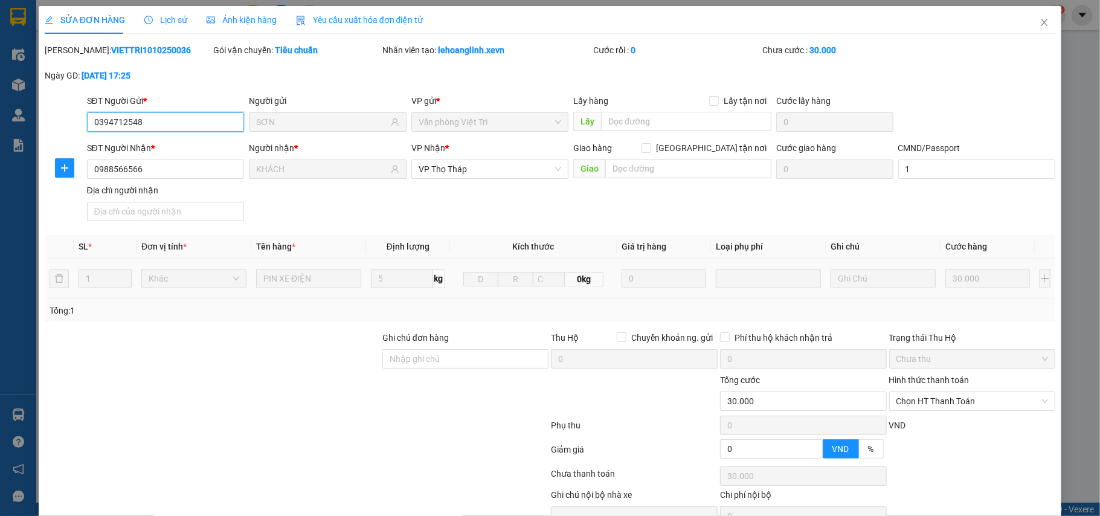
scroll to position [64, 0]
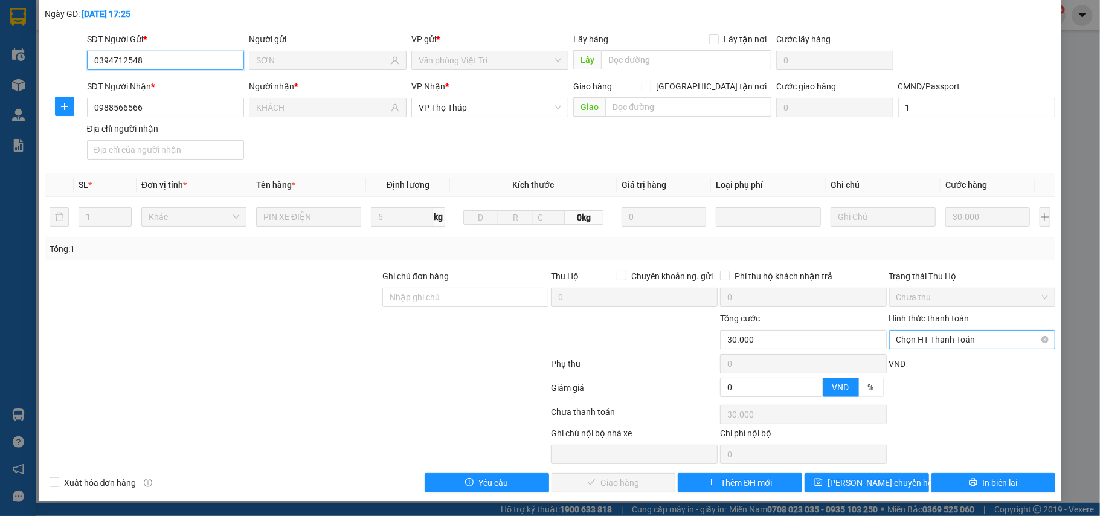
click at [968, 344] on span "Chọn HT Thanh Toán" at bounding box center [973, 340] width 152 height 18
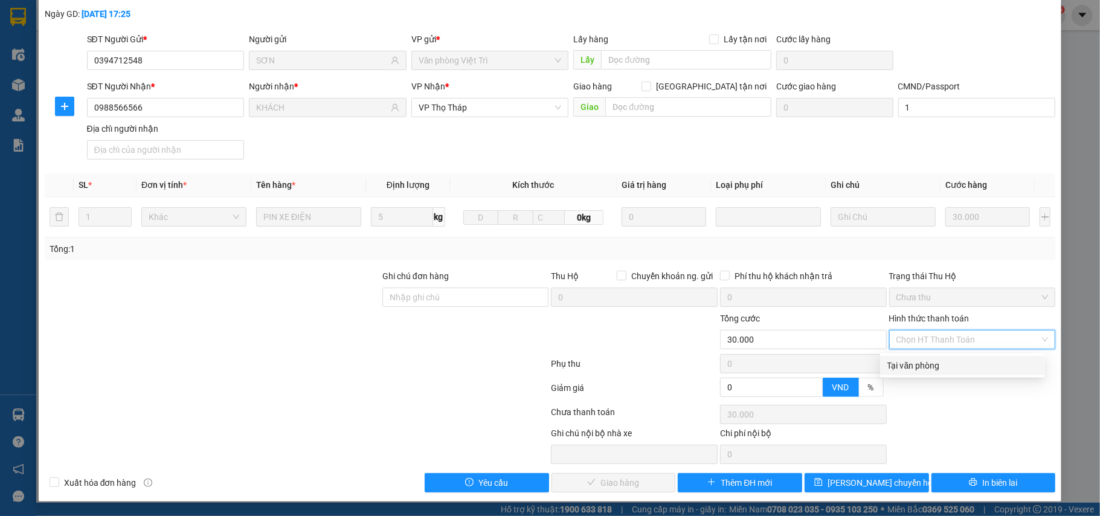
click at [961, 363] on div "Tại văn phòng" at bounding box center [963, 365] width 150 height 13
type input "0"
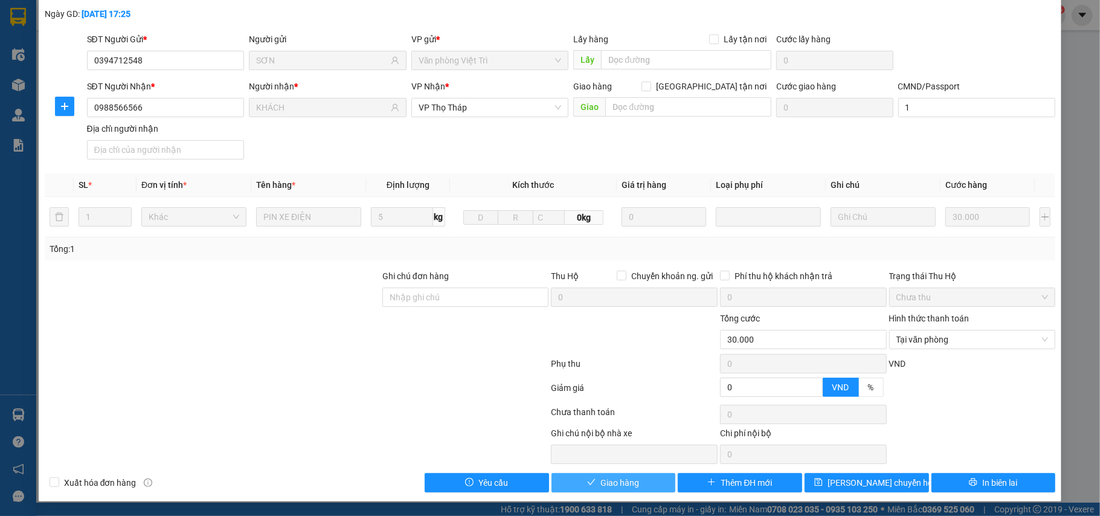
click at [605, 484] on span "Giao hàng" at bounding box center [620, 482] width 39 height 13
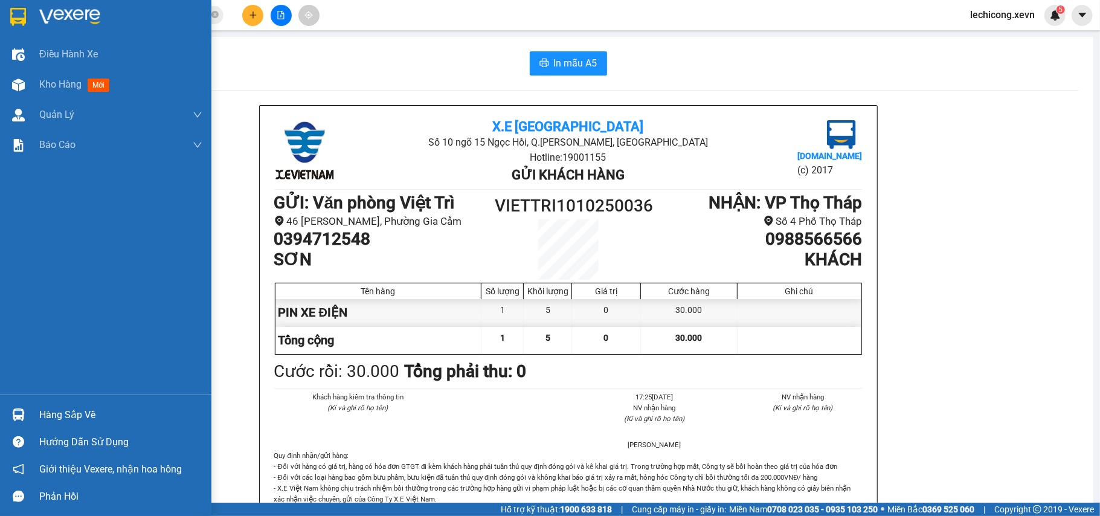
click at [29, 426] on div "Hàng sắp về" at bounding box center [105, 414] width 211 height 27
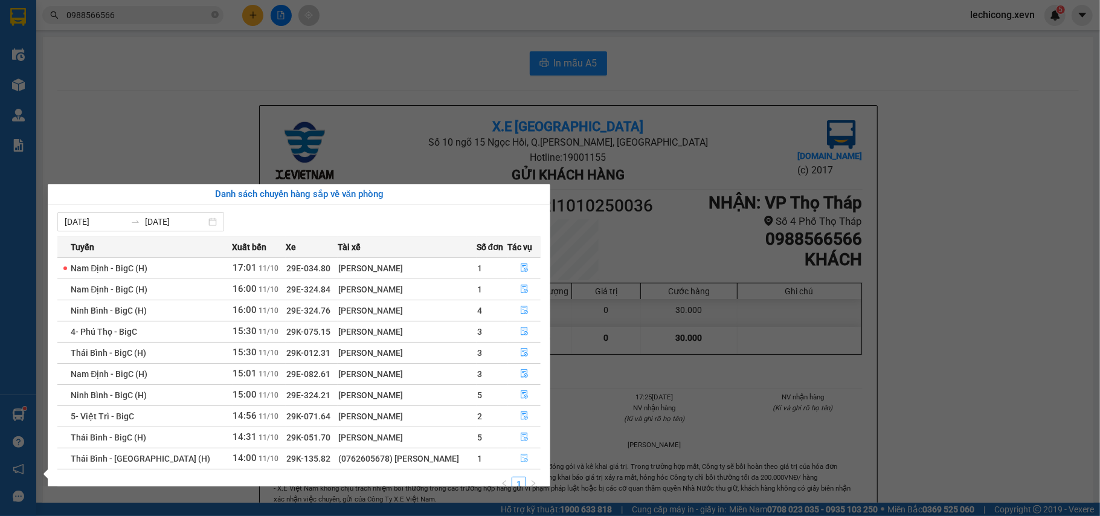
click at [524, 457] on icon "file-done" at bounding box center [524, 458] width 8 height 8
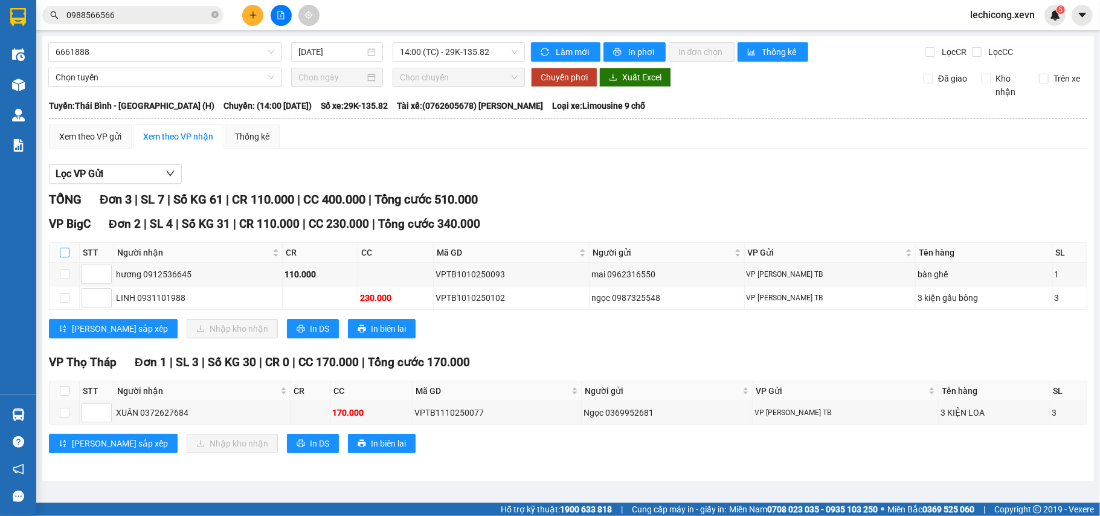
click at [66, 255] on input "checkbox" at bounding box center [65, 253] width 10 height 10
checkbox input "true"
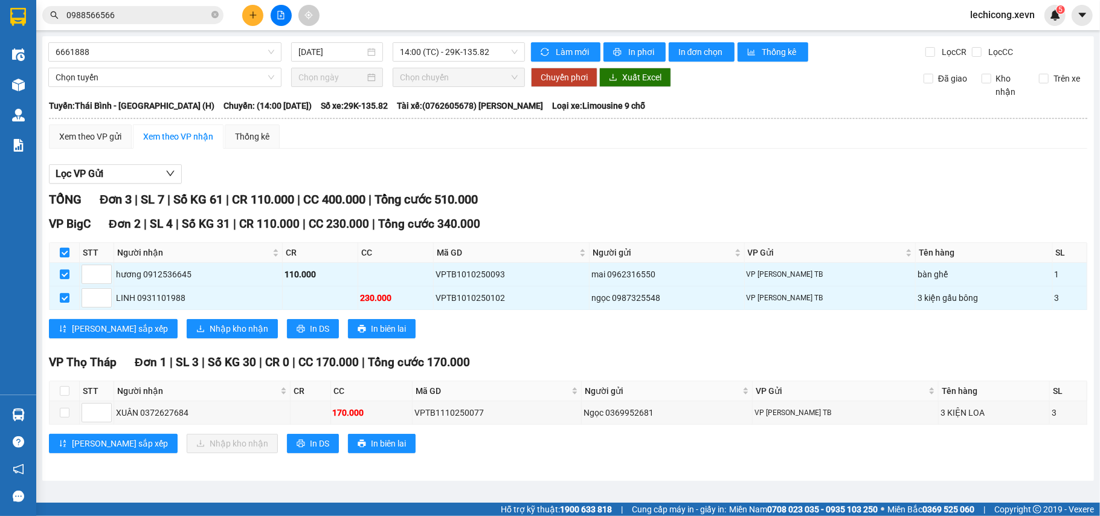
click at [66, 255] on input "checkbox" at bounding box center [65, 253] width 10 height 10
checkbox input "false"
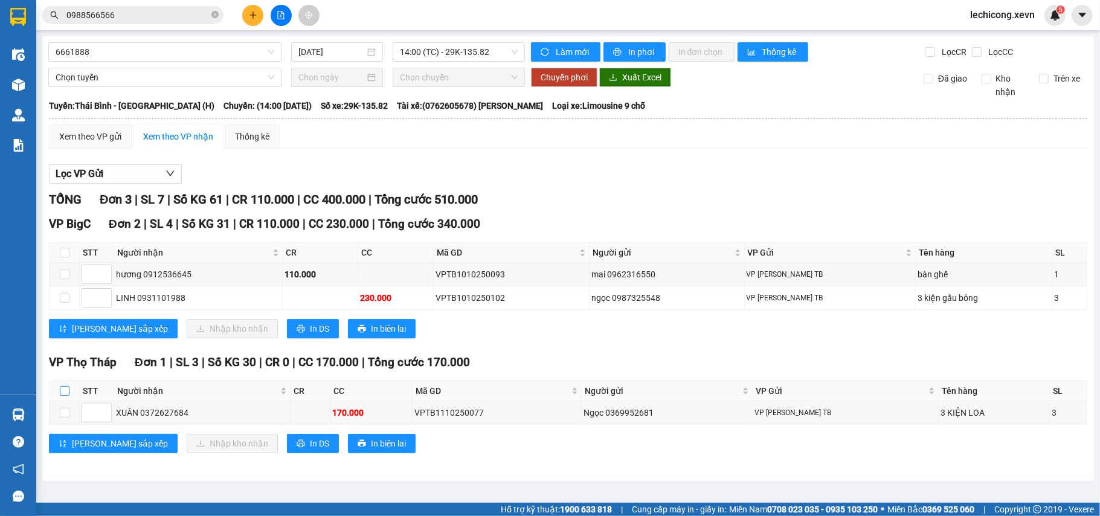
click at [68, 390] on input "checkbox" at bounding box center [65, 391] width 10 height 10
checkbox input "true"
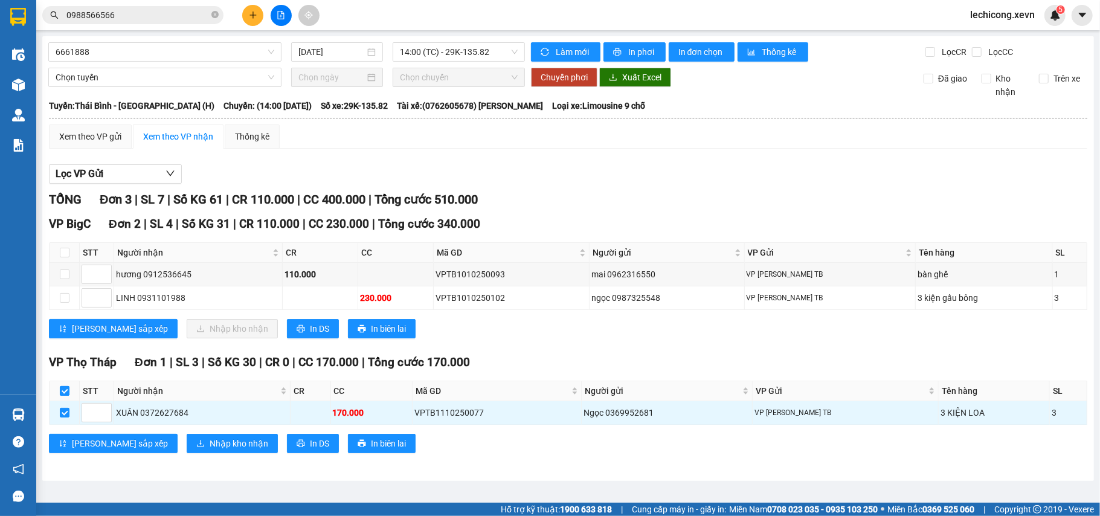
click at [68, 390] on input "checkbox" at bounding box center [65, 391] width 10 height 10
checkbox input "false"
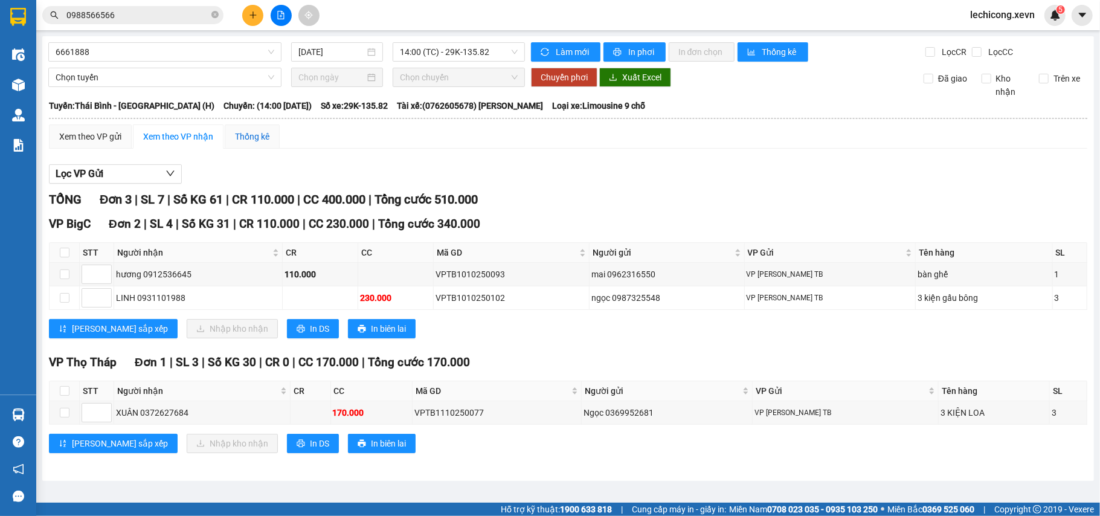
click at [242, 131] on div "Thống kê" at bounding box center [252, 136] width 34 height 13
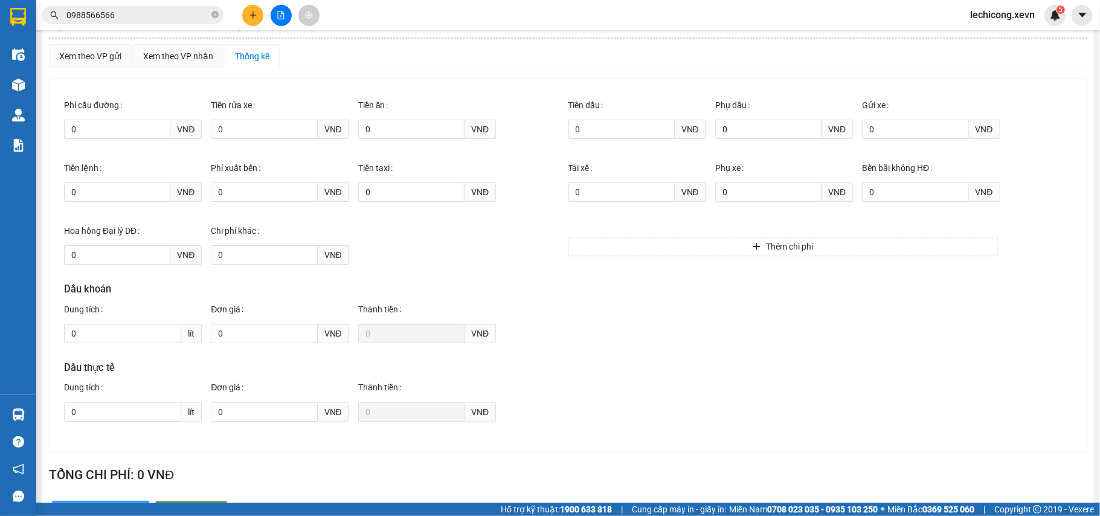
scroll to position [117, 0]
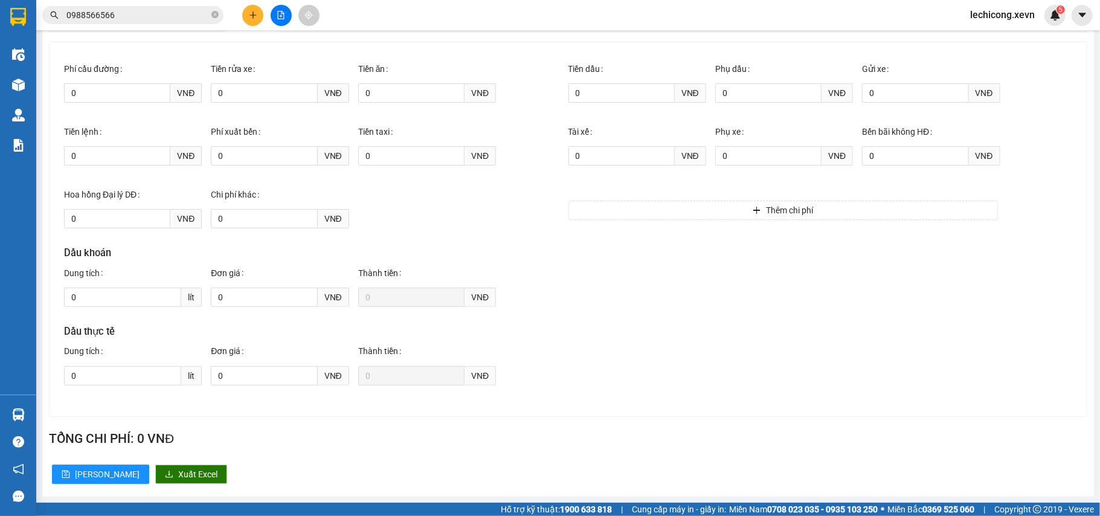
click at [191, 295] on span "lít" at bounding box center [191, 297] width 21 height 19
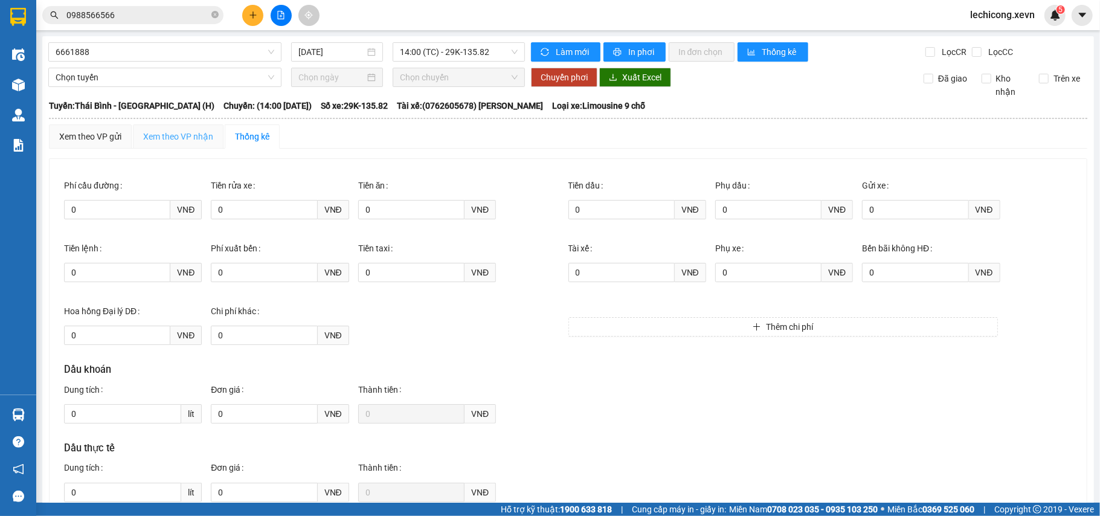
click at [141, 131] on div "Xem theo VP nhận" at bounding box center [178, 136] width 91 height 24
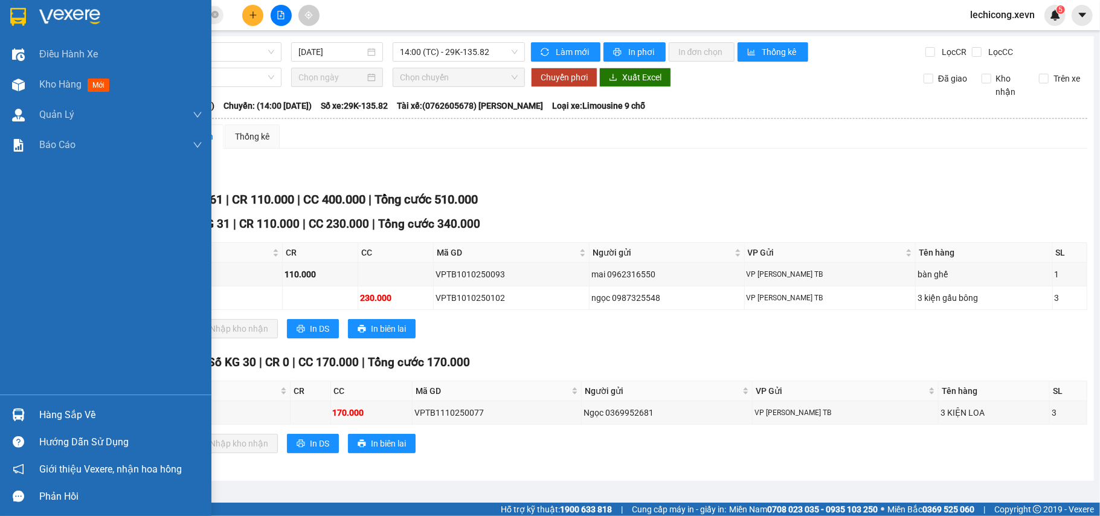
click at [25, 407] on div at bounding box center [18, 414] width 21 height 21
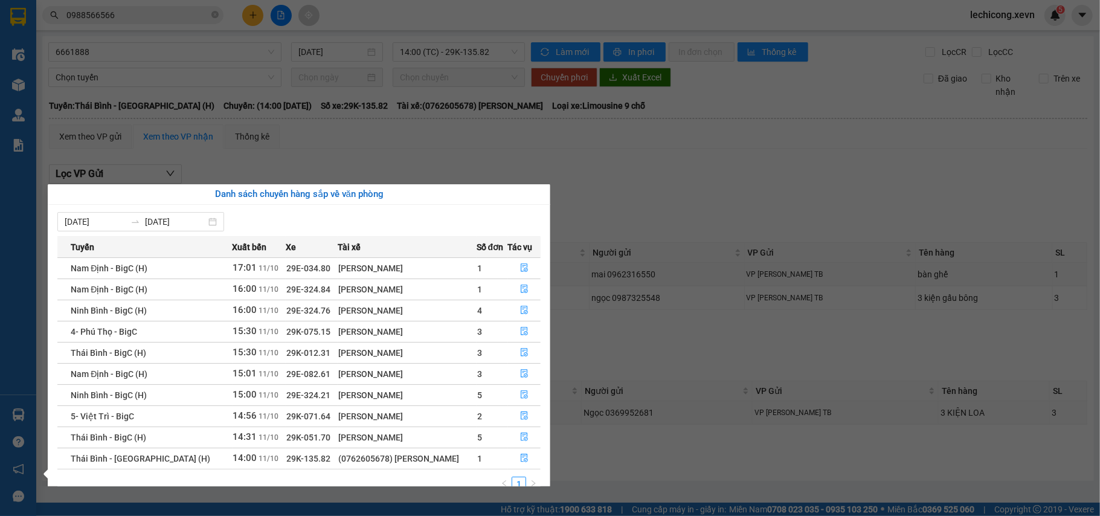
scroll to position [22, 0]
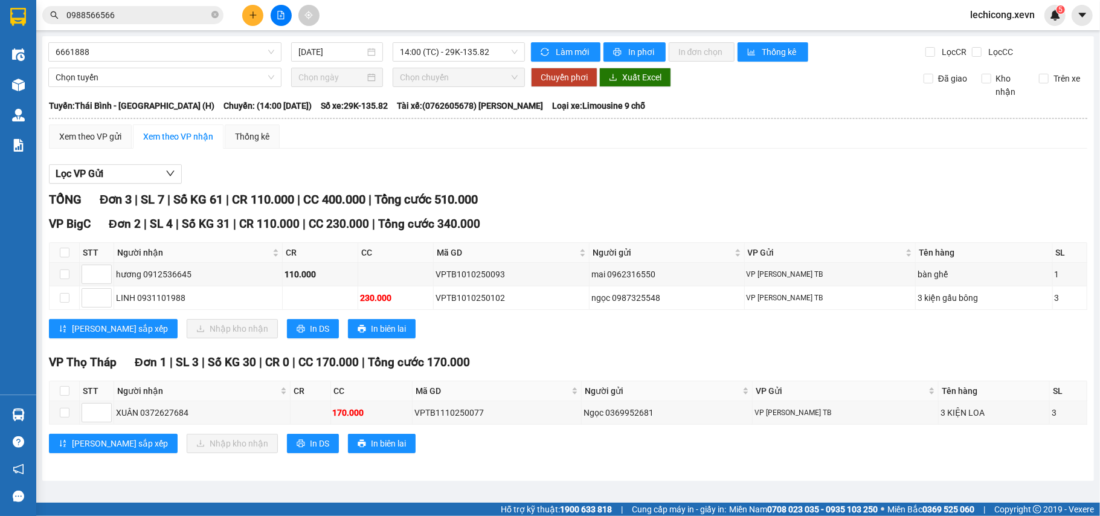
drag, startPoint x: 276, startPoint y: 91, endPoint x: 221, endPoint y: 104, distance: 56.6
click at [274, 91] on section "Kết quả tìm kiếm ( 2 ) Bộ lọc Mã ĐH Trạng thái Món hàng Thu hộ Tổng cước Chưa c…" at bounding box center [550, 258] width 1100 height 516
click at [141, 13] on input "0988566566" at bounding box center [137, 14] width 143 height 13
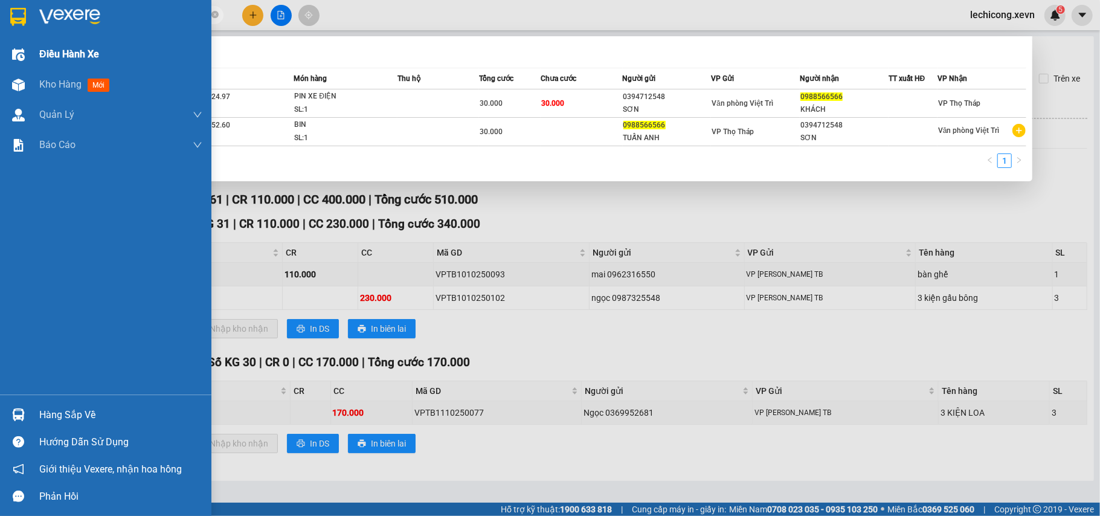
click at [0, 63] on div "Điều hành xe" at bounding box center [105, 54] width 211 height 30
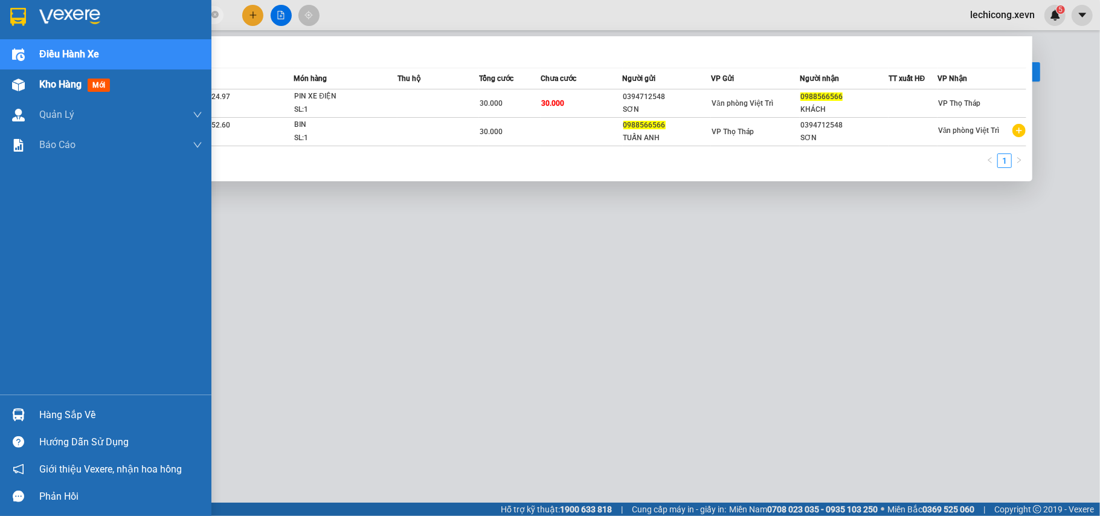
click at [8, 85] on div at bounding box center [18, 84] width 21 height 21
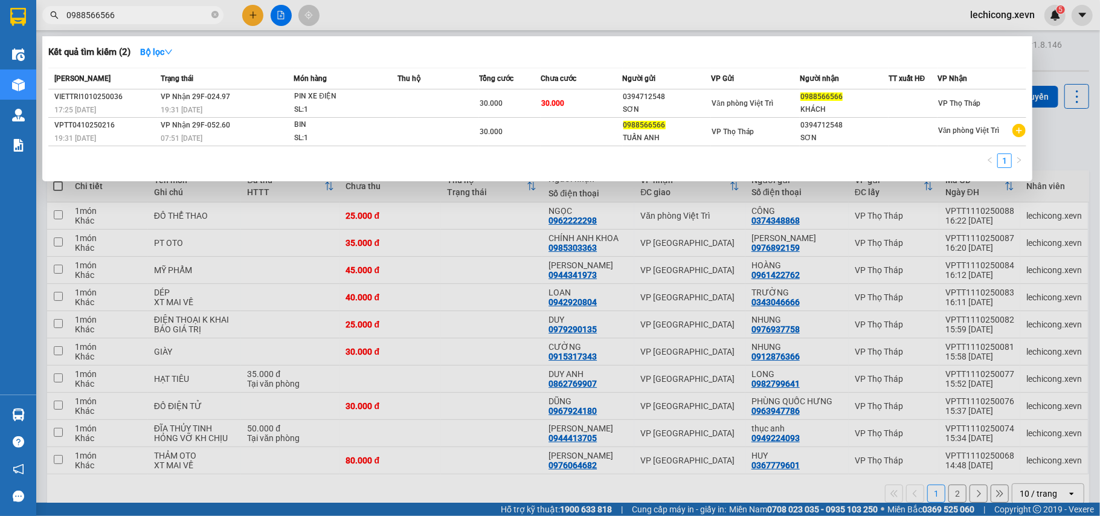
click at [415, 300] on div at bounding box center [550, 258] width 1100 height 516
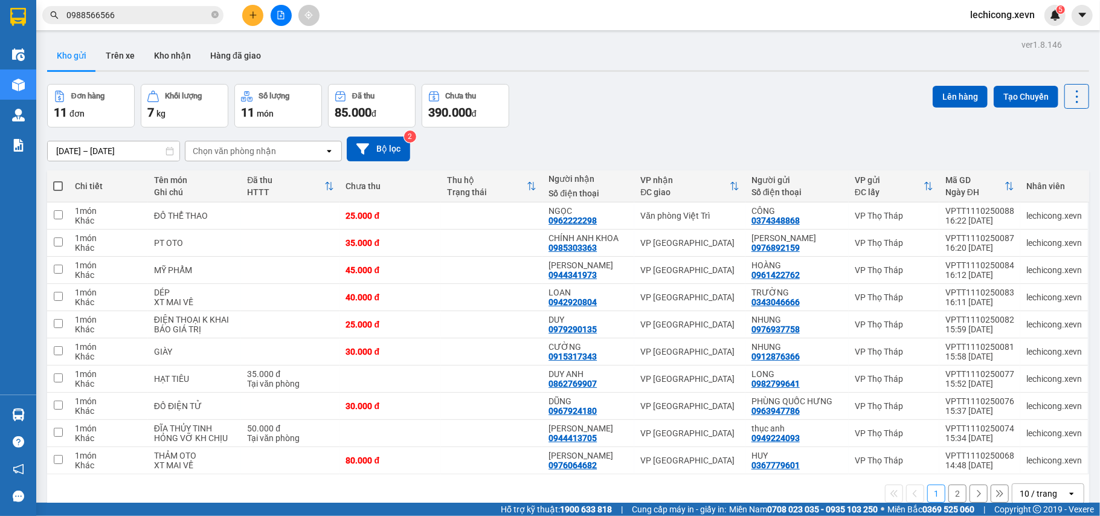
click at [291, 149] on div "Chọn văn phòng nhận" at bounding box center [255, 150] width 139 height 19
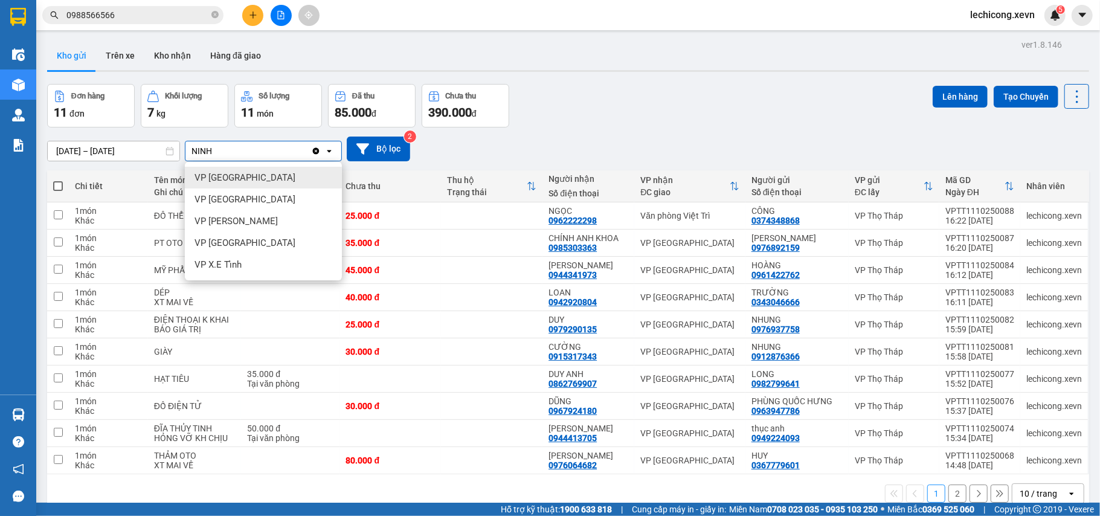
type input "NINH"
click at [280, 170] on div "VP [GEOGRAPHIC_DATA]" at bounding box center [263, 178] width 157 height 22
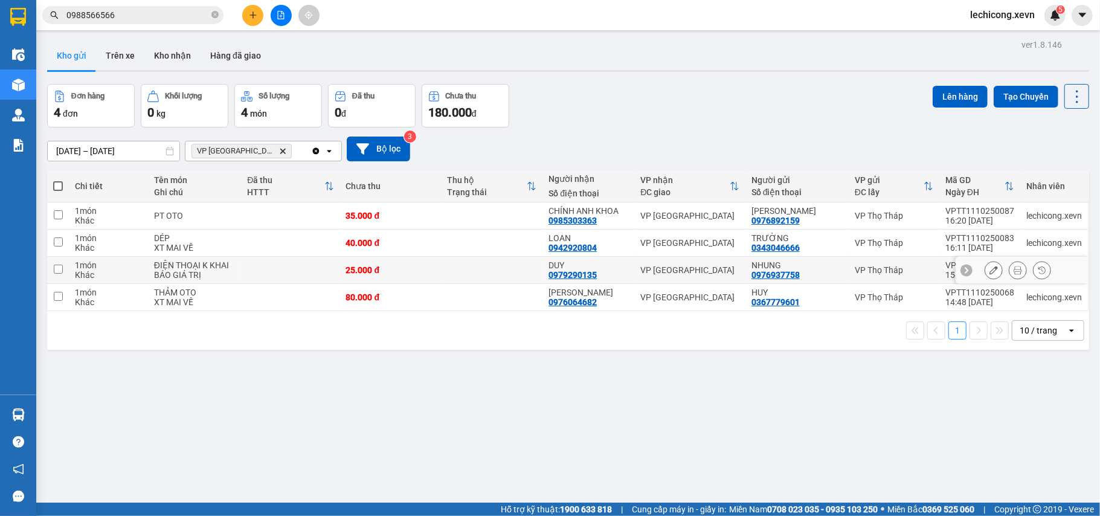
click at [263, 264] on td at bounding box center [290, 270] width 98 height 27
checkbox input "true"
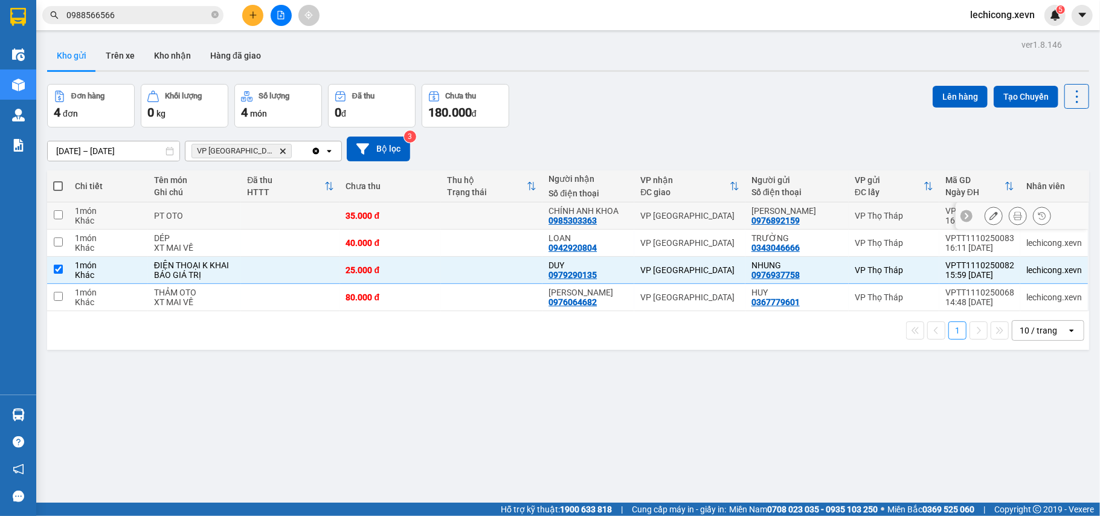
click at [276, 221] on td at bounding box center [290, 215] width 98 height 27
checkbox input "true"
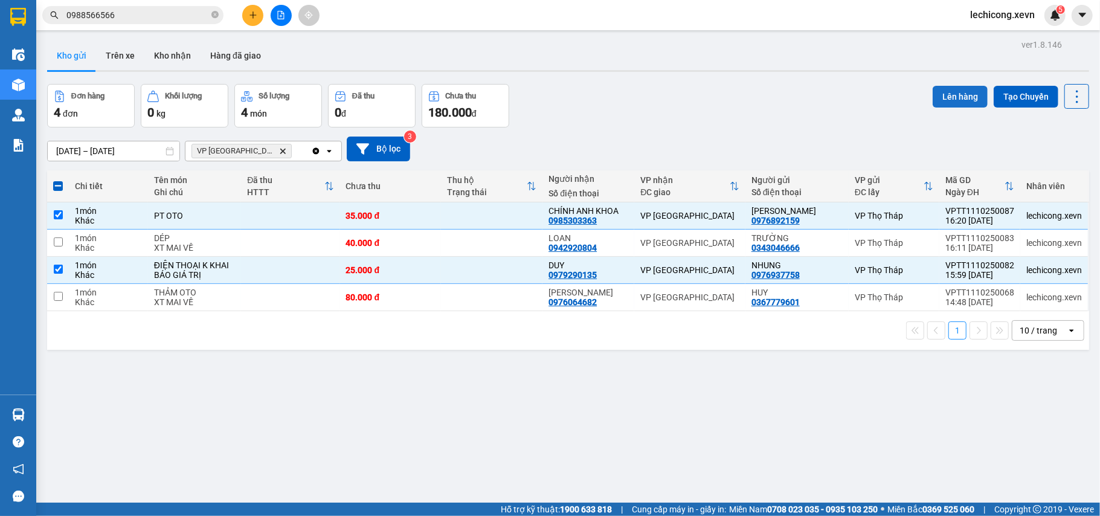
click at [936, 105] on button "Lên hàng" at bounding box center [960, 97] width 55 height 22
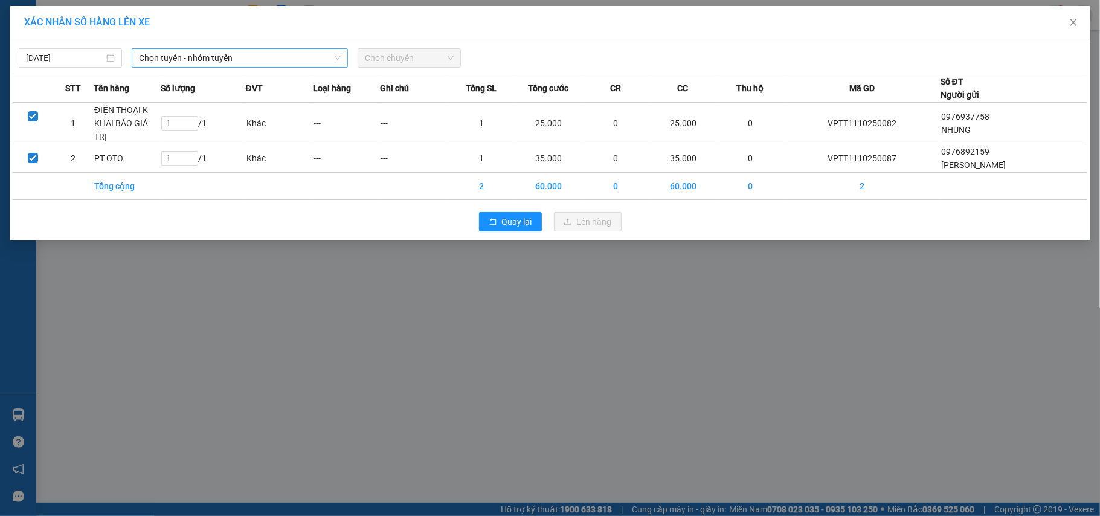
click at [269, 64] on span "Chọn tuyến - nhóm tuyến" at bounding box center [240, 58] width 202 height 18
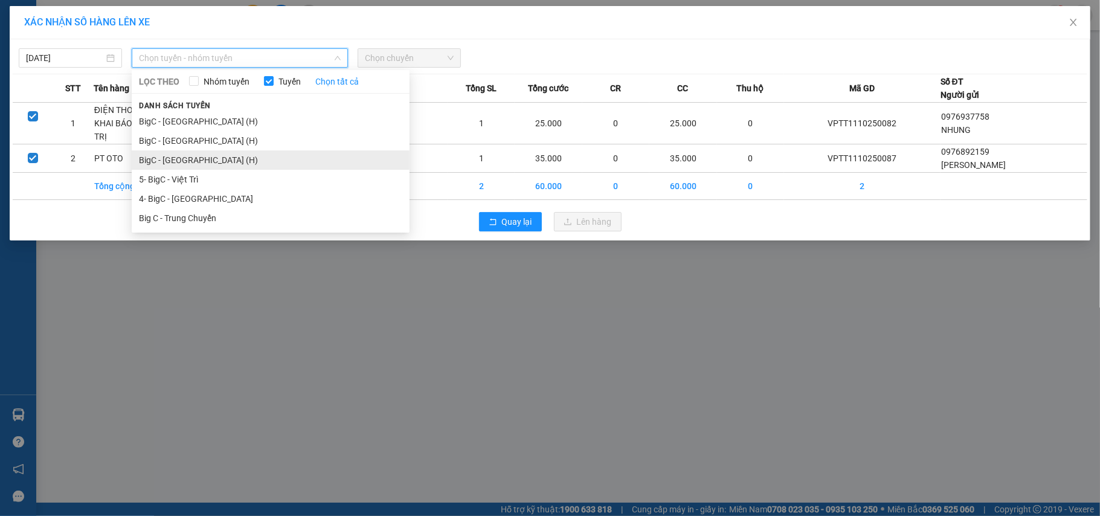
click at [221, 164] on li "BigC - [GEOGRAPHIC_DATA] (H)" at bounding box center [271, 159] width 278 height 19
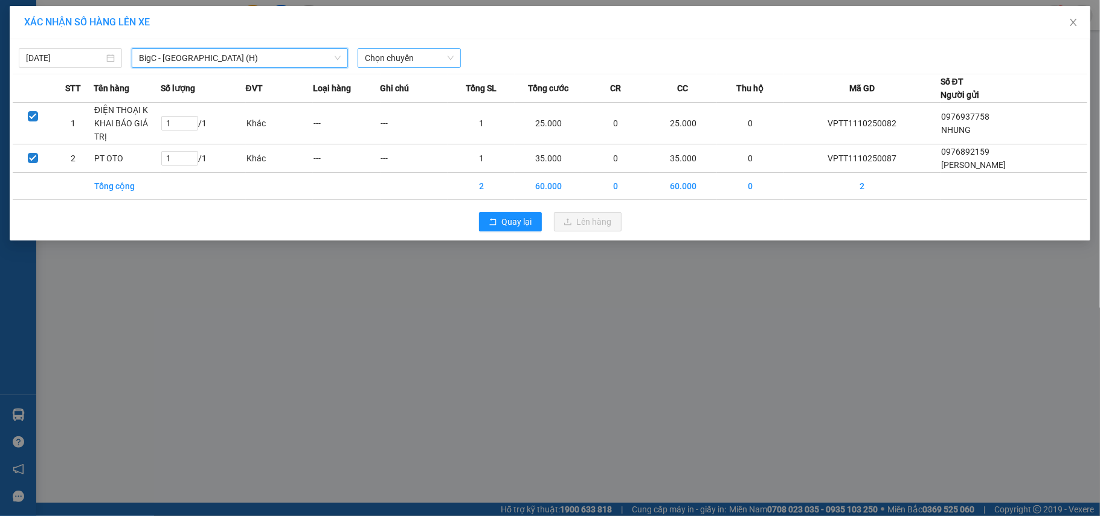
click at [415, 61] on span "Chọn chuyến" at bounding box center [409, 58] width 89 height 18
type input "01700"
click at [441, 92] on div "Thêm chuyến " 01:00 "" at bounding box center [422, 102] width 129 height 21
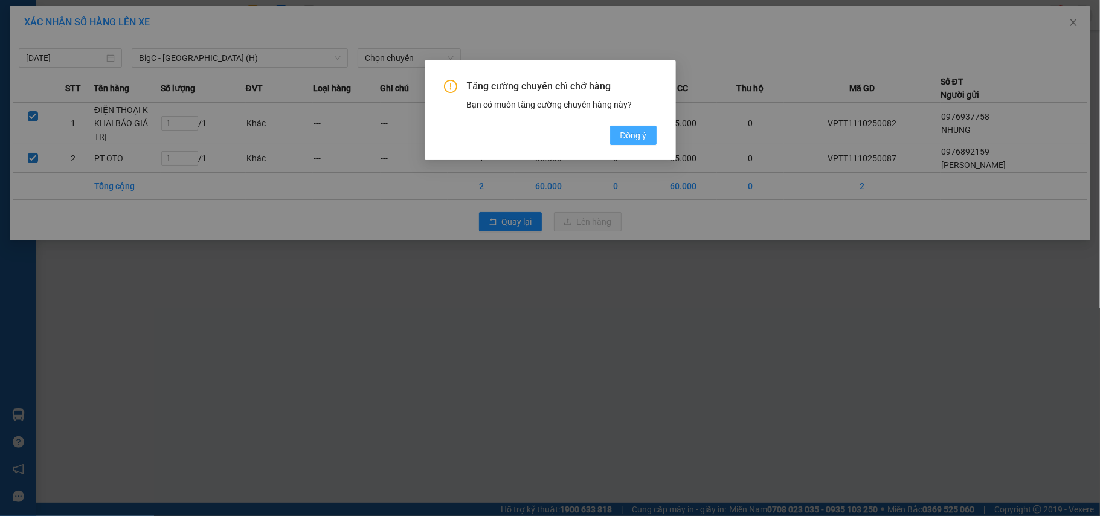
click at [629, 140] on span "Đồng ý" at bounding box center [633, 135] width 27 height 13
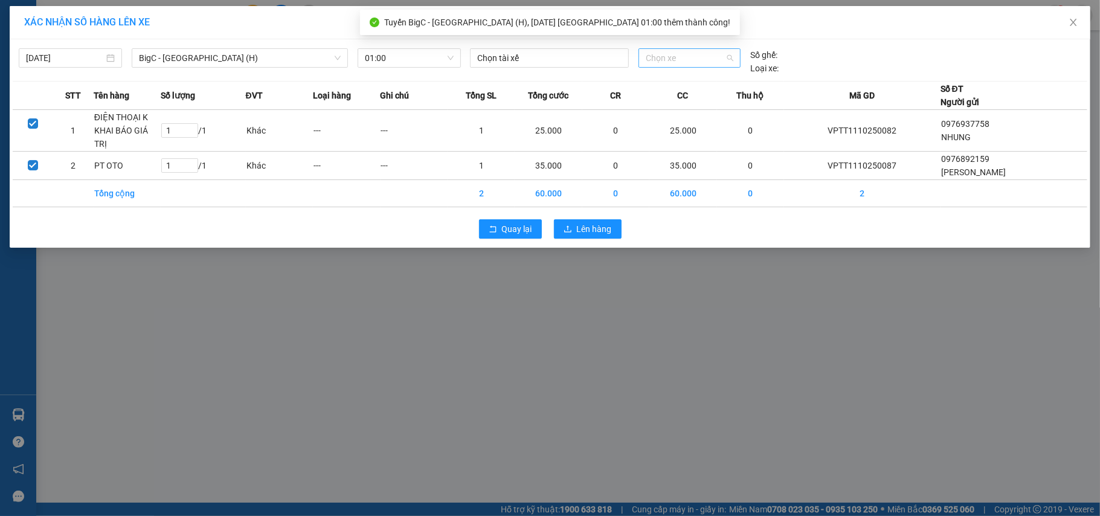
click at [661, 62] on span "Chọn xe" at bounding box center [690, 58] width 88 height 18
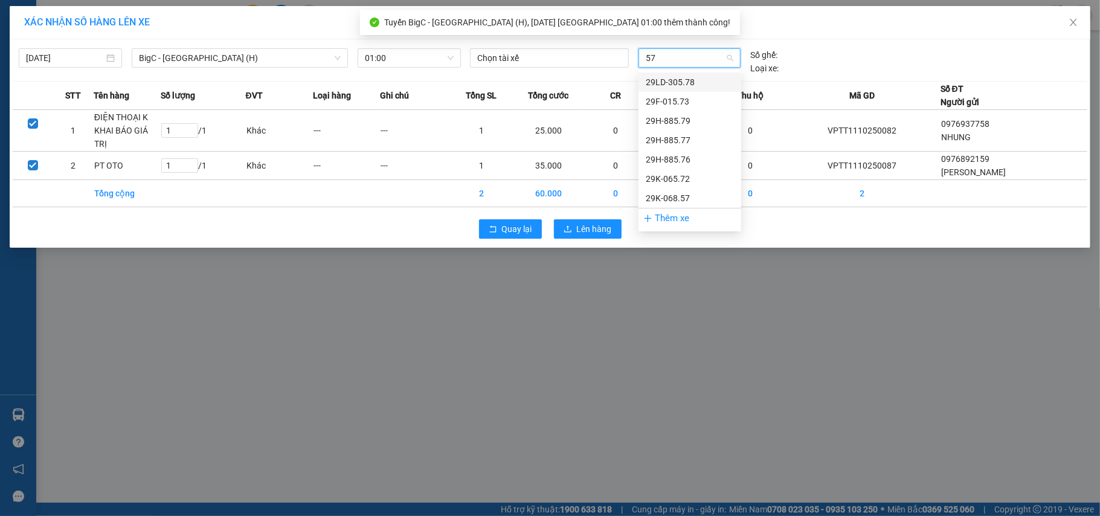
type input "573"
click at [689, 74] on div "29F-015.73" at bounding box center [690, 82] width 103 height 19
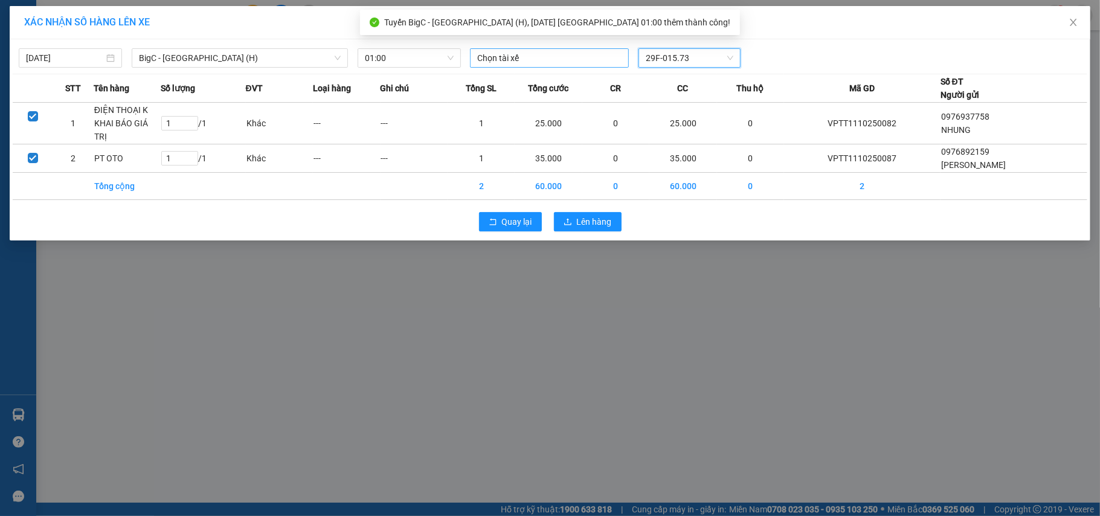
click at [555, 54] on div at bounding box center [549, 58] width 153 height 15
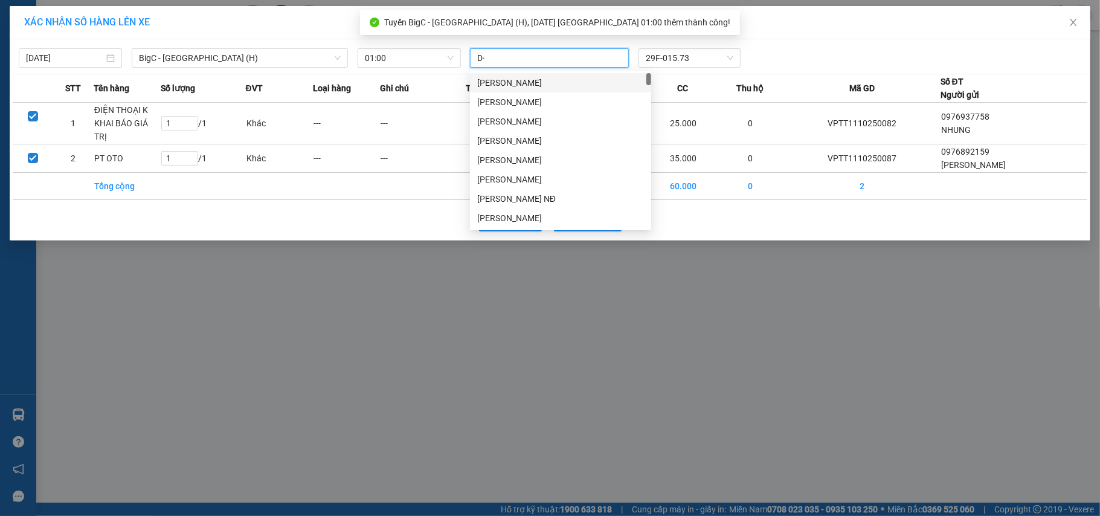
type input "D"
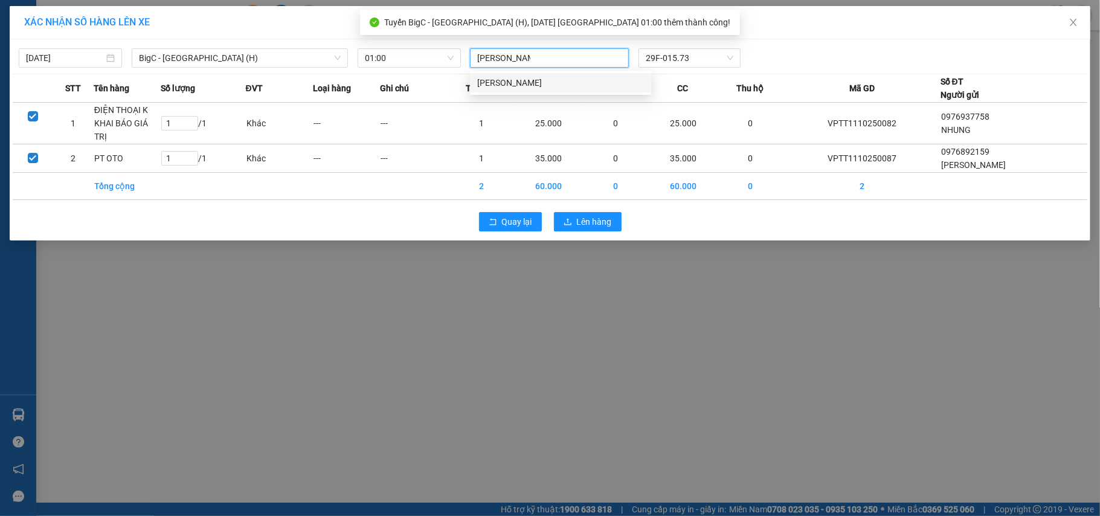
type input "[PERSON_NAME] ĐOÀN"
click at [543, 82] on div "[PERSON_NAME]" at bounding box center [560, 82] width 167 height 13
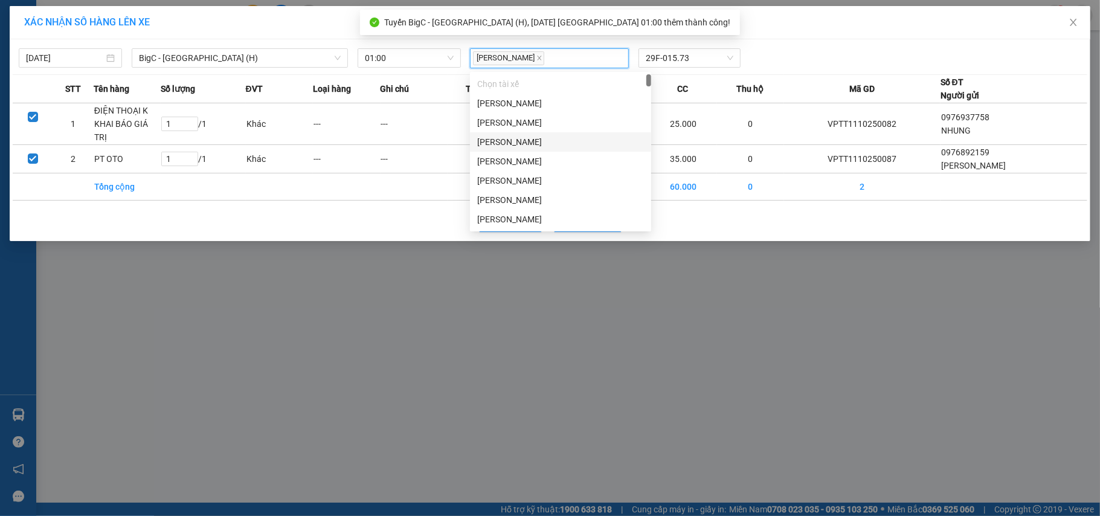
click at [715, 194] on div "[DATE] BigC - [GEOGRAPHIC_DATA] (H) LỌC THEO Nhóm tuyến Tuyến Chọn tất cả Danh …" at bounding box center [550, 140] width 1081 height 202
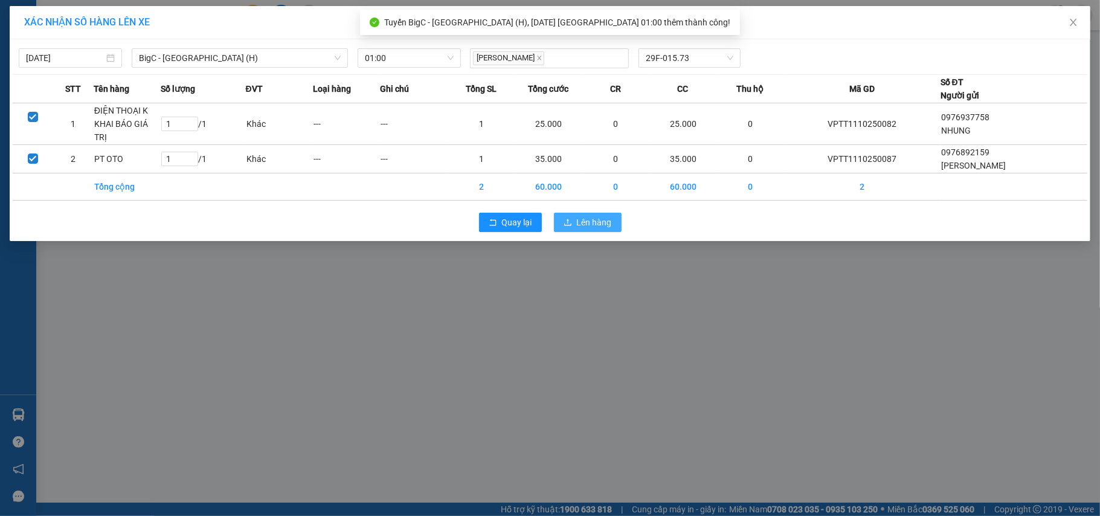
click at [585, 216] on span "Lên hàng" at bounding box center [594, 222] width 35 height 13
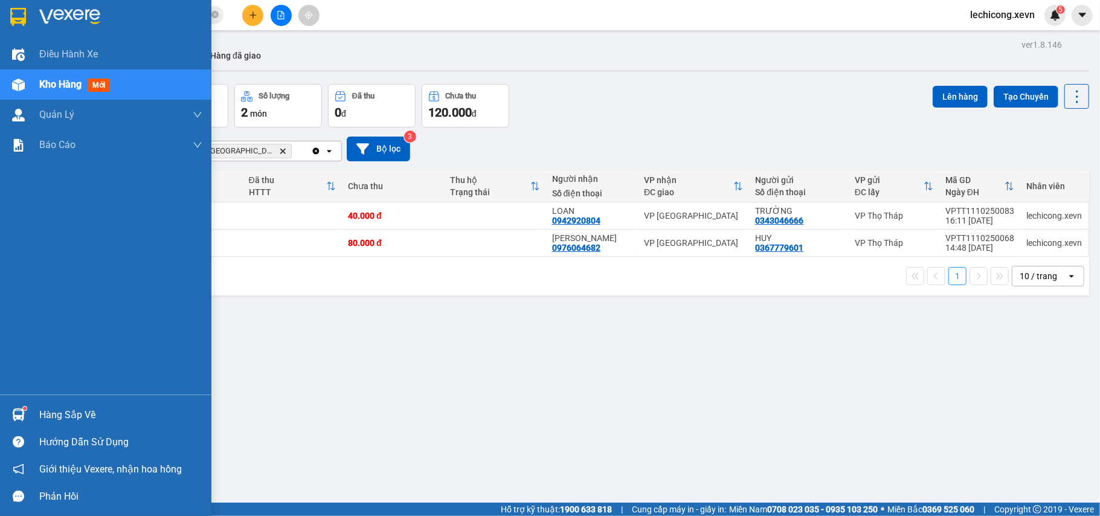
click at [57, 404] on div "Hàng sắp về" at bounding box center [105, 414] width 211 height 27
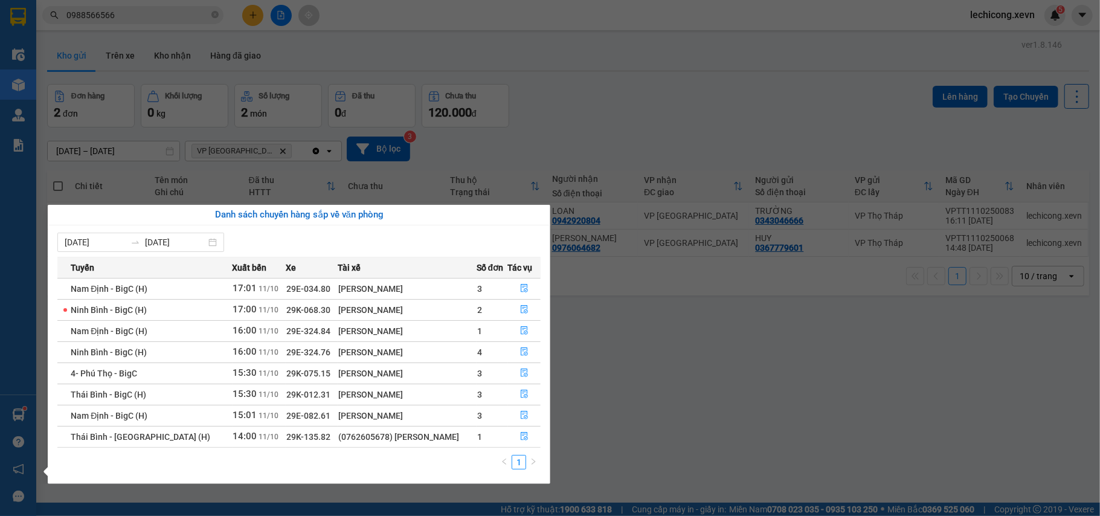
click at [39, 337] on div "Danh sách chuyến hàng sắp về văn phòng [DATE] [DATE] Tuyến Xuất bến Xe Tài xế S…" at bounding box center [295, 344] width 512 height 279
click at [172, 128] on section "Kết quả tìm kiếm ( 2 ) Bộ lọc Mã ĐH Trạng thái Món hàng Thu hộ Tổng cước Chưa c…" at bounding box center [550, 258] width 1100 height 516
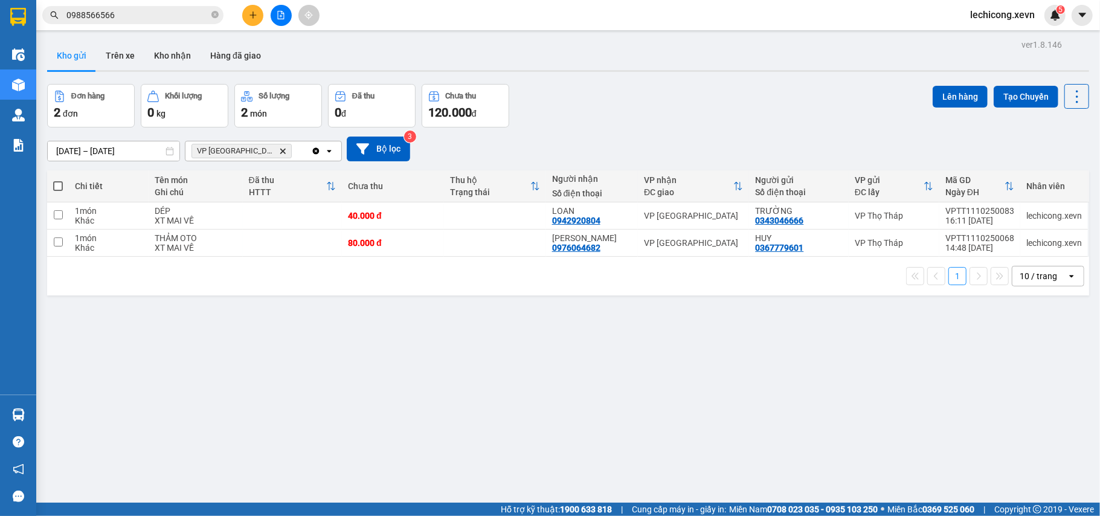
click at [110, 16] on input "0988566566" at bounding box center [137, 14] width 143 height 13
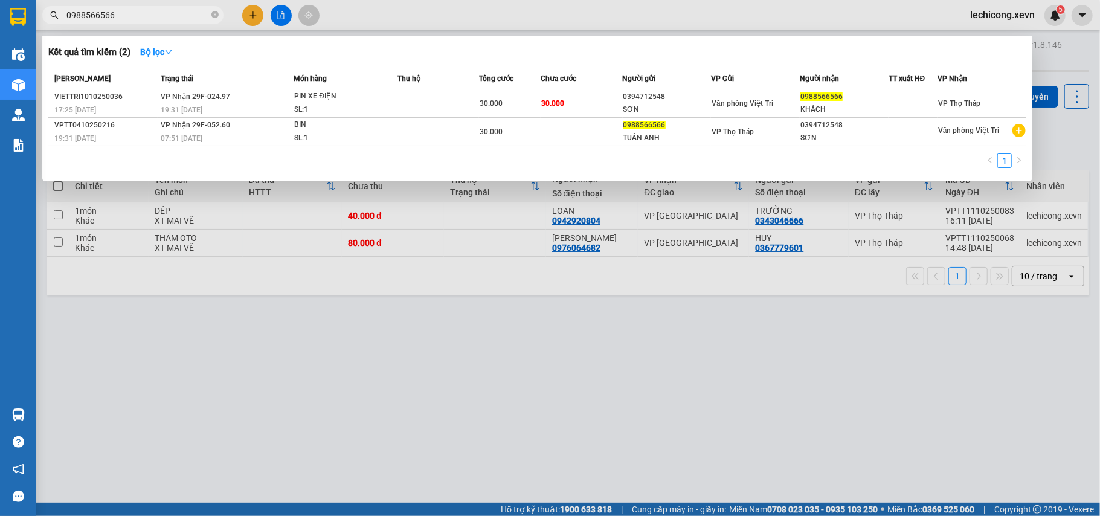
click at [110, 16] on input "0988566566" at bounding box center [137, 14] width 143 height 13
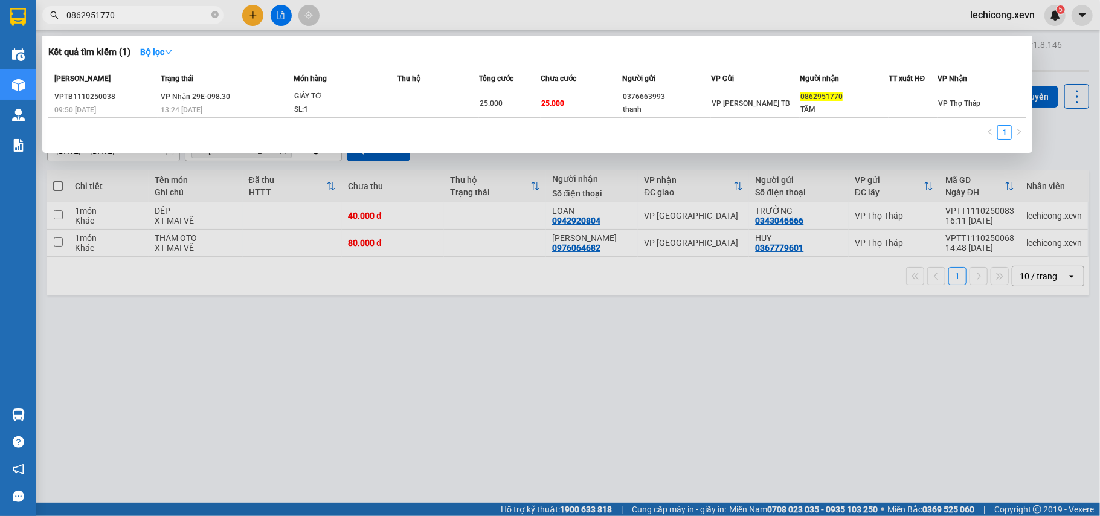
type input "0862951770"
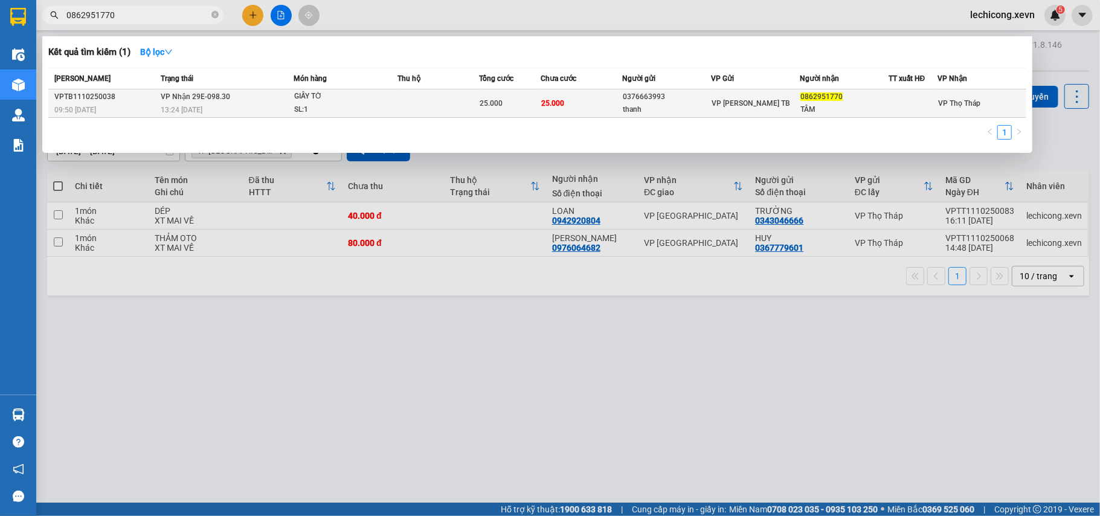
click at [422, 109] on td at bounding box center [439, 103] width 82 height 28
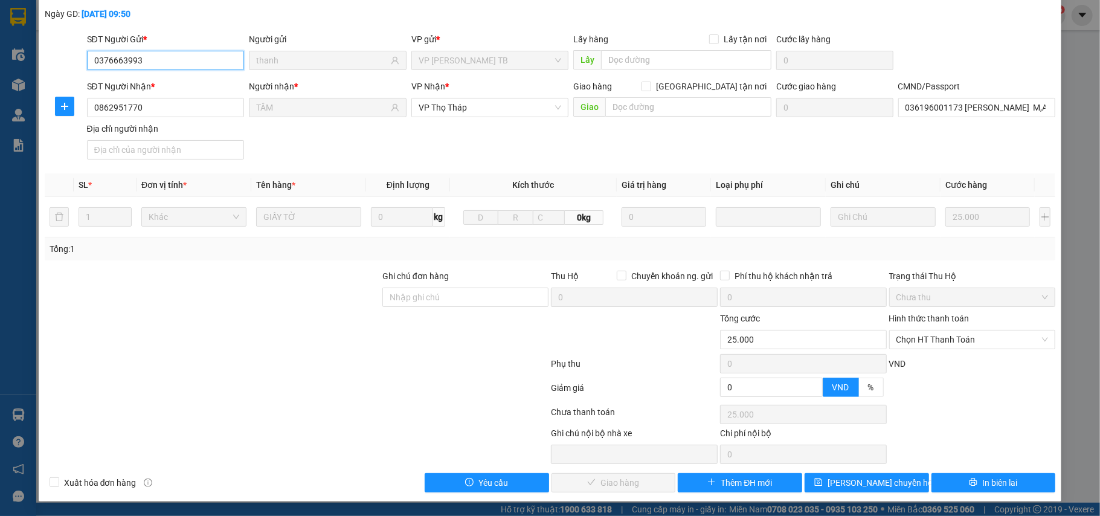
type input "0376663993"
type input "thanh"
type input "0862951770"
type input "TÂM"
type input "036196001173 [PERSON_NAME] M,AI XÁ MỸ XÁ NĐ"
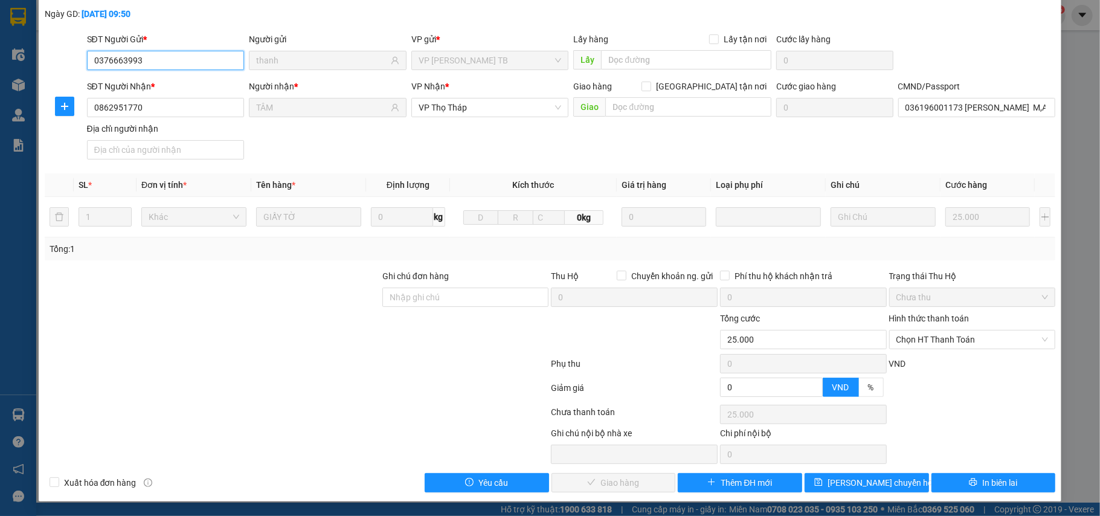
type input "0"
type input "25.000"
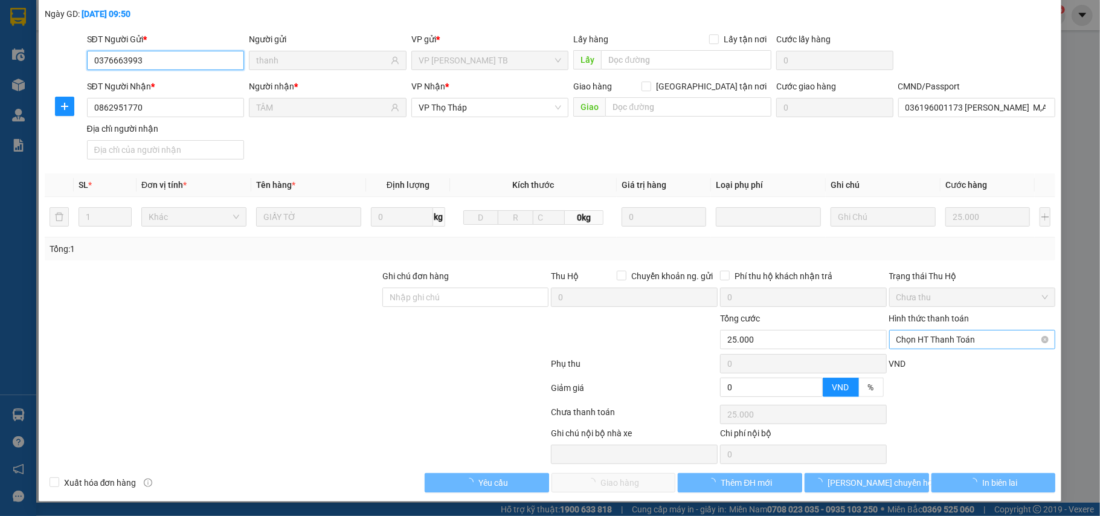
scroll to position [64, 0]
click at [900, 325] on div "Hình thức thanh toán" at bounding box center [972, 321] width 167 height 18
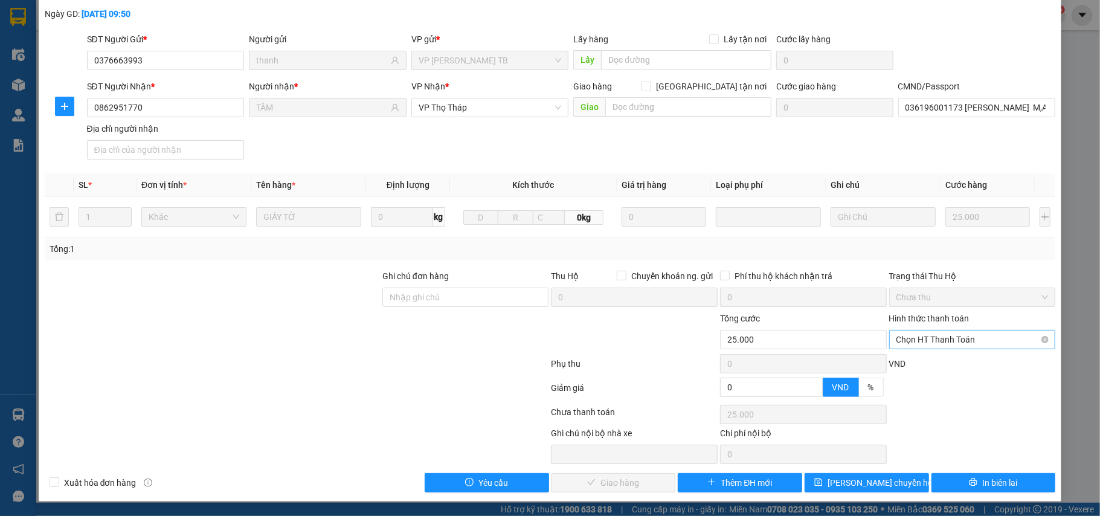
click at [903, 347] on span "Chọn HT Thanh Toán" at bounding box center [973, 340] width 152 height 18
click at [903, 359] on div "Tại văn phòng" at bounding box center [963, 365] width 150 height 13
type input "0"
click at [636, 495] on div "SỬA ĐƠN HÀNG Lịch sử Ảnh kiện hàng Yêu cầu xuất hóa đơn điện tử Total Paid Fee …" at bounding box center [551, 222] width 1024 height 557
click at [639, 482] on button "Giao hàng" at bounding box center [614, 482] width 124 height 19
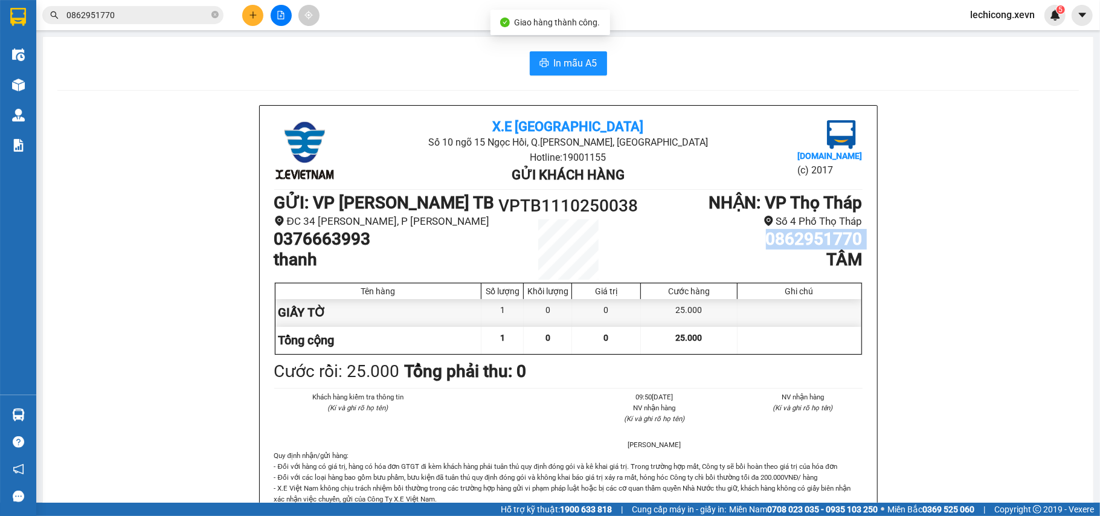
drag, startPoint x: 738, startPoint y: 259, endPoint x: 670, endPoint y: 238, distance: 71.9
click at [670, 238] on ul "NHẬN : VP Thọ Tháp Số 4 Phố Thọ Tháp 0862951770 TÂM" at bounding box center [752, 231] width 221 height 77
copy h1 "0862951770"
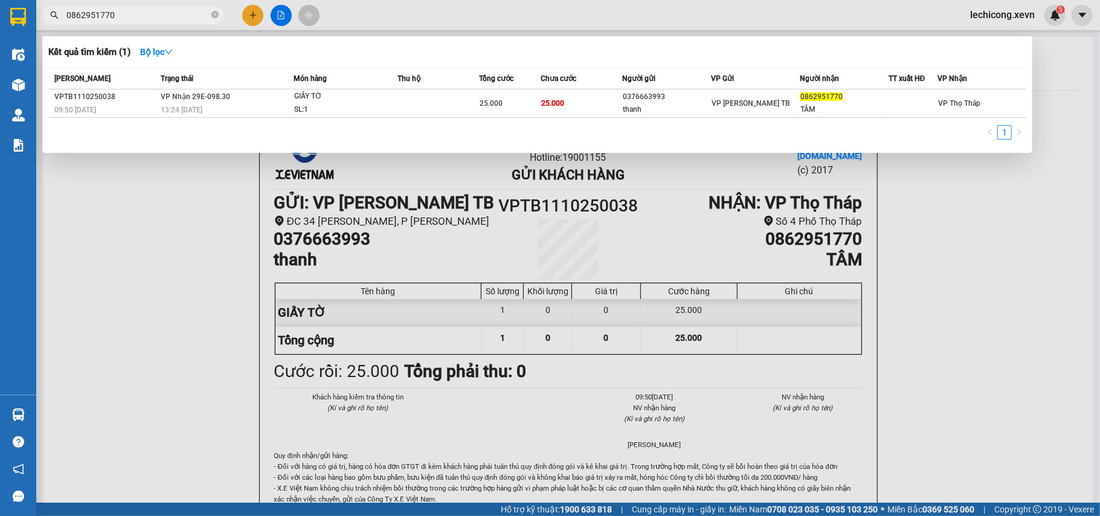
click at [152, 18] on input "0862951770" at bounding box center [137, 14] width 143 height 13
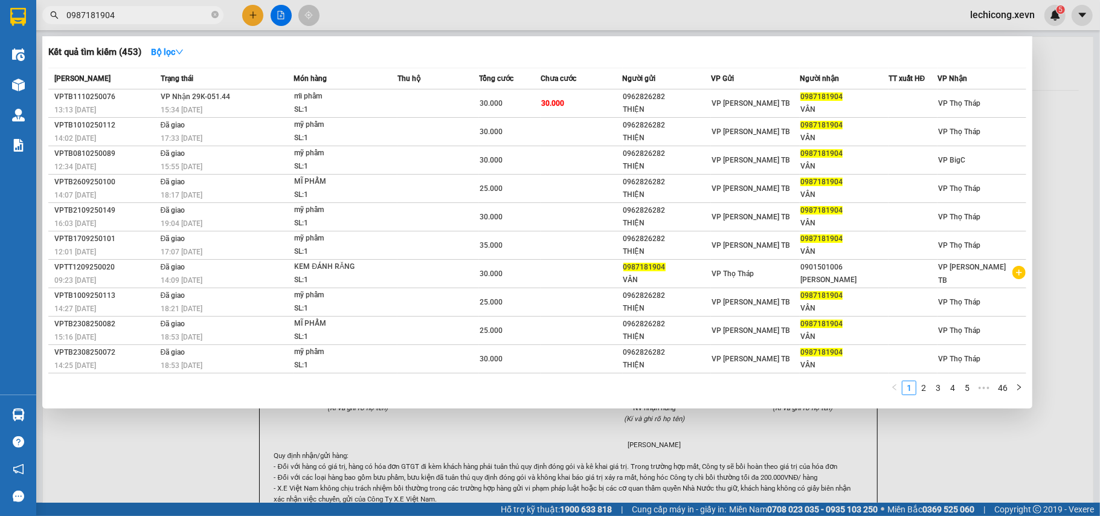
type input "0987181904"
click at [590, 88] on th "Chưa cước" at bounding box center [582, 78] width 82 height 21
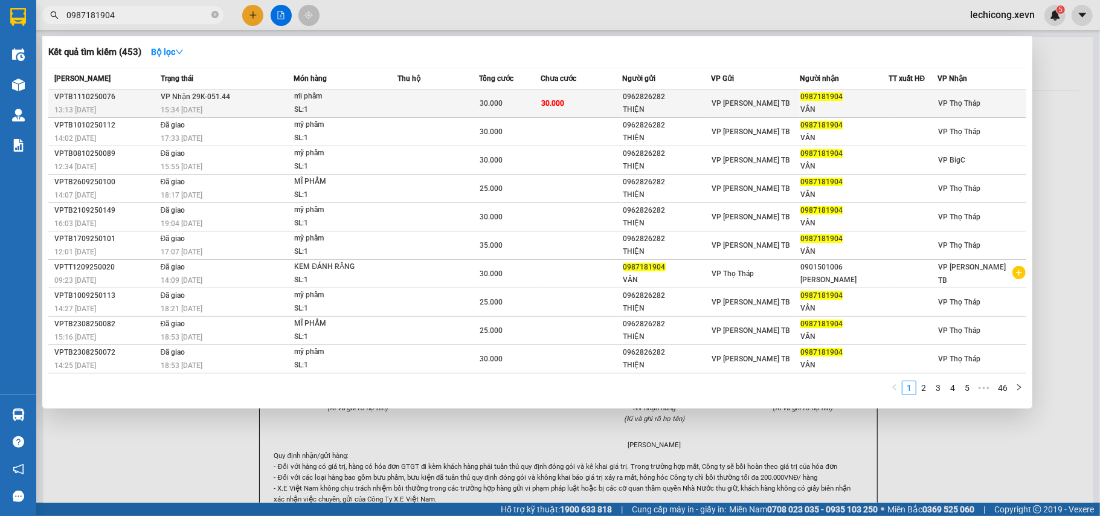
click at [593, 92] on td "30.000" at bounding box center [582, 103] width 82 height 28
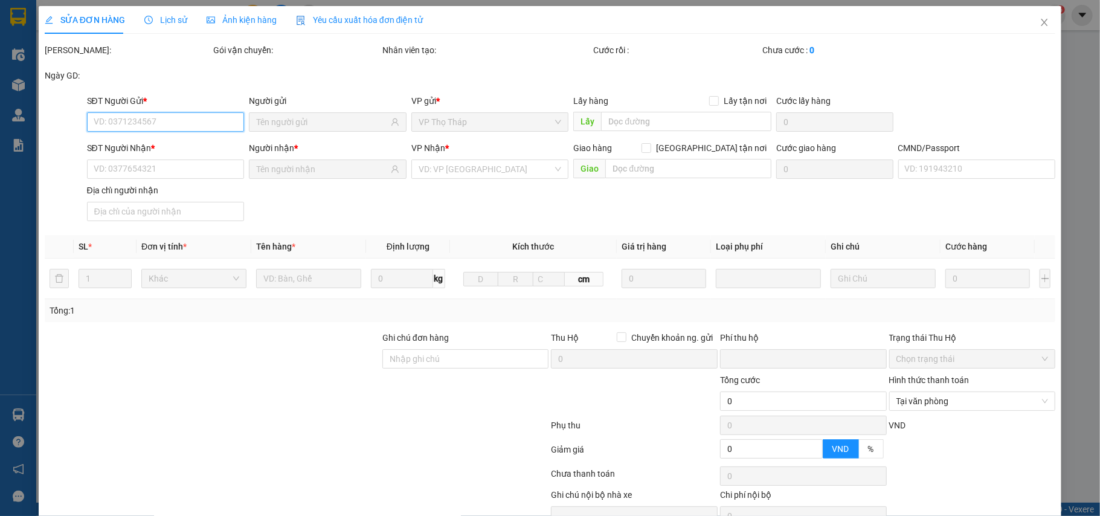
type input "0962826282"
type input "THIỆN"
type input "0987181904"
type input "VÂN"
type input "SHIP XANH"
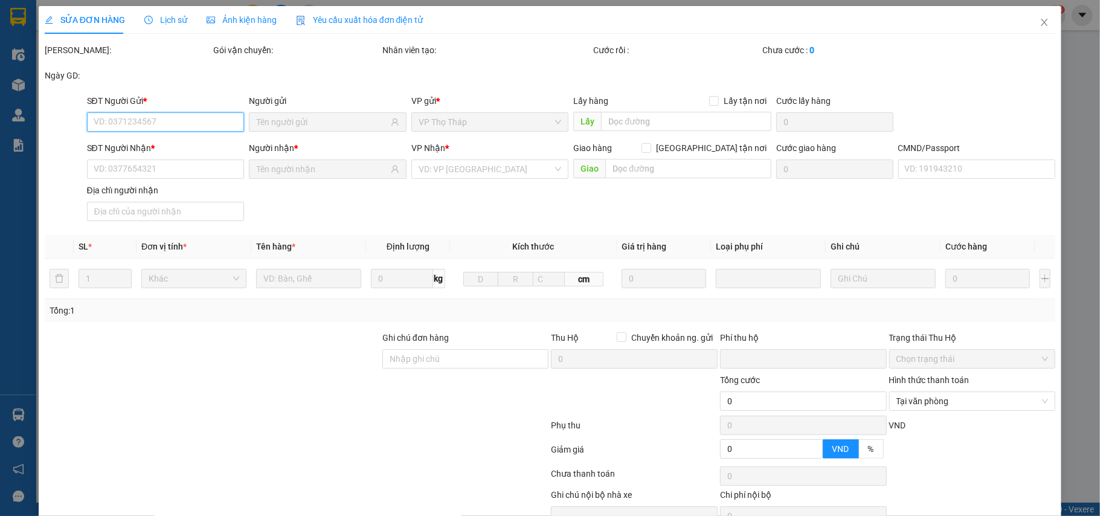
type input "0"
type input "30.000"
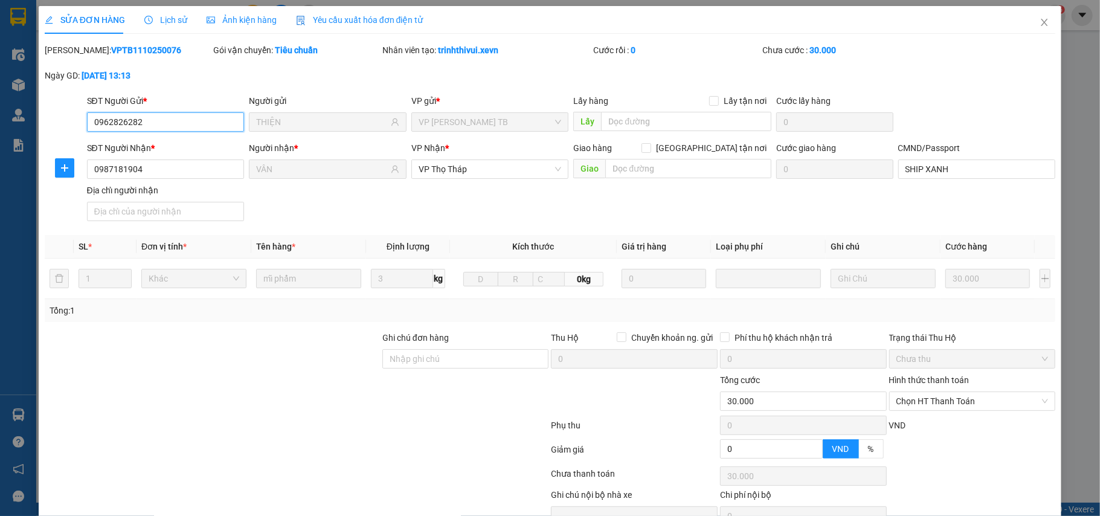
scroll to position [64, 0]
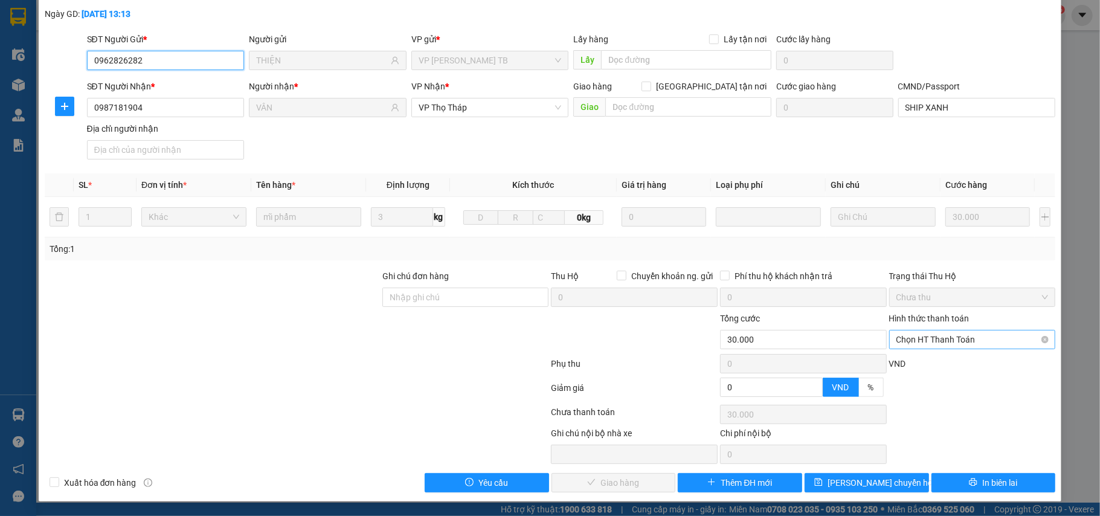
click at [932, 332] on span "Chọn HT Thanh Toán" at bounding box center [973, 340] width 152 height 18
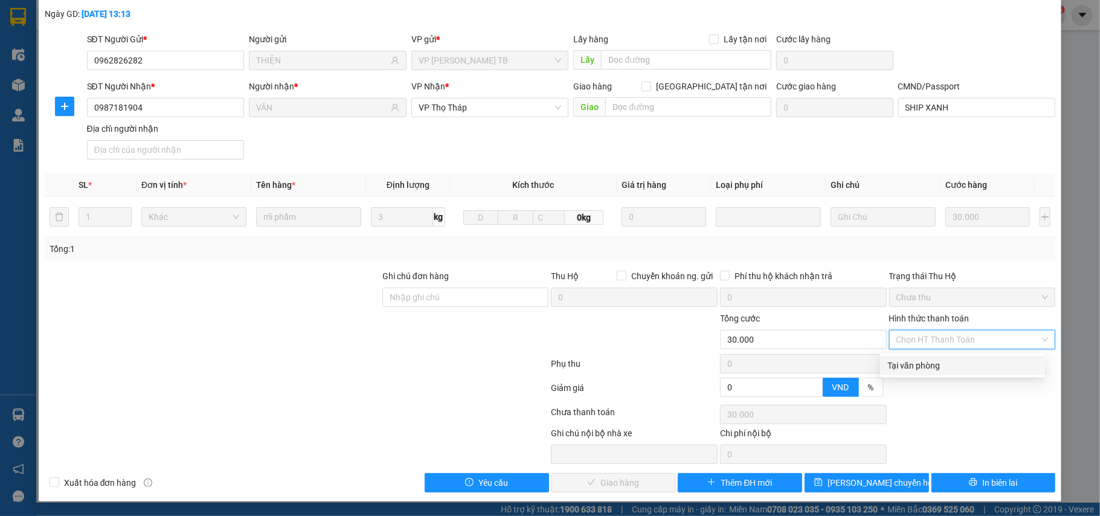
click at [921, 353] on div "Tại văn phòng Tại văn phòng" at bounding box center [962, 365] width 165 height 24
click at [948, 359] on div "Tại văn phòng" at bounding box center [963, 365] width 150 height 13
type input "0"
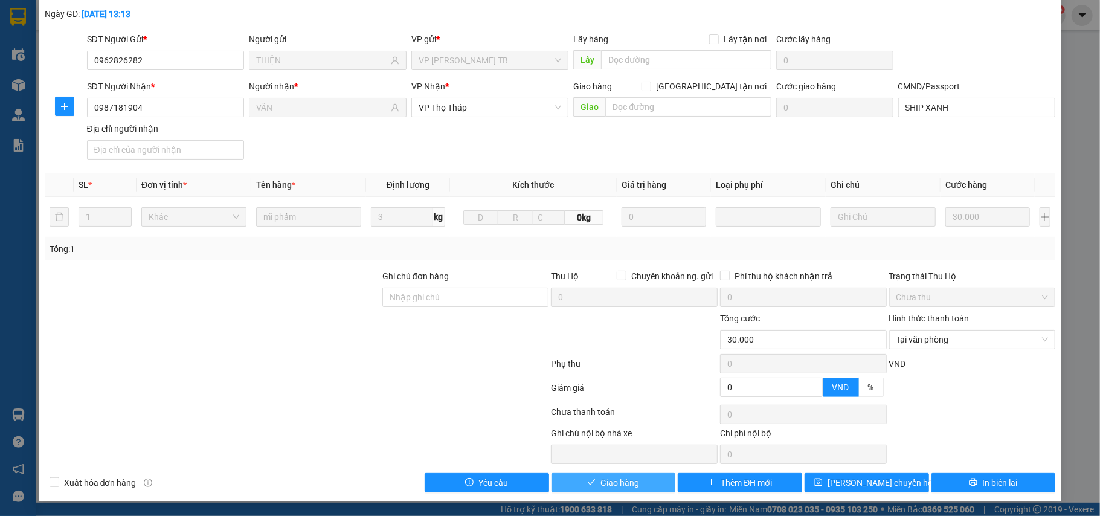
click at [589, 480] on icon "check" at bounding box center [591, 482] width 8 height 8
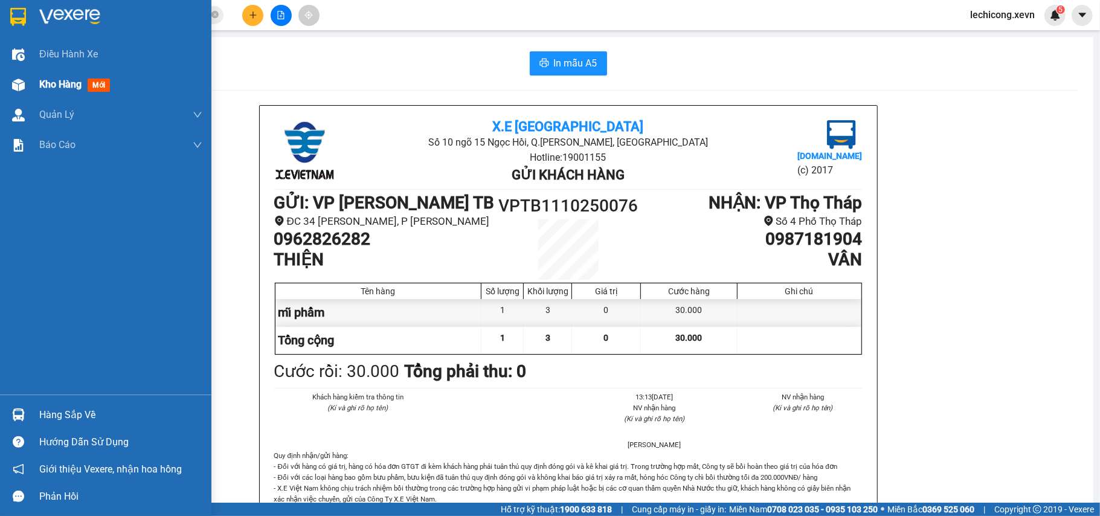
click at [2, 85] on div "Kho hàng mới" at bounding box center [105, 84] width 211 height 30
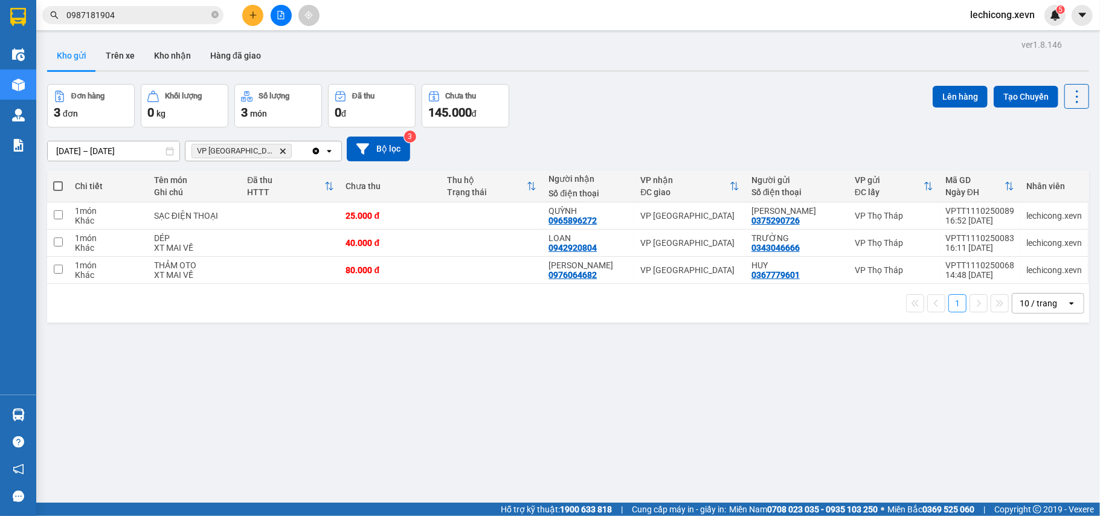
click at [280, 150] on icon "VP Ninh Bình, close by backspace" at bounding box center [282, 150] width 5 height 5
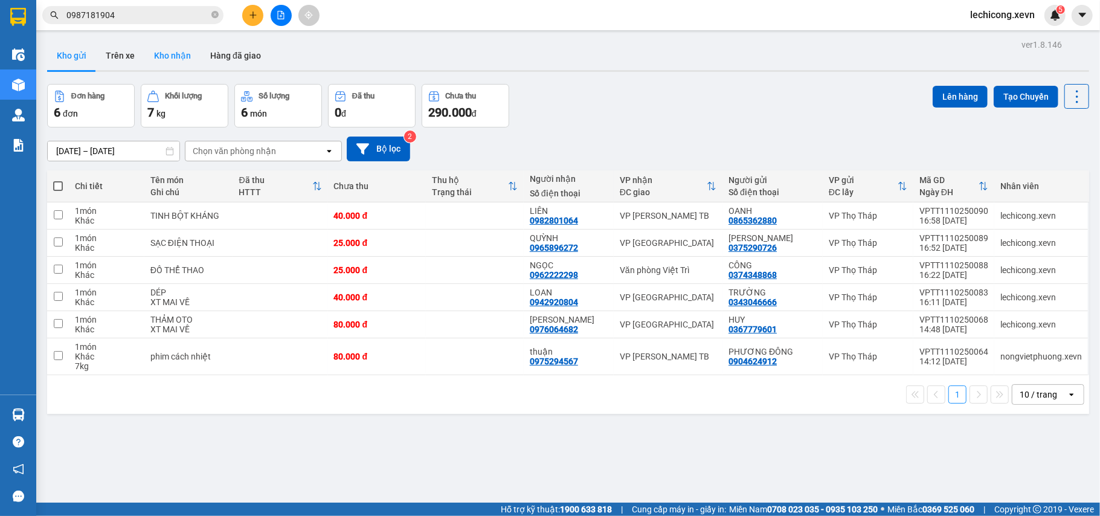
click at [147, 49] on button "Kho nhận" at bounding box center [172, 55] width 56 height 29
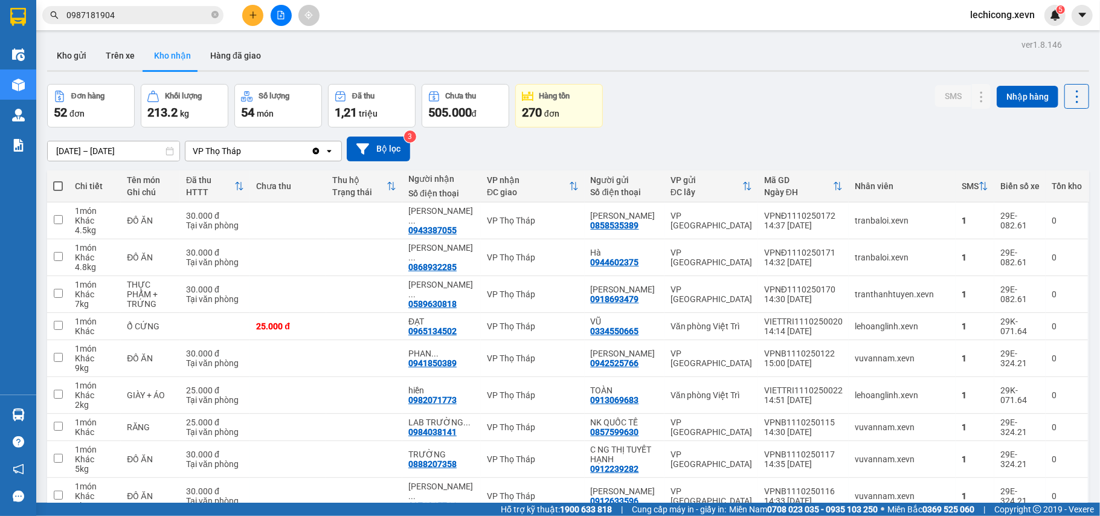
click at [257, 18] on button at bounding box center [252, 15] width 21 height 21
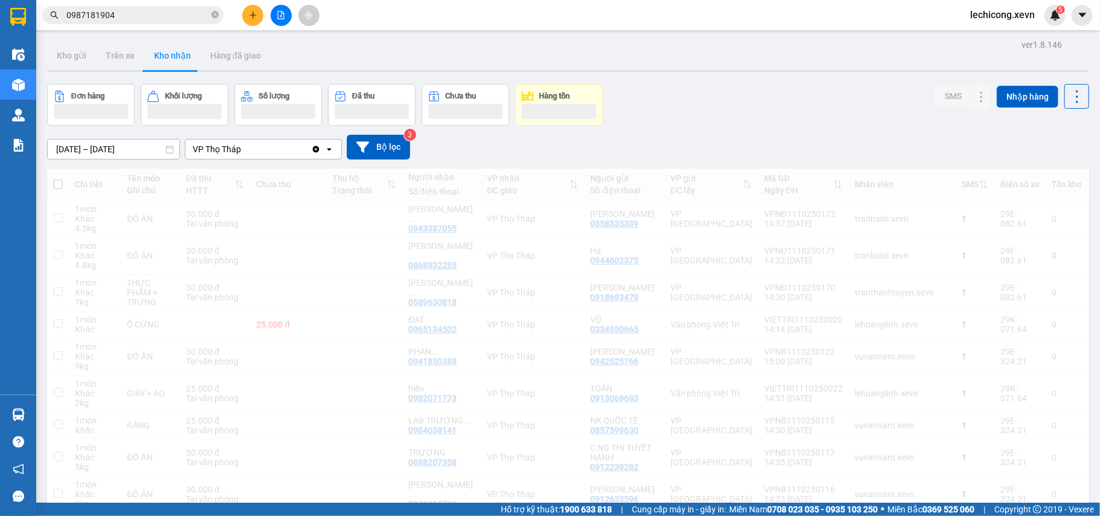
click at [163, 8] on input "0987181904" at bounding box center [137, 14] width 143 height 13
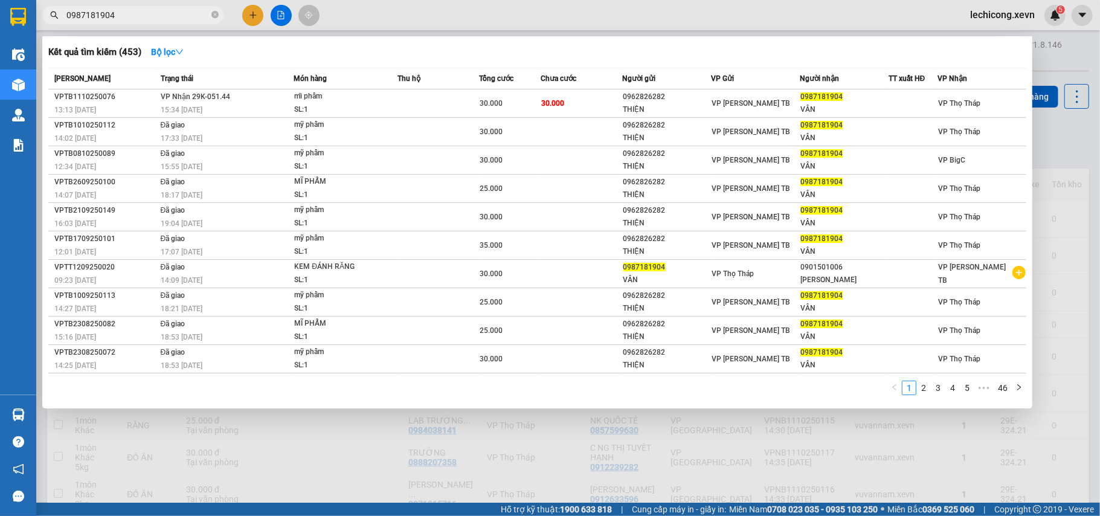
click at [161, 8] on input "0987181904" at bounding box center [137, 14] width 143 height 13
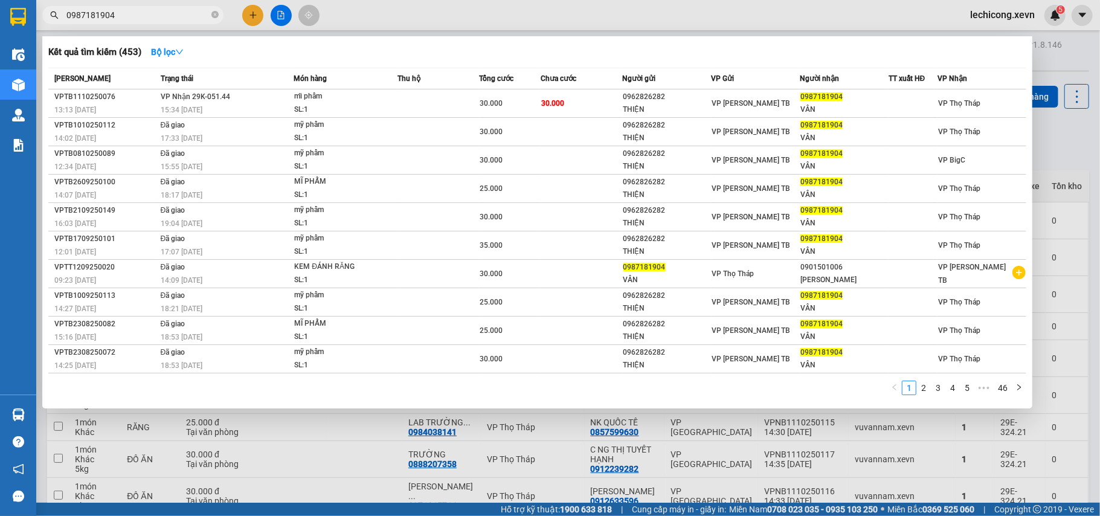
click at [164, 13] on input "0987181904" at bounding box center [137, 14] width 143 height 13
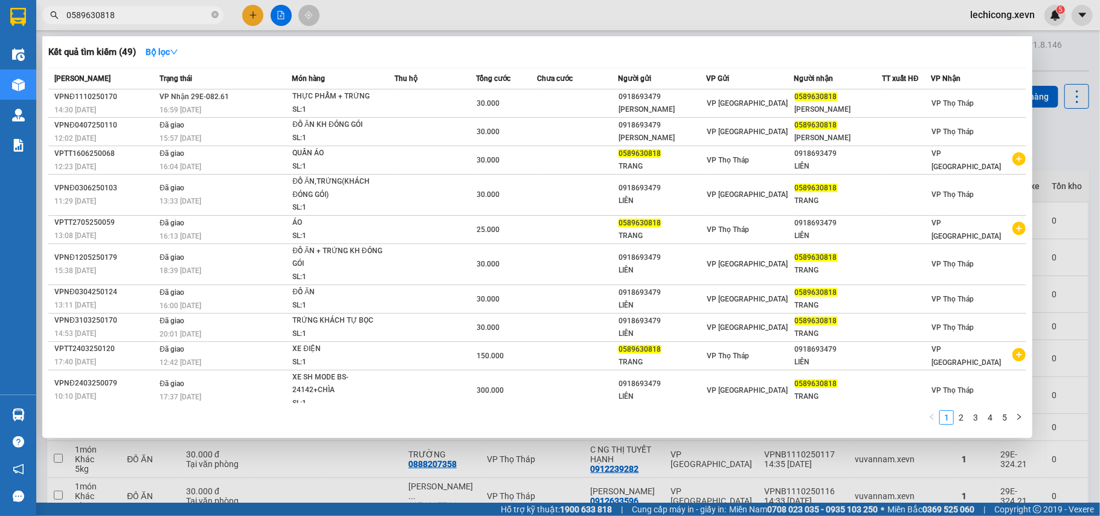
type input "0589630818"
click at [440, 78] on div "Thu hộ" at bounding box center [435, 78] width 80 height 13
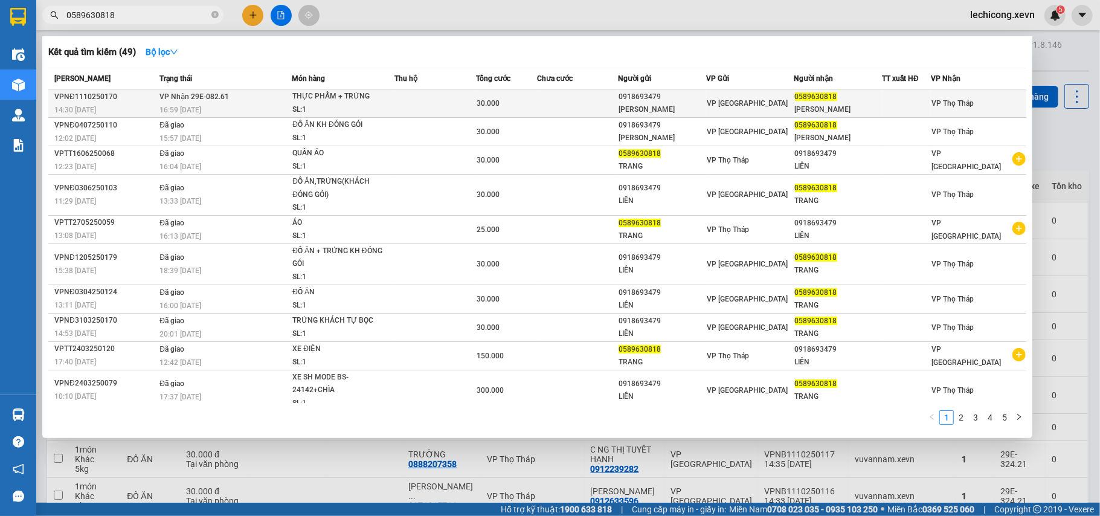
click at [435, 91] on td at bounding box center [435, 103] width 81 height 28
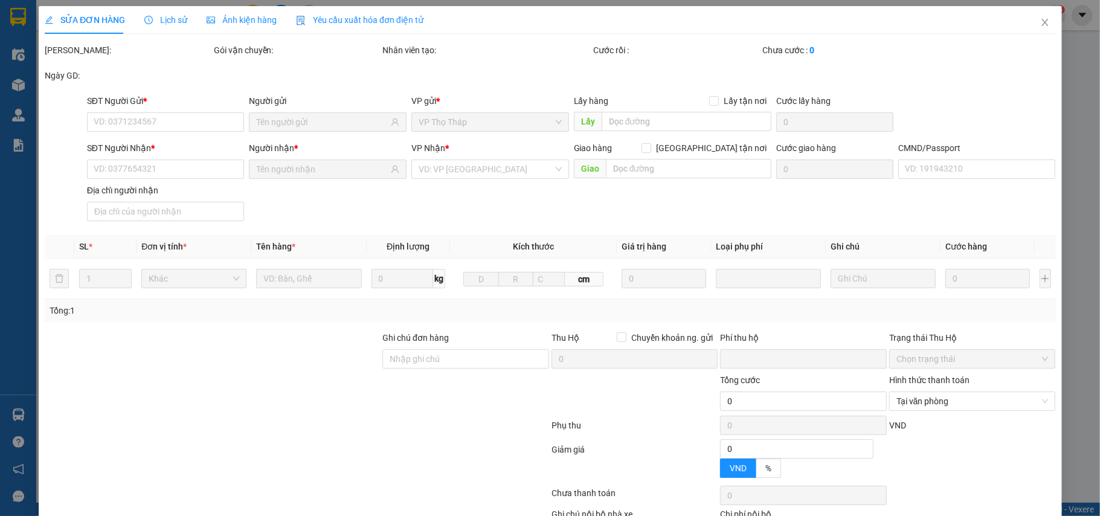
type input "0918693479"
type input "[PERSON_NAME]"
type input "0589630818"
type input "[PERSON_NAME]"
type input "[PERSON_NAME] 036305018892"
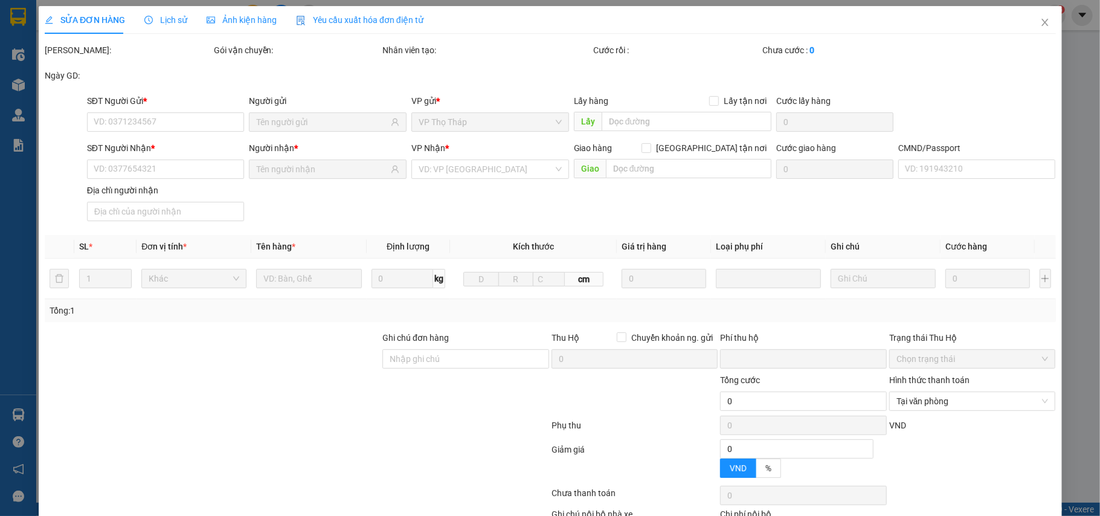
type input "0"
type input "30.000"
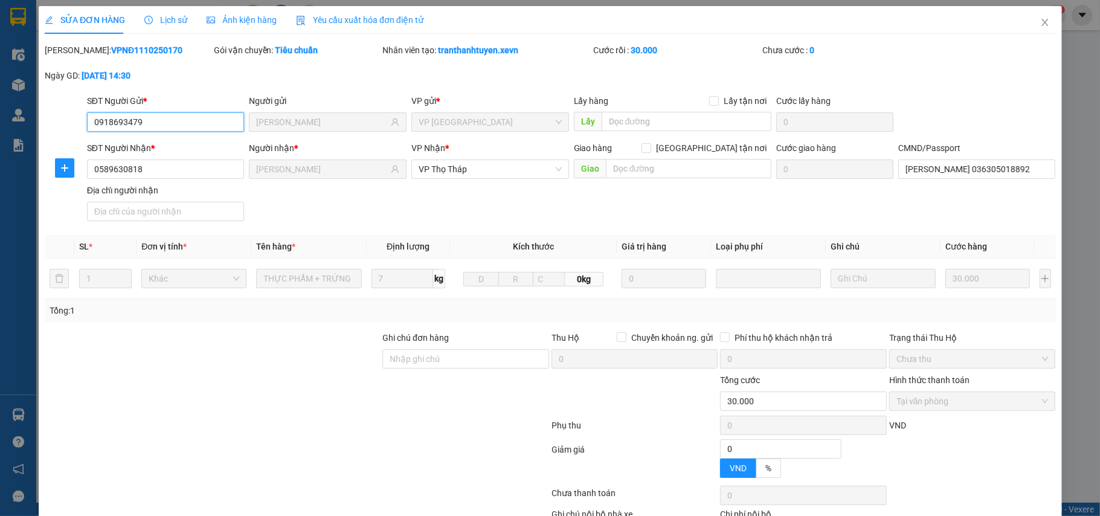
scroll to position [59, 0]
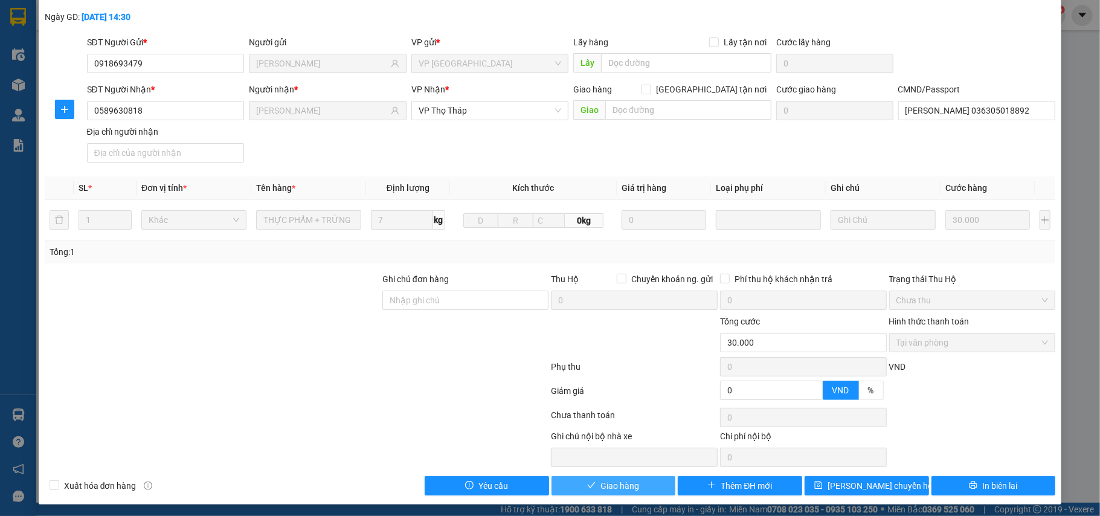
click at [621, 491] on span "Giao hàng" at bounding box center [620, 485] width 39 height 13
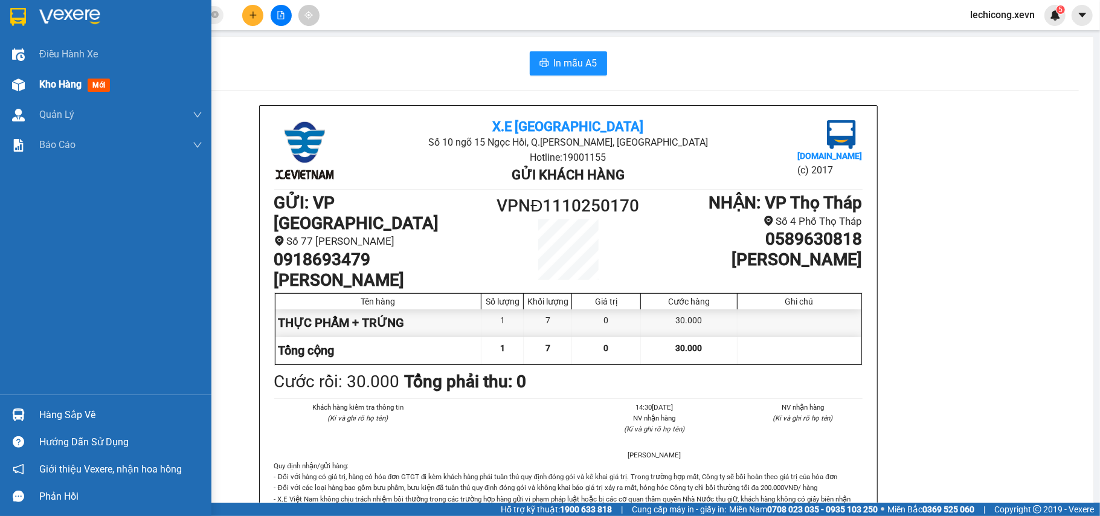
click at [17, 85] on img at bounding box center [18, 85] width 13 height 13
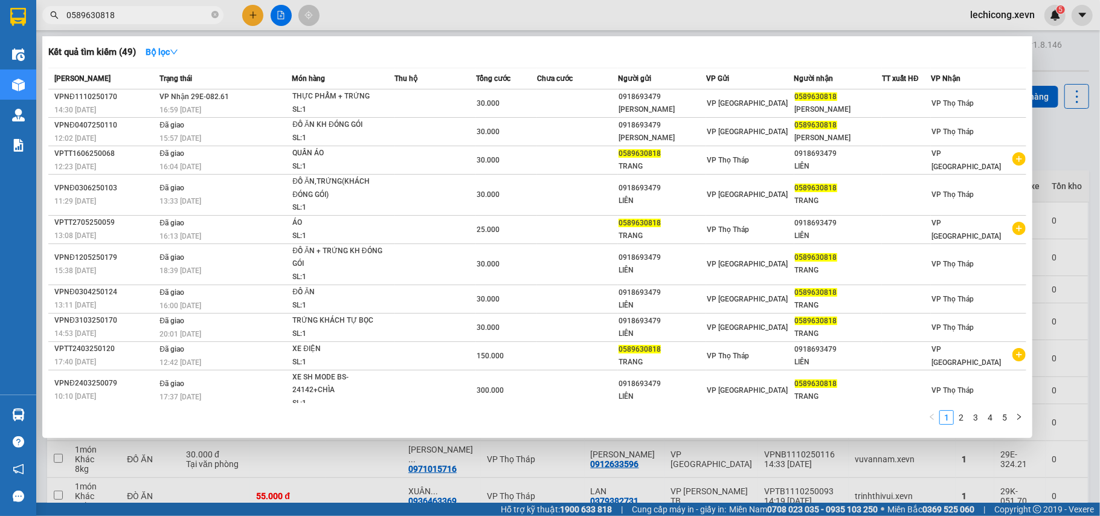
click at [167, 23] on span "0589630818" at bounding box center [132, 15] width 181 height 18
click at [167, 18] on input "0589630818" at bounding box center [137, 14] width 143 height 13
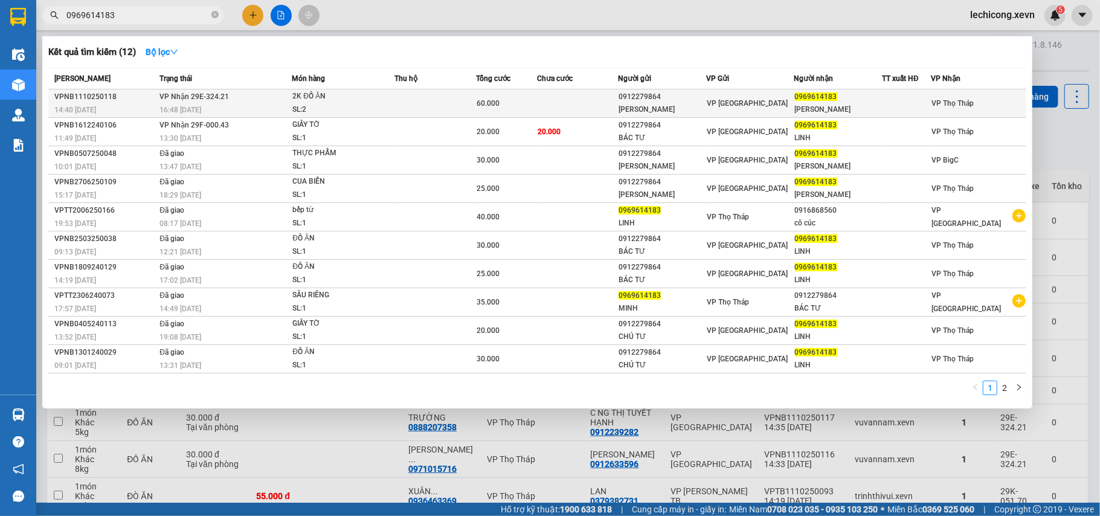
type input "0969614183"
click at [520, 102] on div "60.000" at bounding box center [507, 103] width 60 height 13
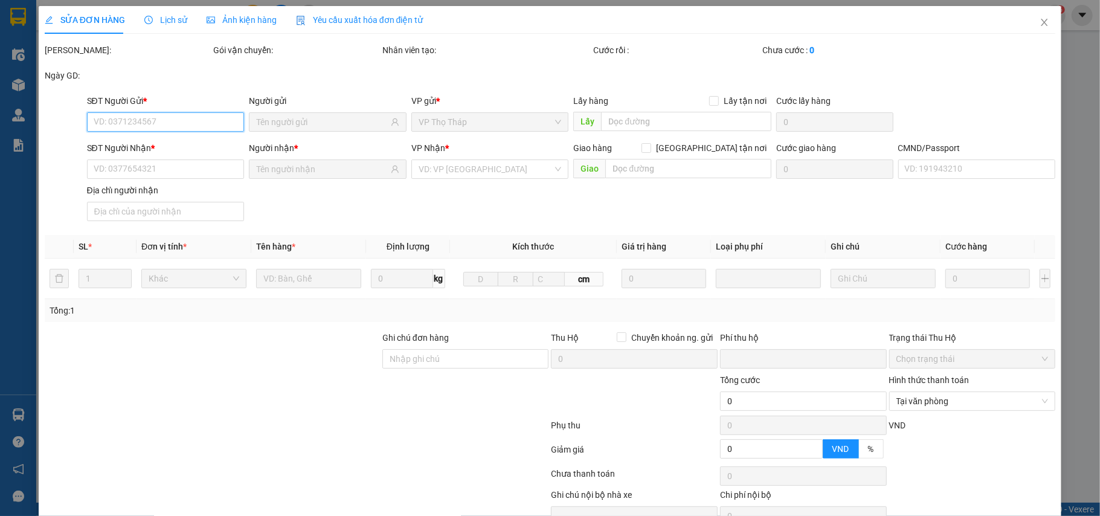
type input "0912279864"
type input "[PERSON_NAME]"
type input "0969614183"
type input "NGUYỄN DIỆU LINH"
type input "037183000685 vũ nhật hoàng"
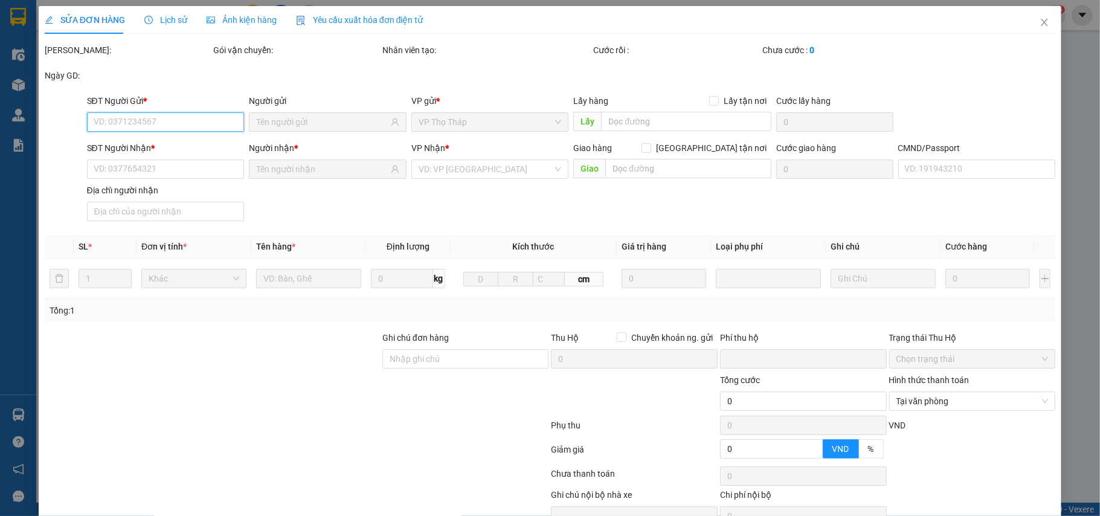
type input "0"
type input "60.000"
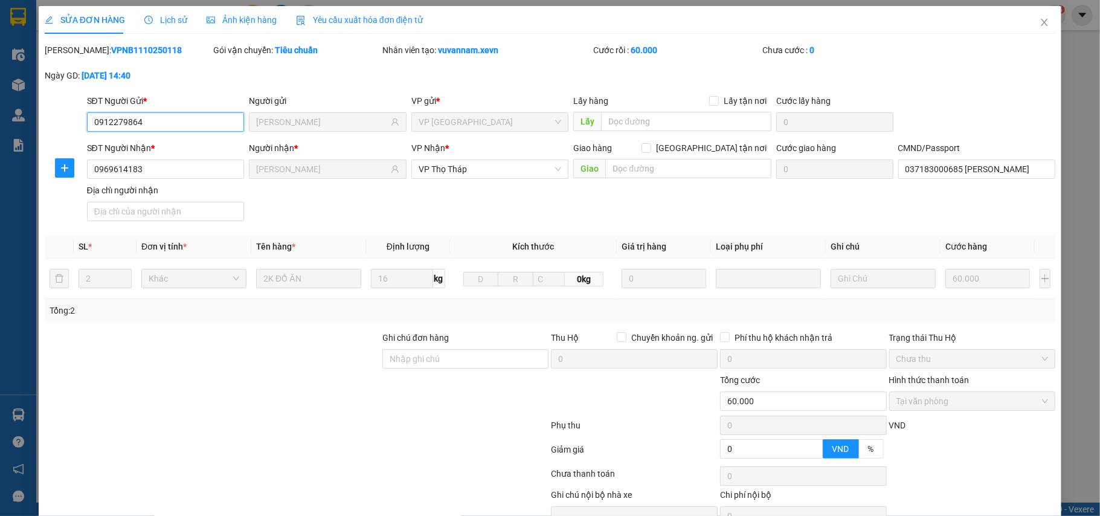
scroll to position [64, 0]
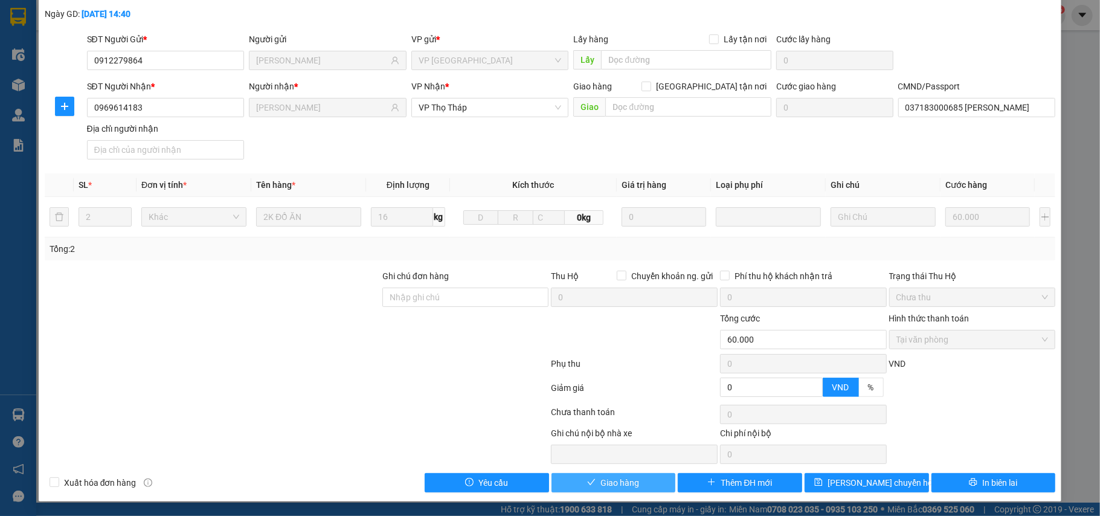
click at [601, 485] on span "Giao hàng" at bounding box center [620, 482] width 39 height 13
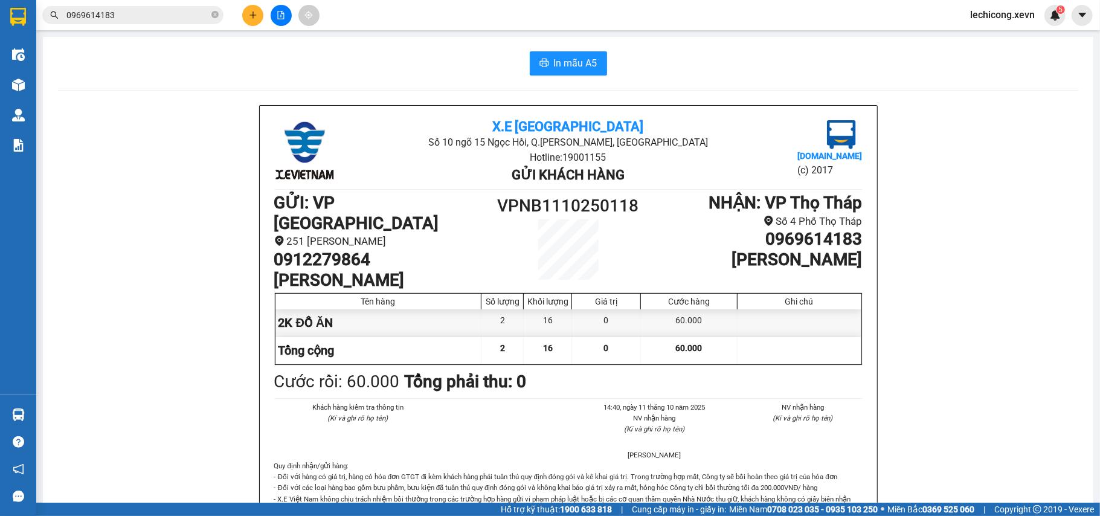
click at [150, 25] on div "Kết quả tìm kiếm ( 12 ) Bộ lọc Mã ĐH Trạng thái Món hàng Thu hộ Tổng cước Chưa …" at bounding box center [118, 15] width 236 height 21
click at [156, 20] on input "0969614183" at bounding box center [137, 14] width 143 height 13
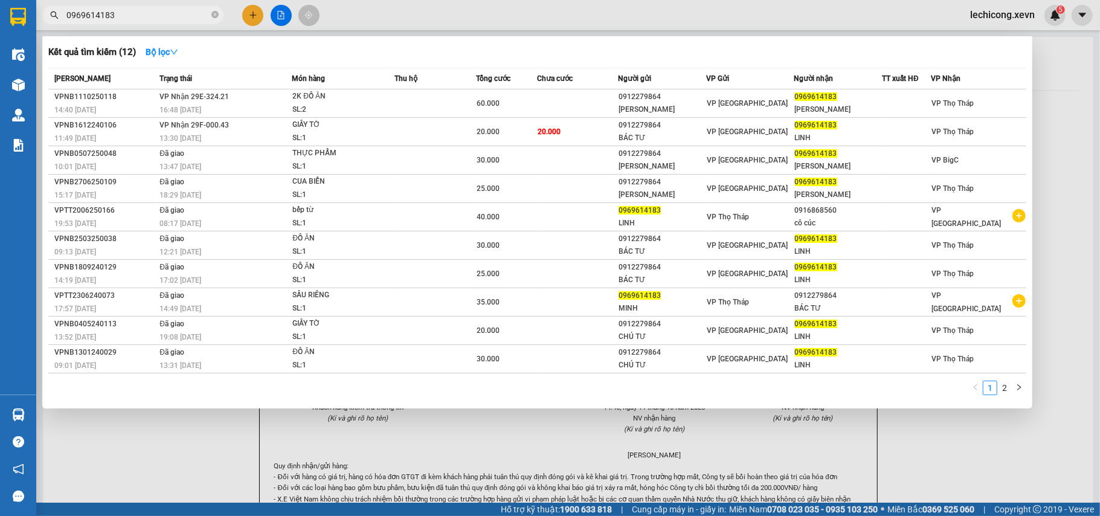
click at [156, 20] on input "0969614183" at bounding box center [137, 14] width 143 height 13
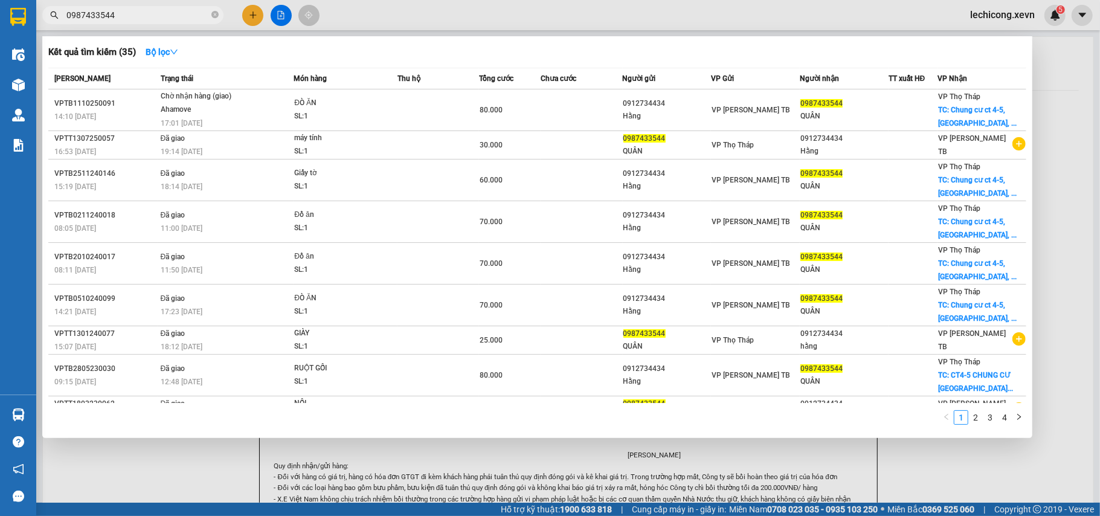
type input "0987433544"
click at [192, 508] on div at bounding box center [550, 258] width 1100 height 516
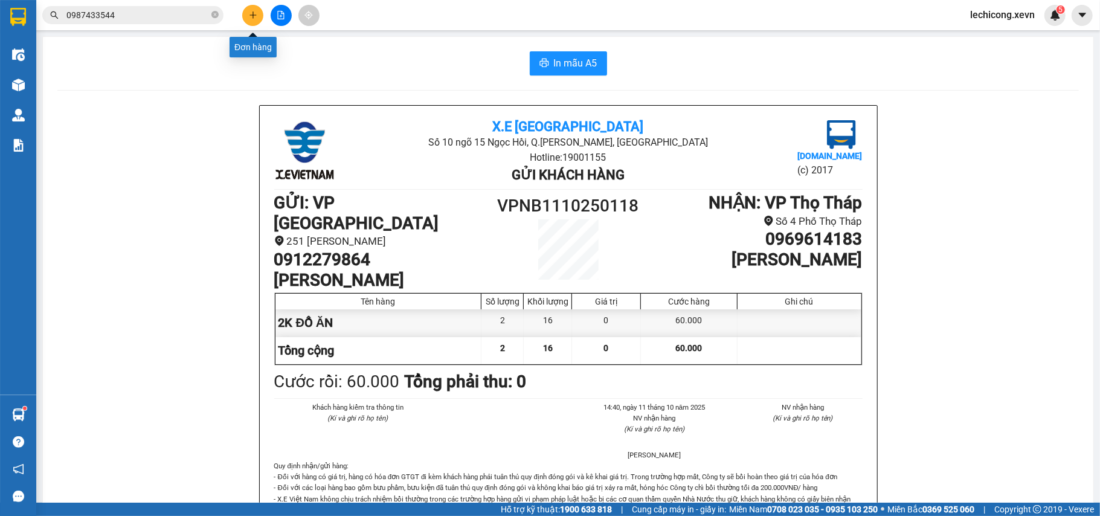
click at [249, 10] on button at bounding box center [252, 15] width 21 height 21
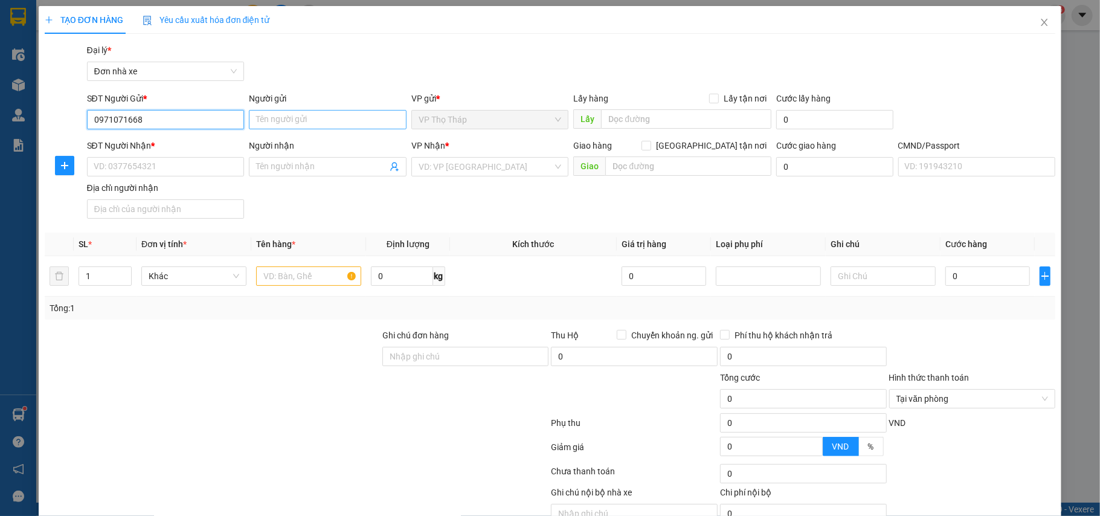
type input "0971071668"
click at [308, 122] on input "Người gửi" at bounding box center [328, 119] width 158 height 19
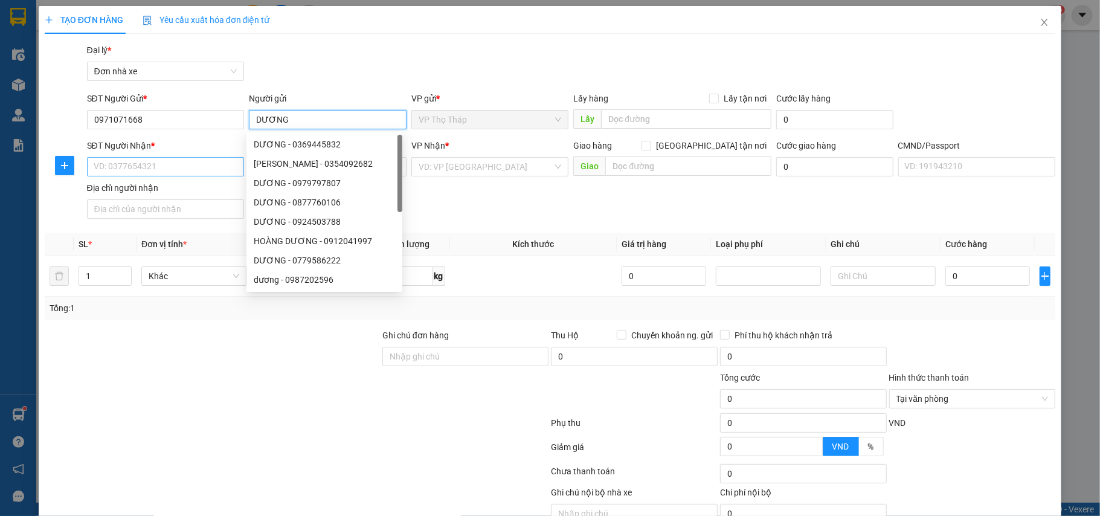
type input "DƯƠNG"
click at [190, 167] on input "SĐT Người Nhận *" at bounding box center [166, 166] width 158 height 19
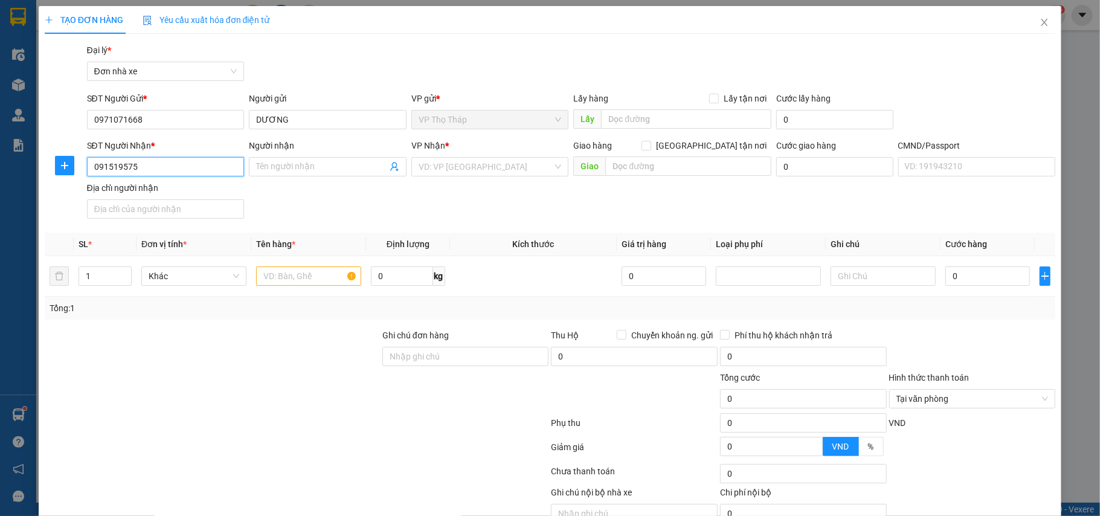
type input "0915195753"
click at [170, 189] on div "0915195753 - TUYẾT" at bounding box center [163, 191] width 141 height 13
type input "TUYẾT"
type input "036178000388 NG TH ÁNH TUYẾT 137 LH PHONG TPNĐ"
type input "0915195753"
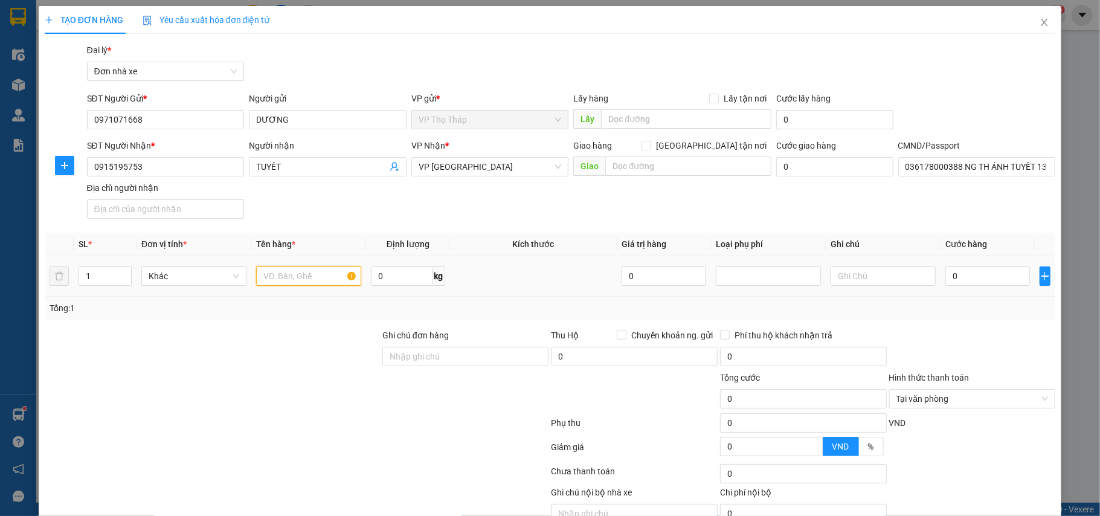
click at [288, 274] on input "text" at bounding box center [308, 275] width 105 height 19
type input "THUỐC"
click at [979, 276] on input "0" at bounding box center [988, 275] width 85 height 19
type input "2"
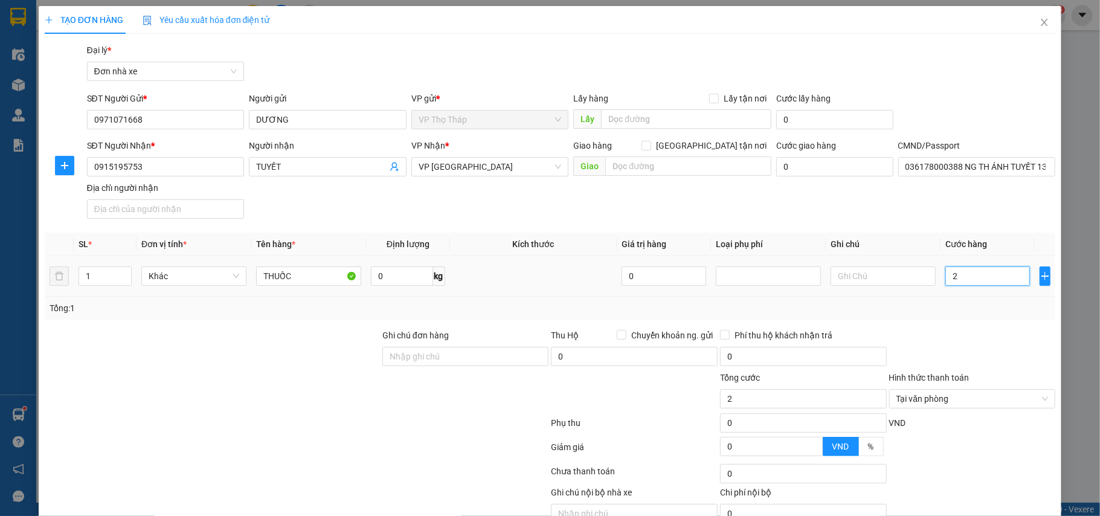
type input "25"
type input "25.000"
click at [1010, 340] on div at bounding box center [972, 350] width 169 height 42
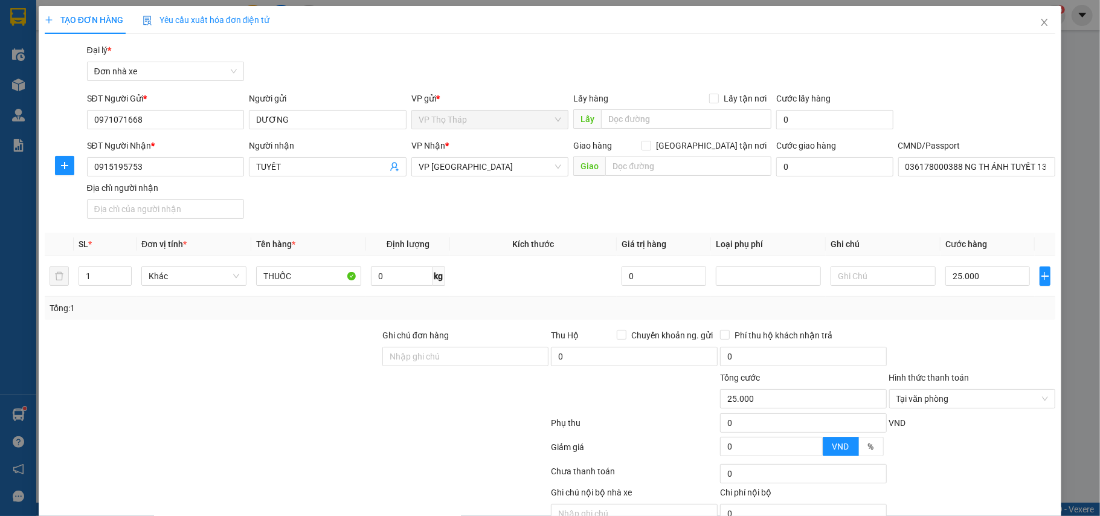
scroll to position [62, 0]
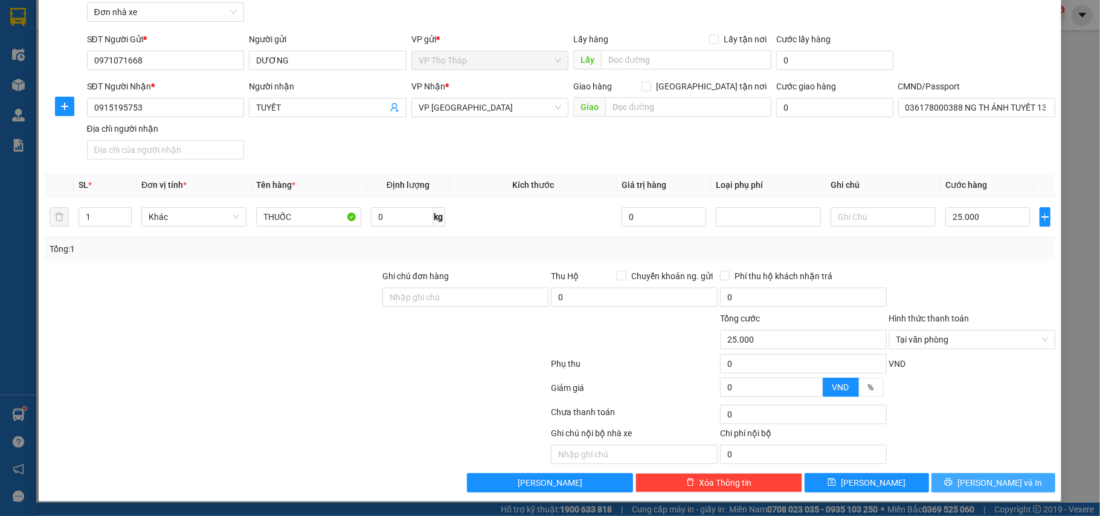
click at [1007, 475] on button "[PERSON_NAME] và In" at bounding box center [994, 482] width 124 height 19
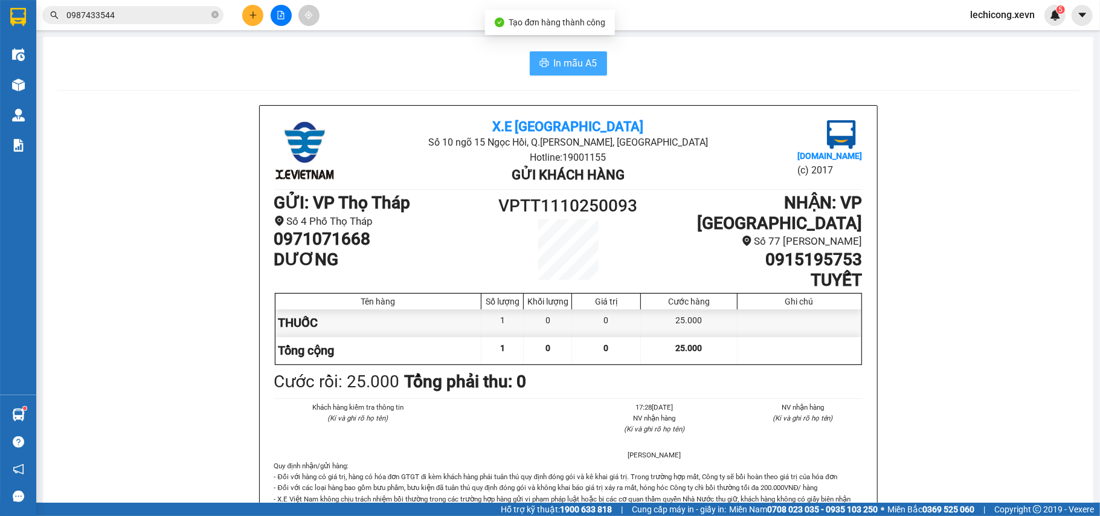
click at [585, 70] on span "In mẫu A5" at bounding box center [576, 63] width 44 height 15
